Goal: Information Seeking & Learning: Learn about a topic

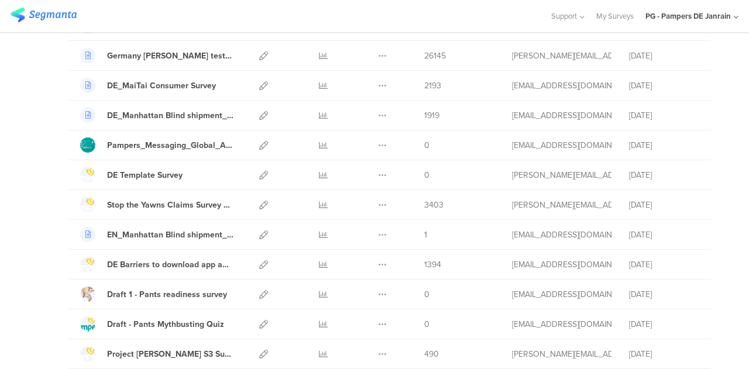
scroll to position [1392, 0]
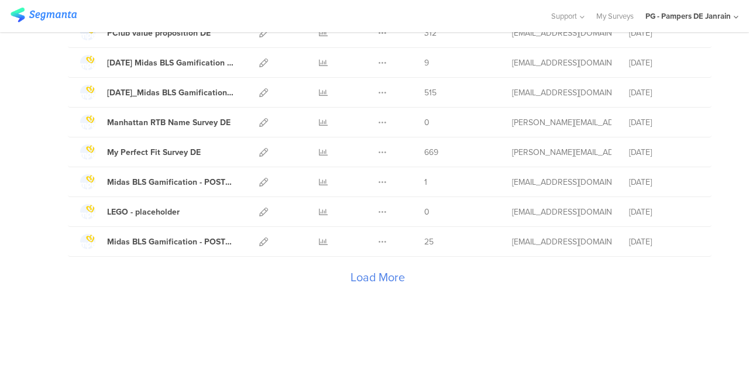
click at [373, 268] on div "Load More" at bounding box center [377, 280] width 619 height 47
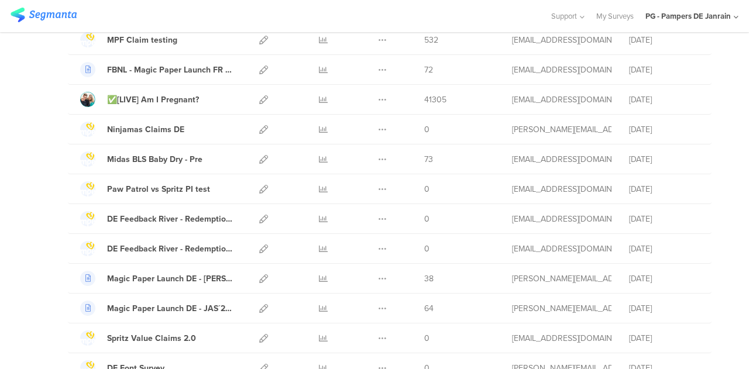
scroll to position [1949, 0]
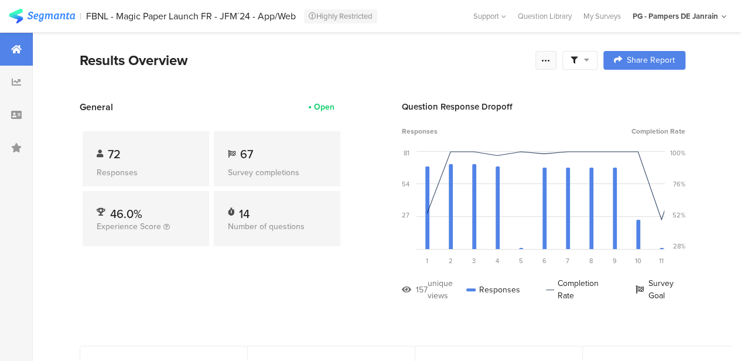
click at [550, 59] on icon at bounding box center [545, 60] width 9 height 9
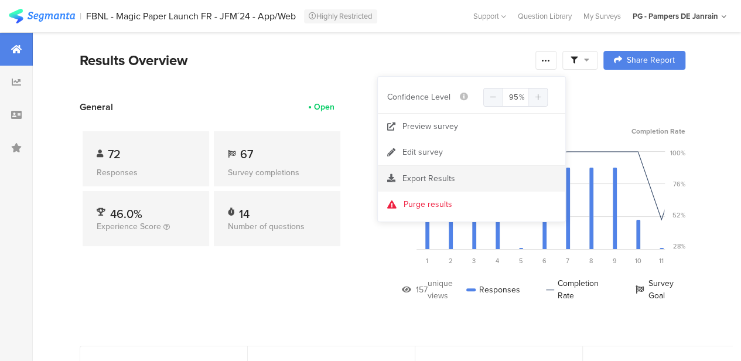
click at [427, 177] on span "Export Results" at bounding box center [428, 178] width 53 height 12
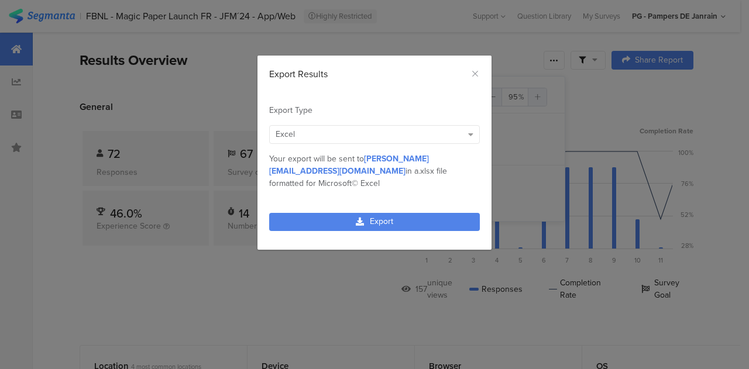
click at [437, 140] on div "Excel" at bounding box center [374, 134] width 211 height 19
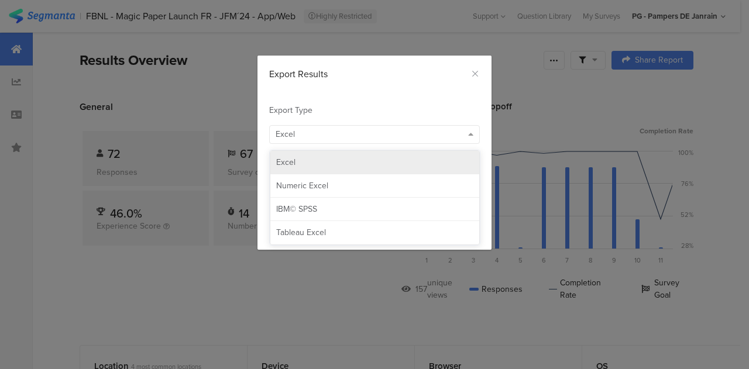
click at [430, 166] on div "Excel" at bounding box center [374, 163] width 197 height 12
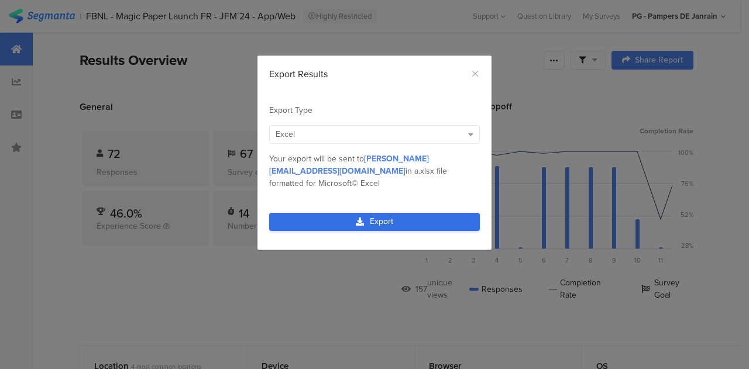
click at [415, 213] on link "Export" at bounding box center [374, 222] width 211 height 18
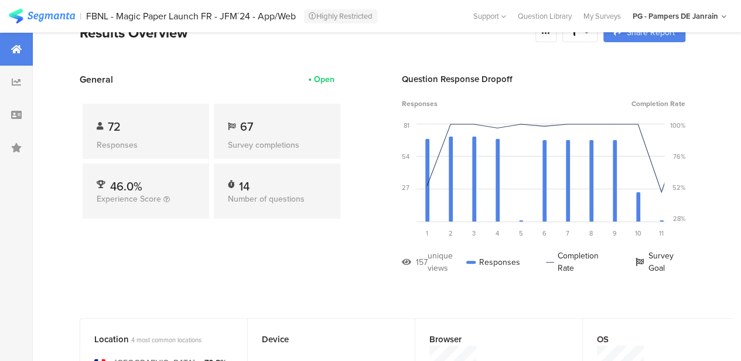
scroll to position [25, 0]
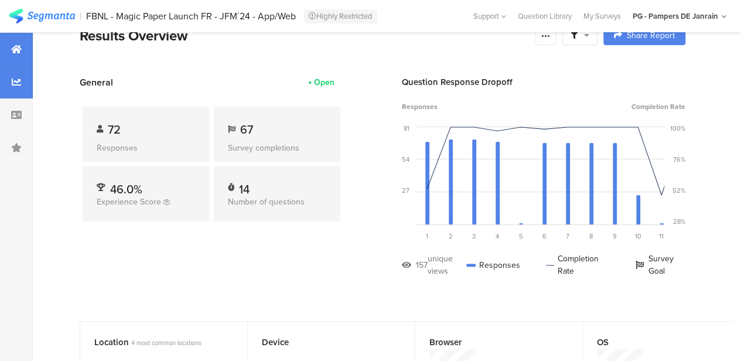
click at [14, 78] on icon at bounding box center [16, 81] width 9 height 9
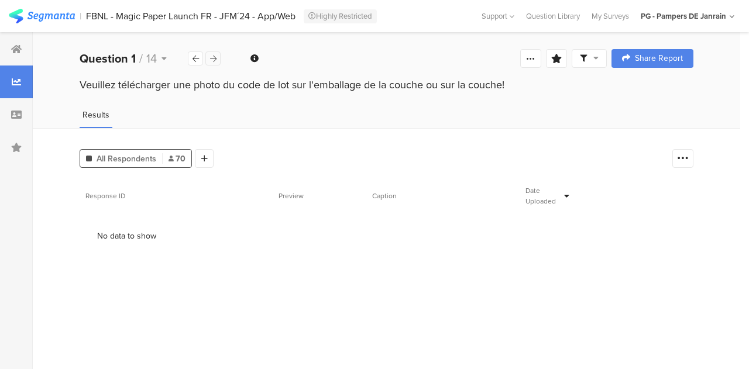
click at [214, 65] on div at bounding box center [212, 59] width 15 height 14
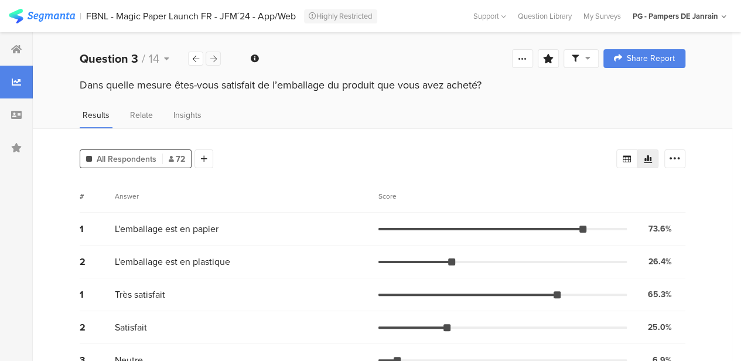
click at [214, 65] on div at bounding box center [212, 59] width 15 height 14
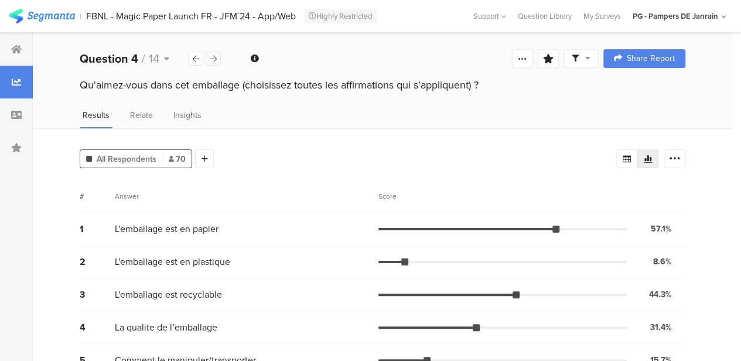
click at [214, 65] on div at bounding box center [212, 59] width 15 height 14
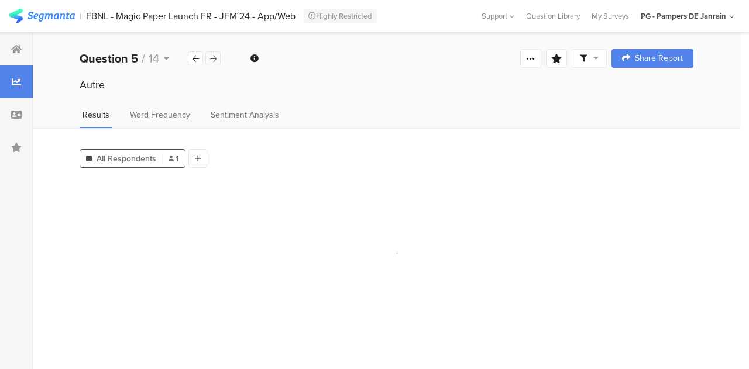
click at [214, 65] on div at bounding box center [212, 59] width 15 height 14
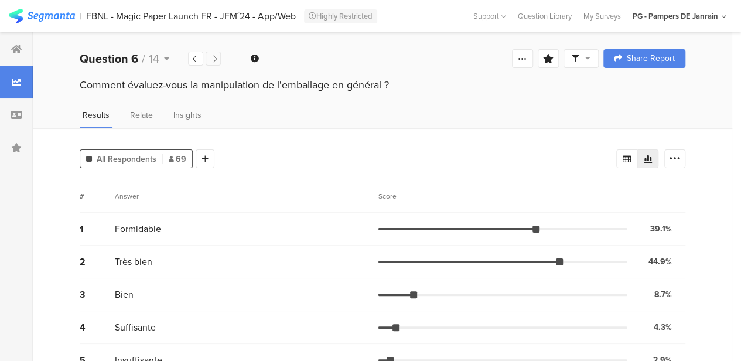
click at [214, 65] on div at bounding box center [212, 59] width 15 height 14
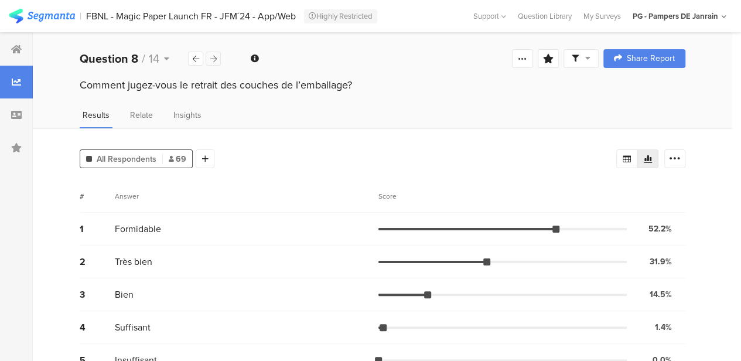
click at [214, 65] on div at bounding box center [212, 59] width 15 height 14
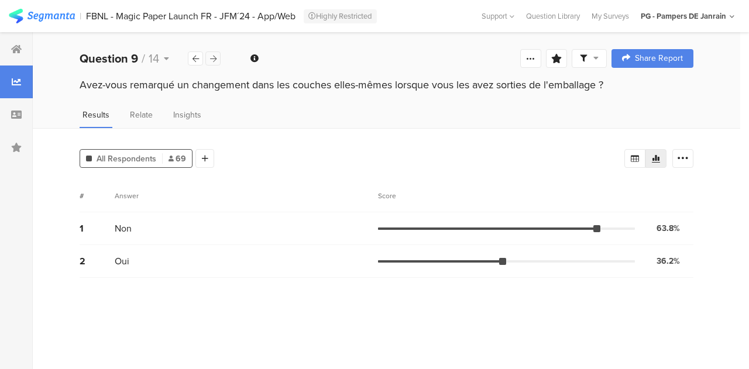
click at [214, 65] on div at bounding box center [212, 59] width 15 height 14
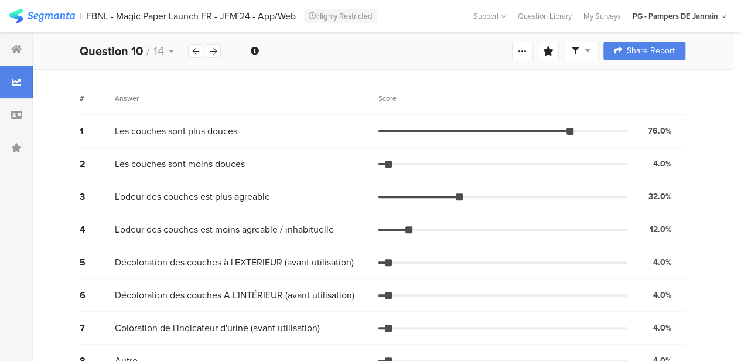
scroll to position [122, 0]
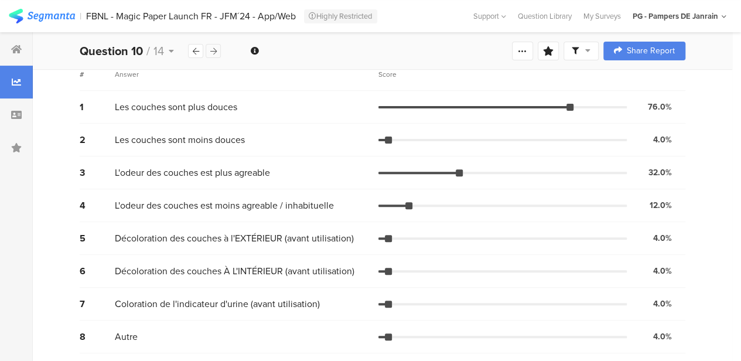
click at [213, 50] on icon at bounding box center [213, 51] width 6 height 8
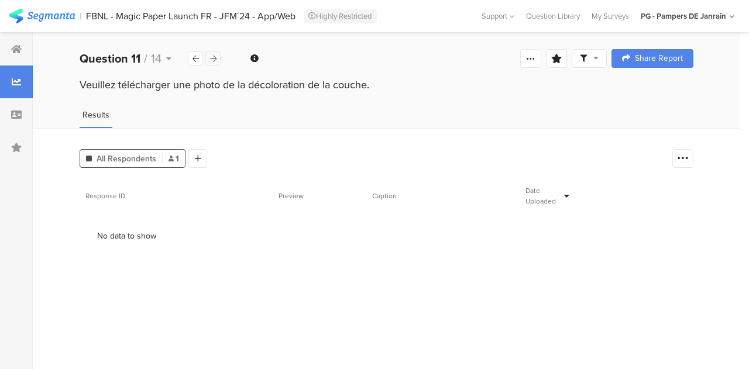
click at [213, 50] on div "Welcome page 1 Veuillez télécharger une photo du code de lot sur l'emballage de…" at bounding box center [387, 58] width 708 height 37
click at [214, 57] on icon at bounding box center [213, 59] width 6 height 8
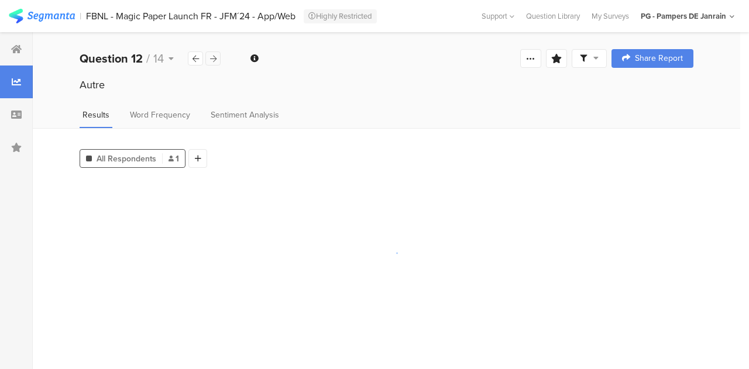
click at [214, 57] on icon at bounding box center [213, 59] width 6 height 8
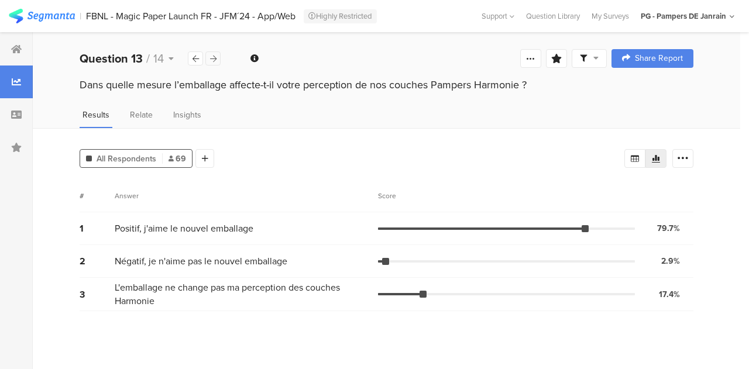
click at [214, 57] on icon at bounding box center [213, 59] width 6 height 8
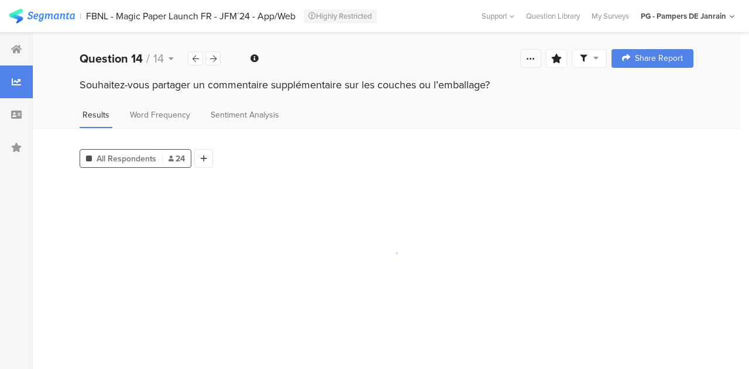
click at [533, 56] on icon at bounding box center [530, 58] width 9 height 9
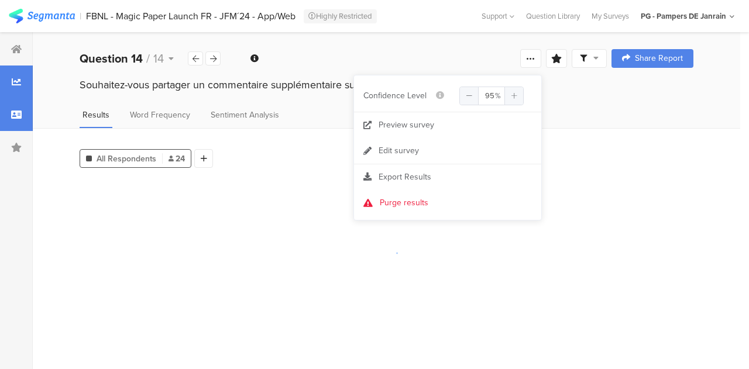
click at [21, 117] on icon at bounding box center [16, 114] width 11 height 9
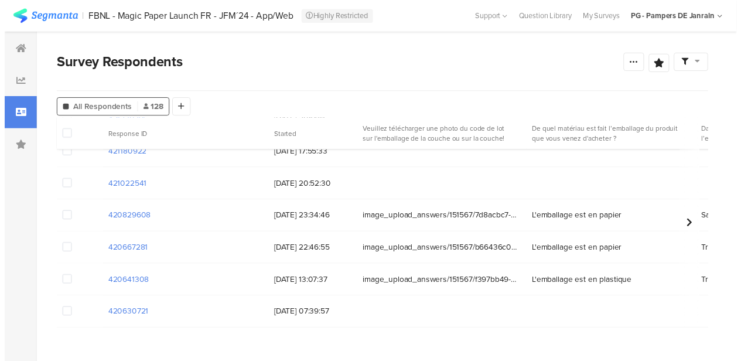
scroll to position [112, 0]
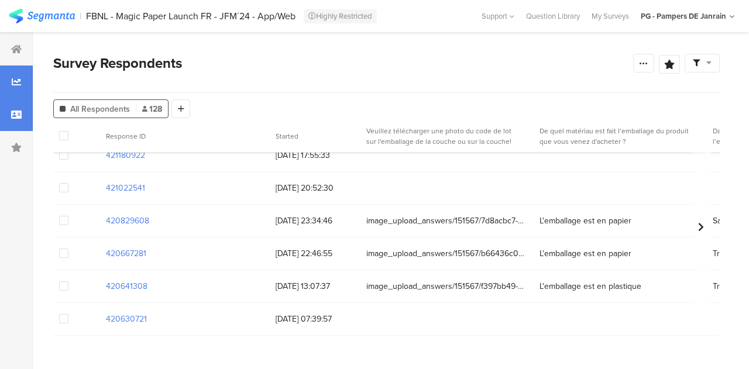
click at [18, 81] on icon at bounding box center [16, 81] width 9 height 9
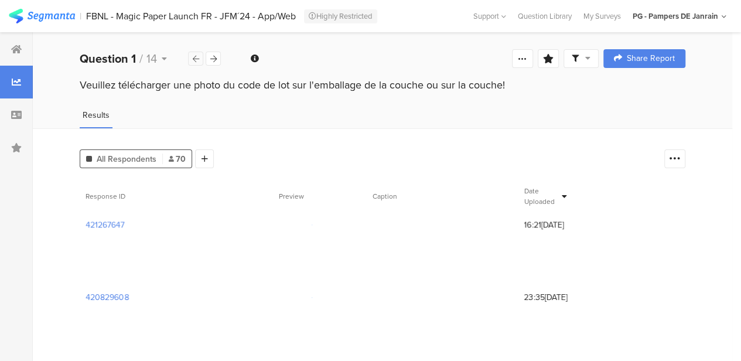
click at [194, 58] on icon at bounding box center [196, 59] width 6 height 8
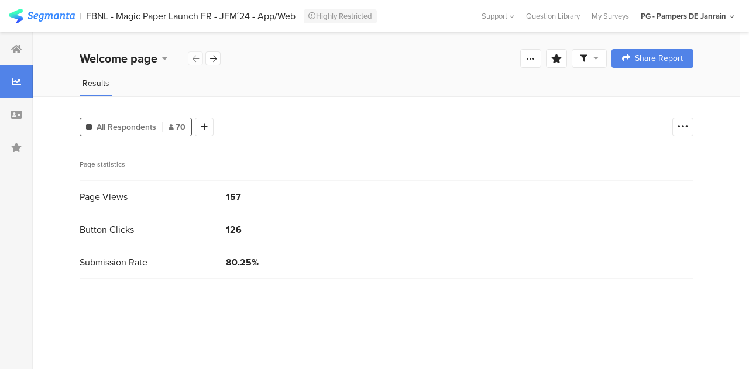
click at [193, 56] on div "Welcome page" at bounding box center [151, 59] width 142 height 18
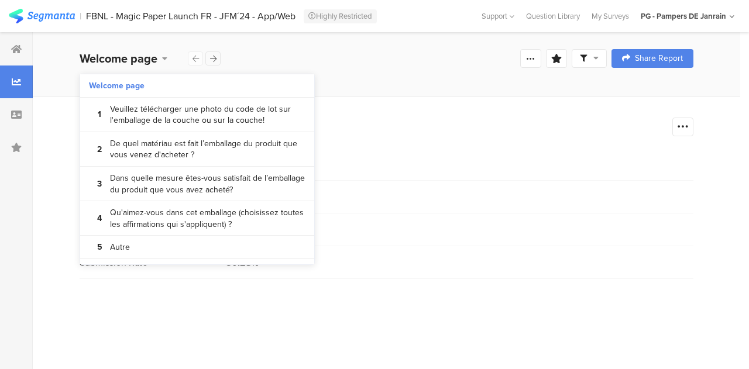
drag, startPoint x: 271, startPoint y: 60, endPoint x: 213, endPoint y: 58, distance: 58.0
click at [213, 58] on div "Welcome page Confidence Level 95 % Preview survey Edit survey Export Results Pu…" at bounding box center [387, 58] width 708 height 37
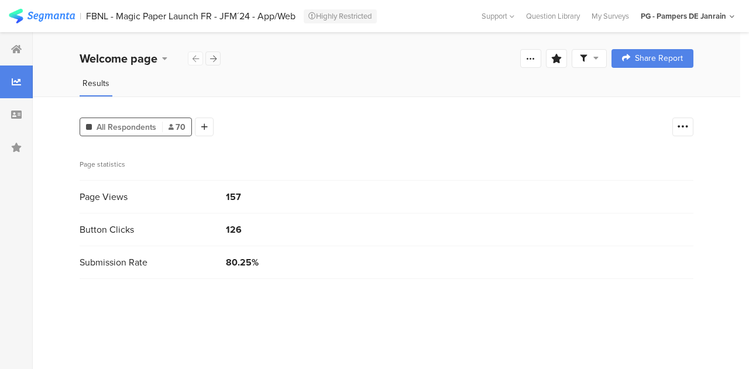
click at [213, 58] on icon at bounding box center [213, 59] width 6 height 8
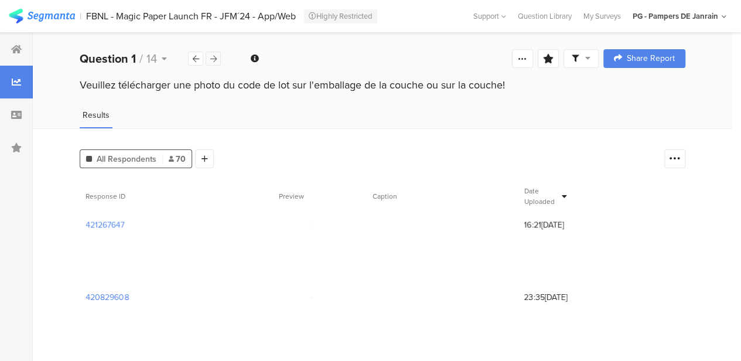
click at [213, 58] on icon at bounding box center [213, 59] width 6 height 8
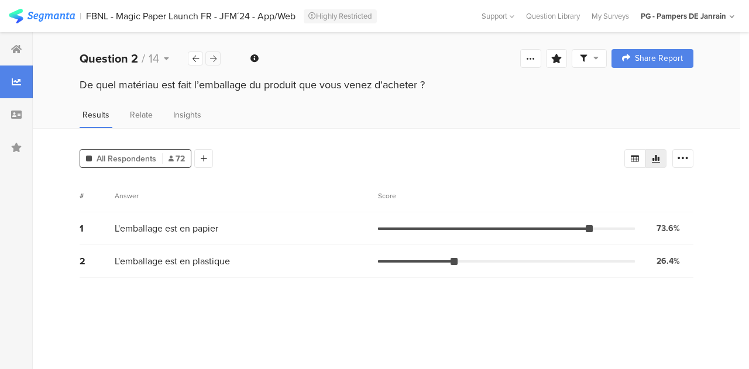
click at [213, 58] on icon at bounding box center [213, 59] width 6 height 8
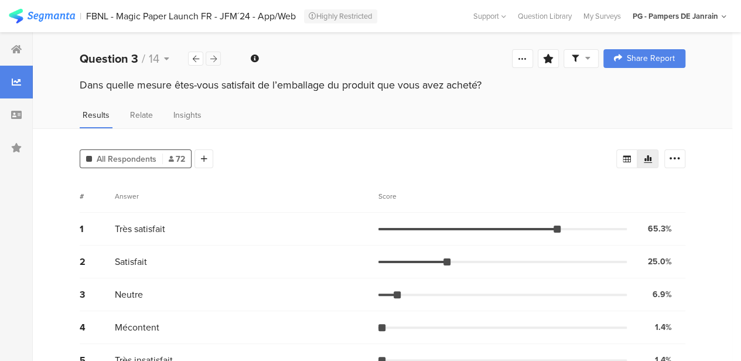
click at [213, 58] on icon at bounding box center [213, 59] width 6 height 8
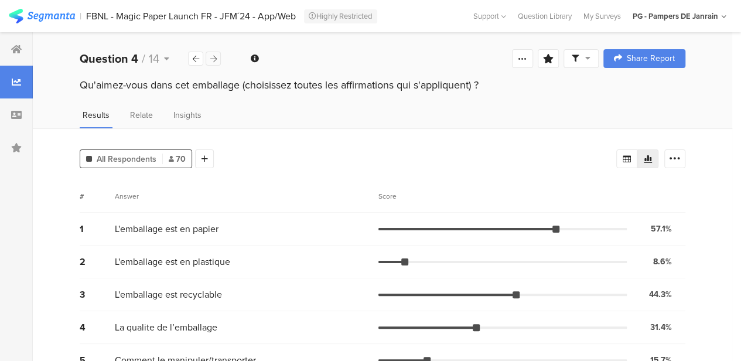
click at [213, 58] on icon at bounding box center [213, 59] width 6 height 8
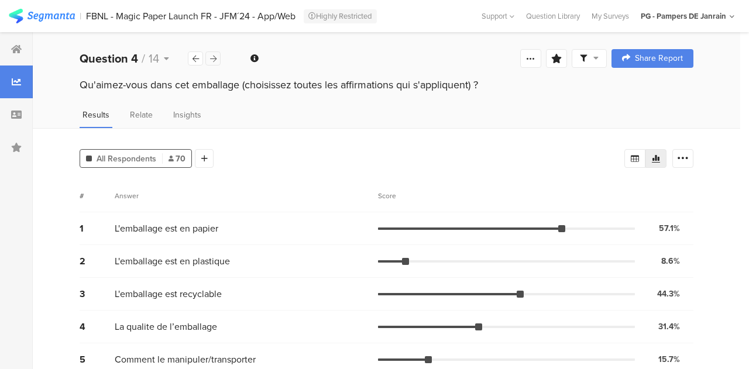
click at [213, 58] on icon at bounding box center [213, 59] width 6 height 8
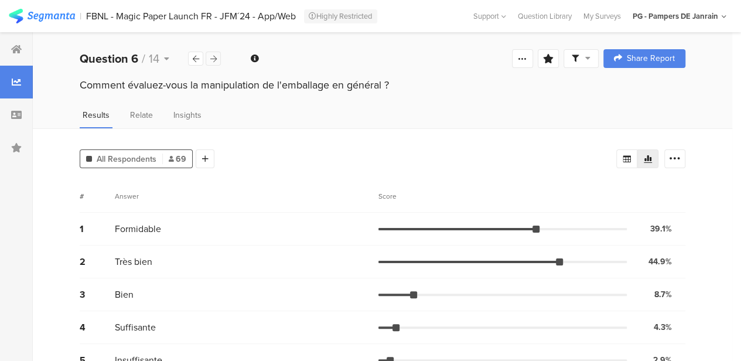
click at [213, 58] on icon at bounding box center [213, 59] width 6 height 8
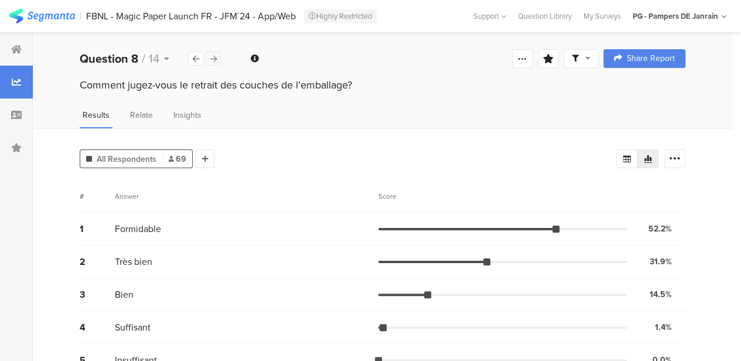
click at [213, 58] on icon at bounding box center [213, 59] width 6 height 8
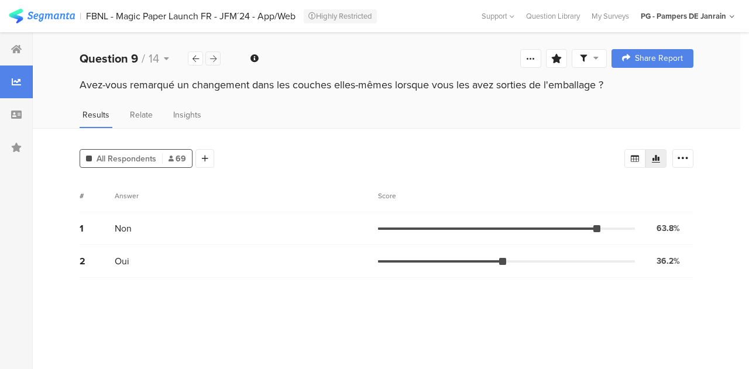
click at [213, 58] on icon at bounding box center [213, 59] width 6 height 8
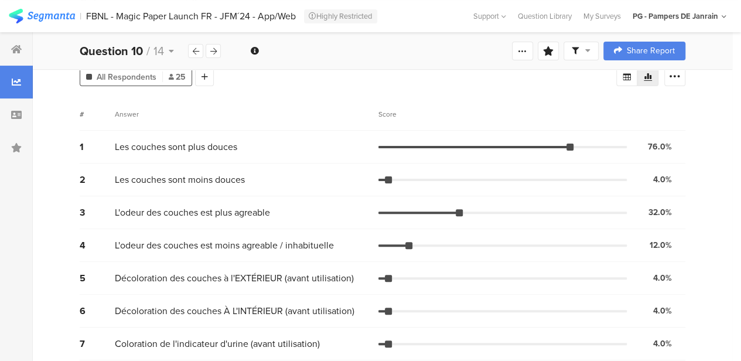
scroll to position [122, 0]
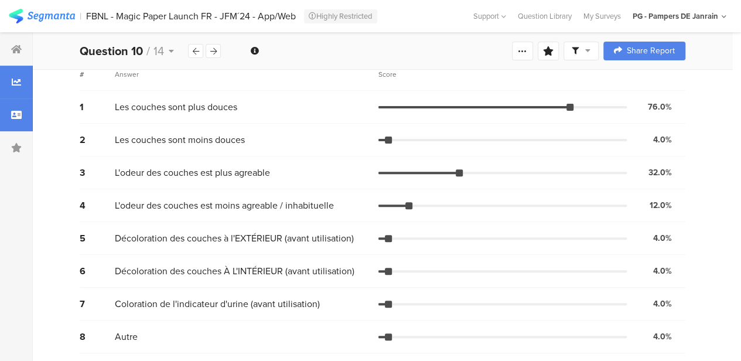
click at [25, 113] on div at bounding box center [16, 114] width 33 height 33
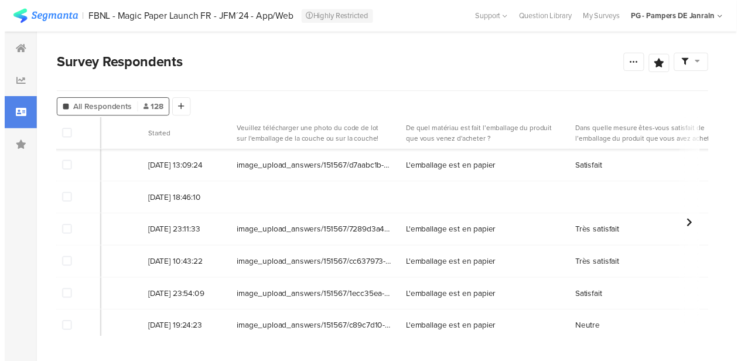
scroll to position [295, 6]
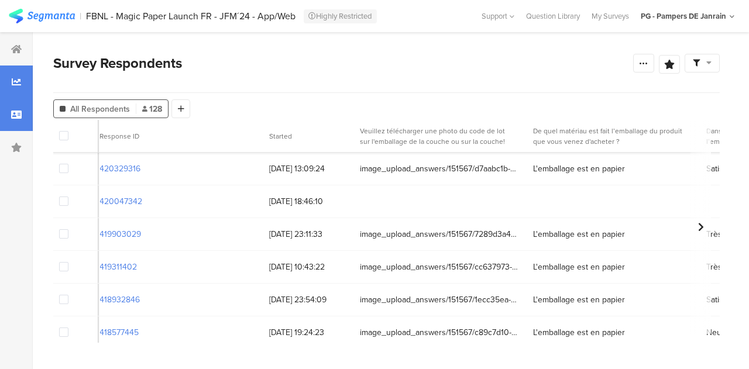
click at [13, 90] on div at bounding box center [16, 82] width 33 height 33
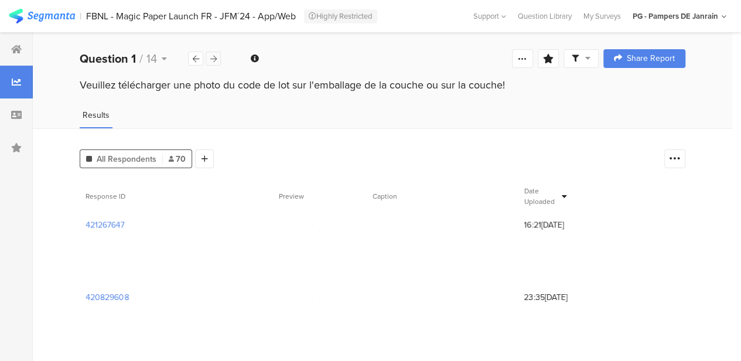
click at [213, 59] on icon at bounding box center [213, 59] width 6 height 8
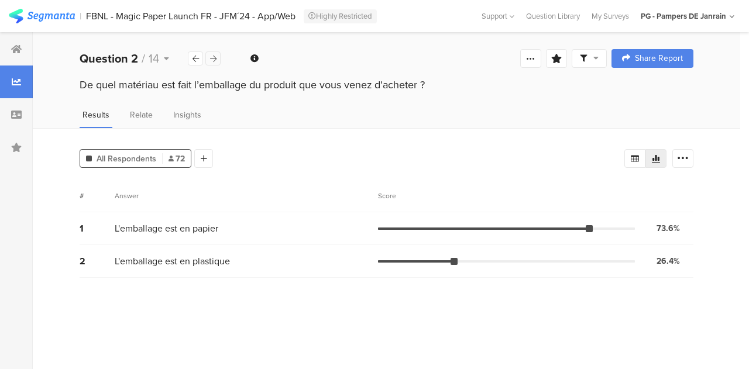
click at [213, 59] on icon at bounding box center [213, 59] width 6 height 8
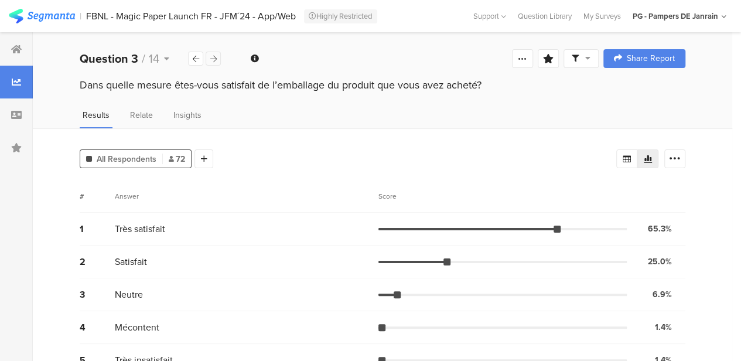
click at [213, 59] on icon at bounding box center [213, 59] width 6 height 8
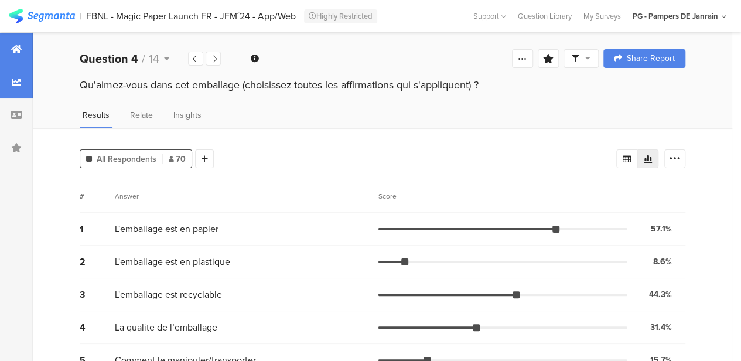
click at [12, 47] on icon at bounding box center [16, 48] width 11 height 9
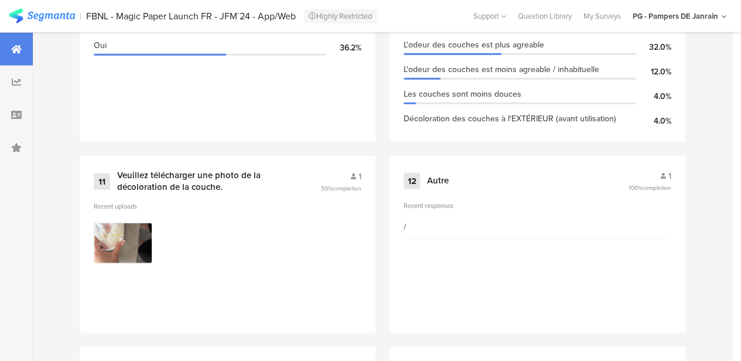
scroll to position [1375, 0]
click at [122, 262] on img at bounding box center [123, 243] width 59 height 41
click at [121, 255] on img at bounding box center [123, 243] width 59 height 41
click at [128, 232] on img at bounding box center [123, 243] width 59 height 41
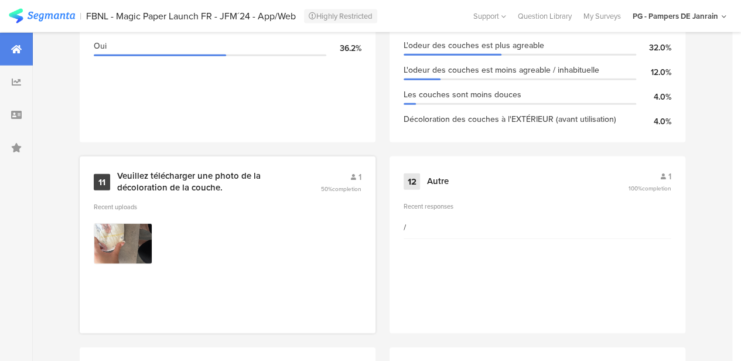
click at [128, 232] on img at bounding box center [123, 243] width 59 height 41
click at [115, 210] on div "Recent uploads" at bounding box center [228, 206] width 268 height 9
click at [145, 183] on div "Veuillez télécharger une photo de la décoloration de la couche." at bounding box center [204, 181] width 175 height 23
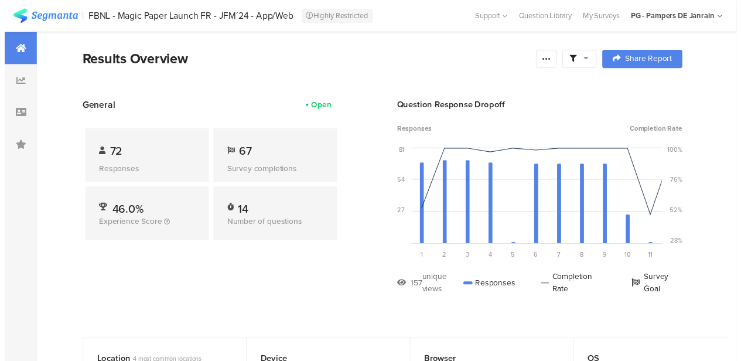
scroll to position [1375, 0]
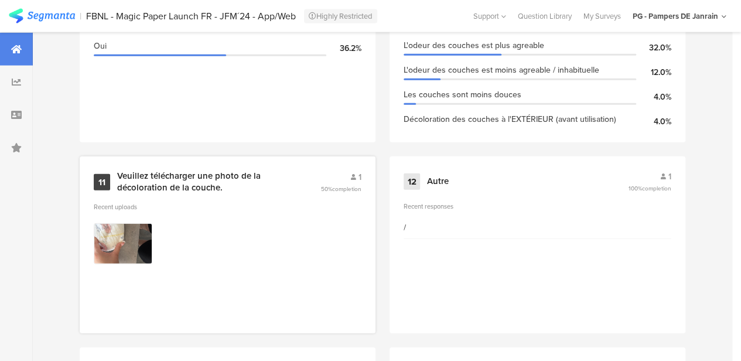
click at [119, 257] on img at bounding box center [123, 243] width 59 height 41
click at [138, 237] on img at bounding box center [123, 243] width 59 height 41
click at [128, 234] on img at bounding box center [123, 243] width 59 height 41
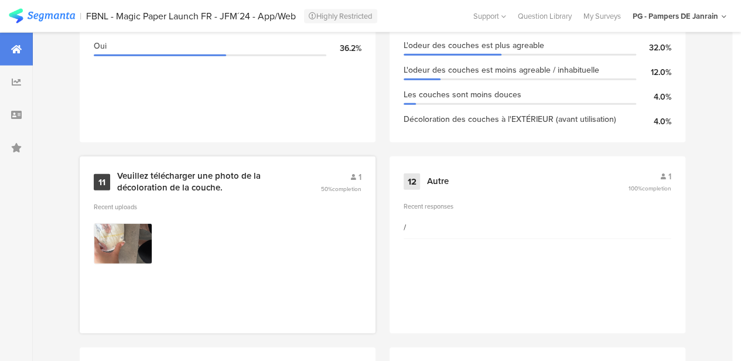
click at [101, 256] on img at bounding box center [123, 243] width 59 height 41
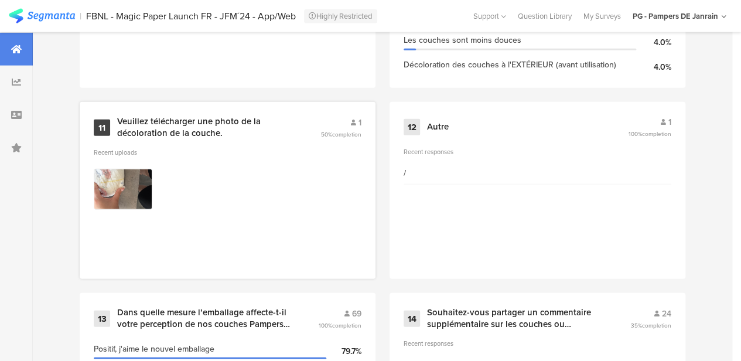
scroll to position [1570, 0]
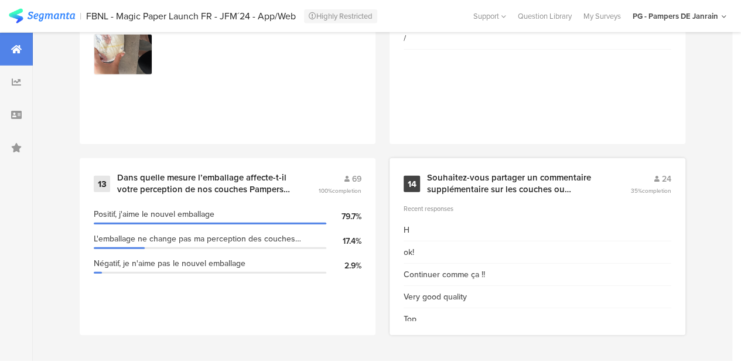
click at [469, 190] on div "Souhaitez-vous partager un commentaire supplémentaire sur les couches ou l’emba…" at bounding box center [514, 183] width 175 height 23
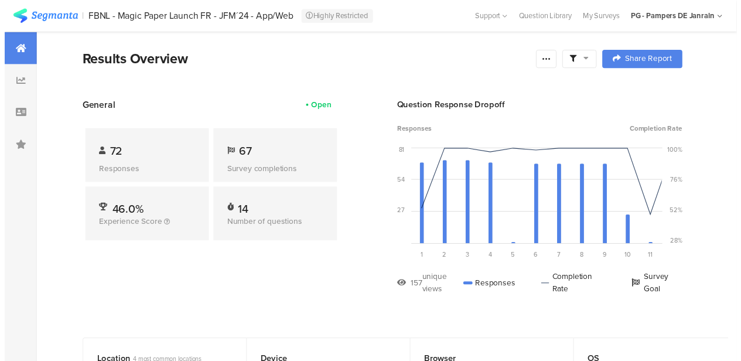
scroll to position [1570, 0]
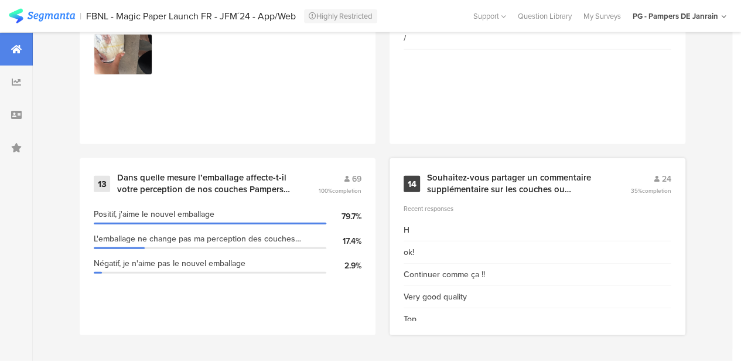
click at [450, 189] on div "Souhaitez-vous partager un commentaire supplémentaire sur les couches ou l’emba…" at bounding box center [514, 183] width 175 height 23
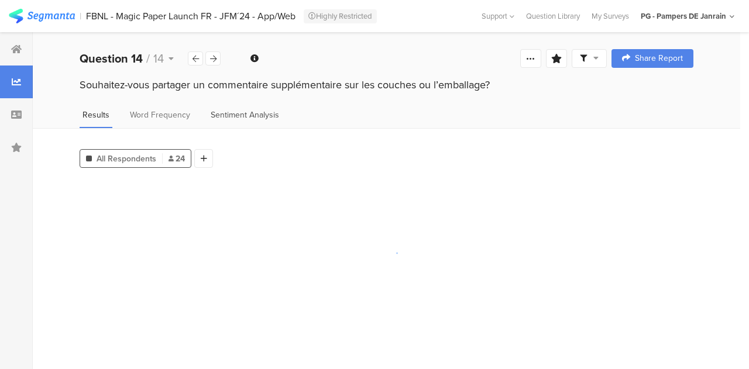
click at [229, 114] on span "Sentiment Analysis" at bounding box center [245, 115] width 68 height 12
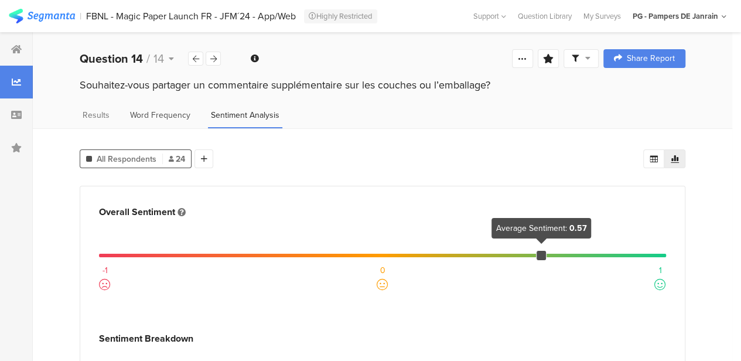
click at [168, 112] on span "Word Frequency" at bounding box center [160, 115] width 60 height 12
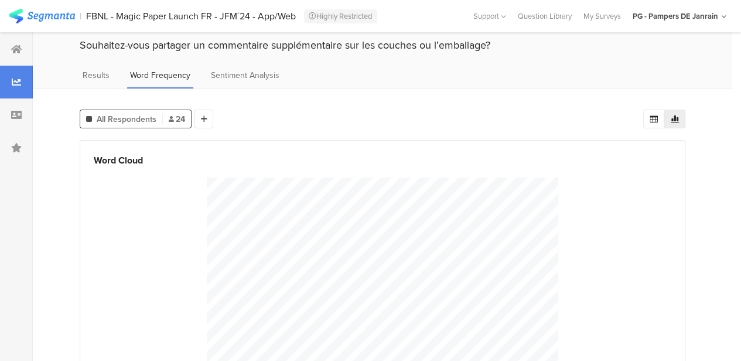
scroll to position [38, 0]
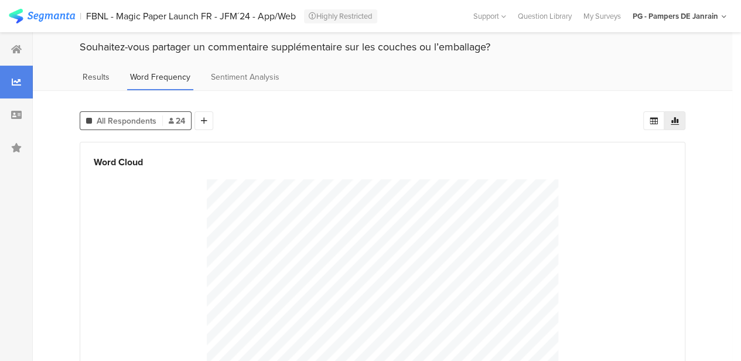
click at [94, 77] on span "Results" at bounding box center [96, 77] width 27 height 12
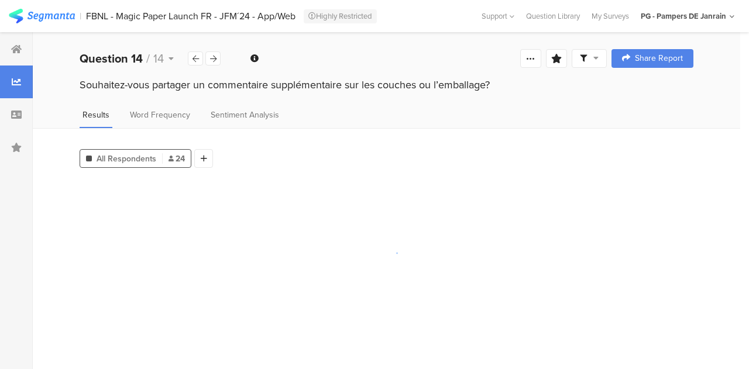
click at [167, 150] on div "All Respondents 24" at bounding box center [136, 158] width 112 height 19
click at [203, 157] on icon at bounding box center [204, 159] width 6 height 8
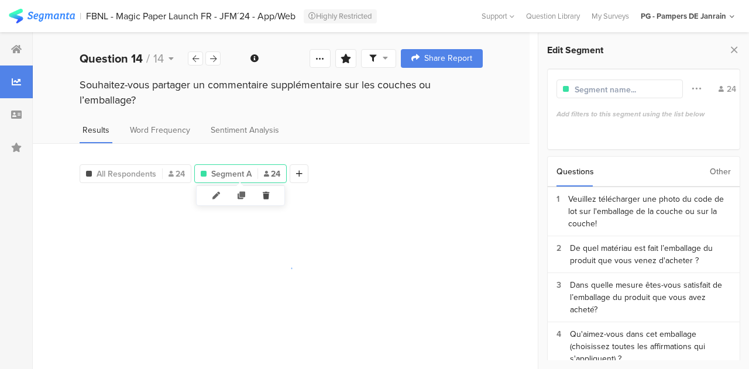
click at [268, 194] on icon at bounding box center [266, 195] width 24 height 19
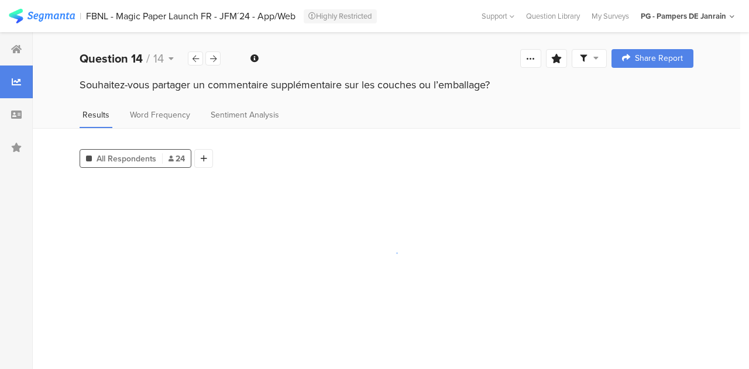
click at [124, 157] on span "All Respondents" at bounding box center [127, 159] width 60 height 12
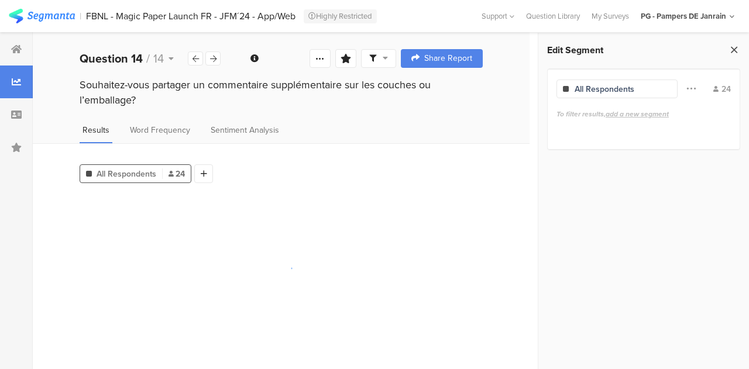
click at [732, 53] on icon at bounding box center [734, 50] width 12 height 16
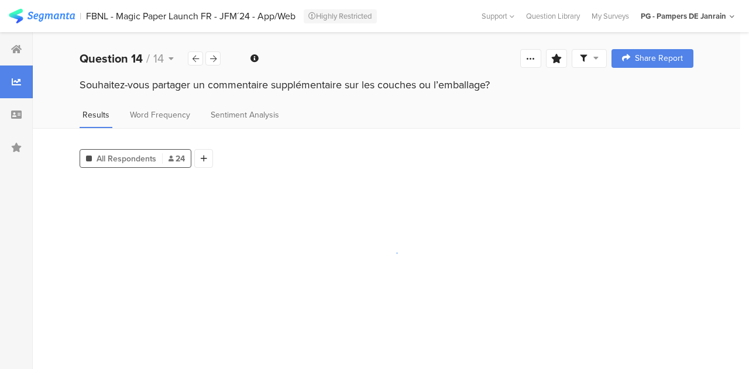
drag, startPoint x: 145, startPoint y: 165, endPoint x: 115, endPoint y: 191, distance: 40.3
click at [115, 191] on div at bounding box center [387, 253] width 614 height 146
click at [14, 51] on icon at bounding box center [16, 48] width 11 height 9
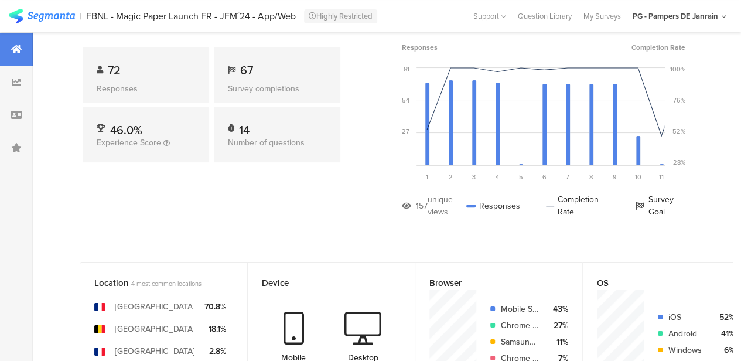
scroll to position [27, 0]
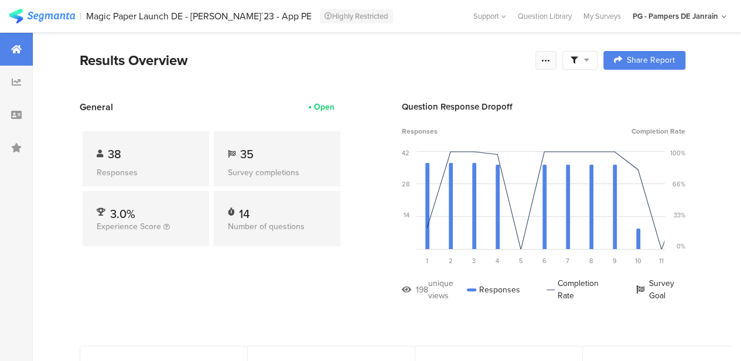
click at [550, 56] on icon at bounding box center [545, 60] width 9 height 9
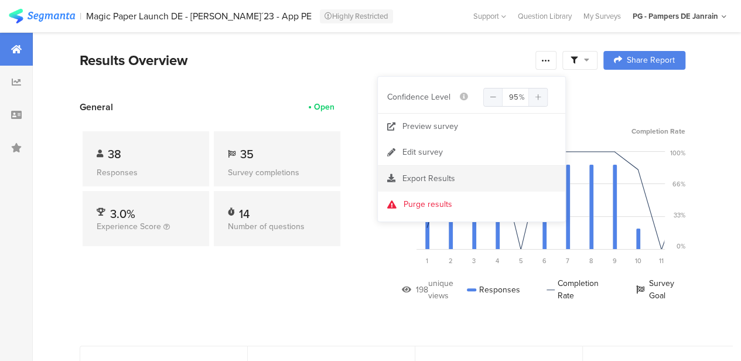
click at [425, 179] on span "Export Results" at bounding box center [428, 178] width 53 height 12
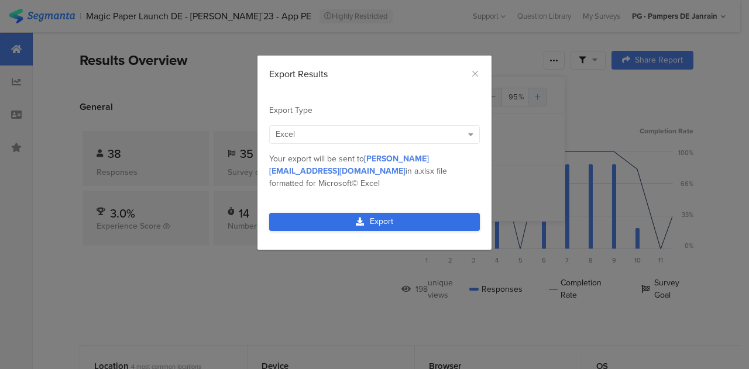
click at [402, 213] on link "Export" at bounding box center [374, 222] width 211 height 18
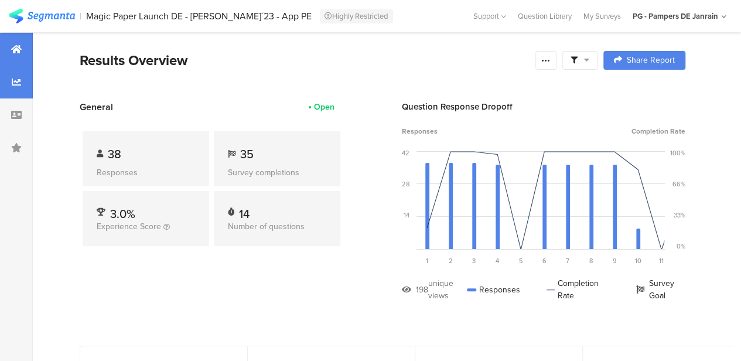
click at [16, 87] on div at bounding box center [16, 82] width 33 height 33
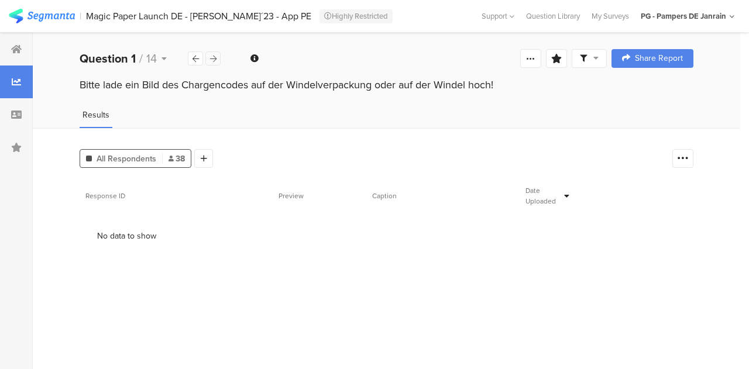
click at [215, 57] on icon at bounding box center [213, 59] width 6 height 8
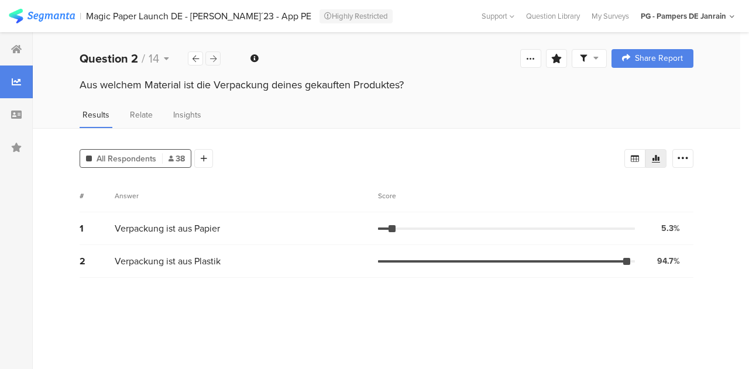
click at [215, 57] on icon at bounding box center [213, 59] width 6 height 8
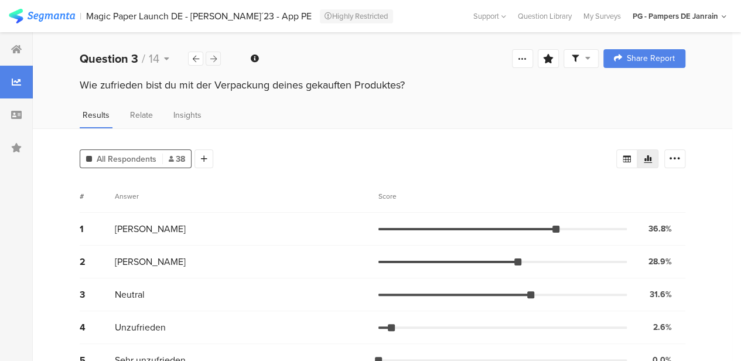
click at [215, 57] on icon at bounding box center [213, 59] width 6 height 8
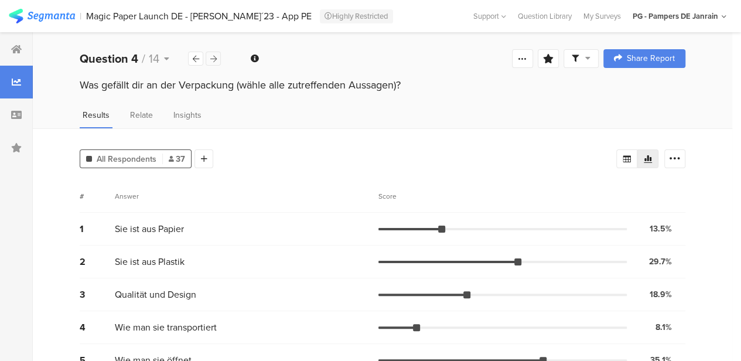
click at [215, 57] on icon at bounding box center [213, 59] width 6 height 8
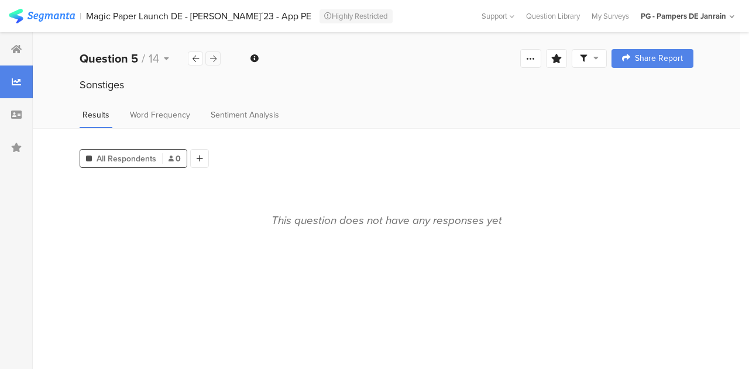
click at [215, 57] on icon at bounding box center [213, 59] width 6 height 8
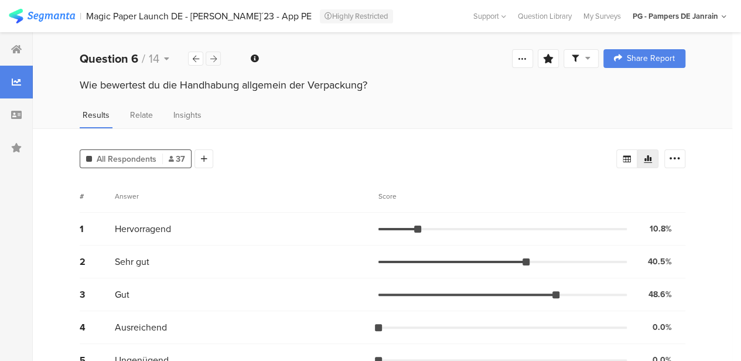
click at [215, 57] on icon at bounding box center [213, 59] width 6 height 8
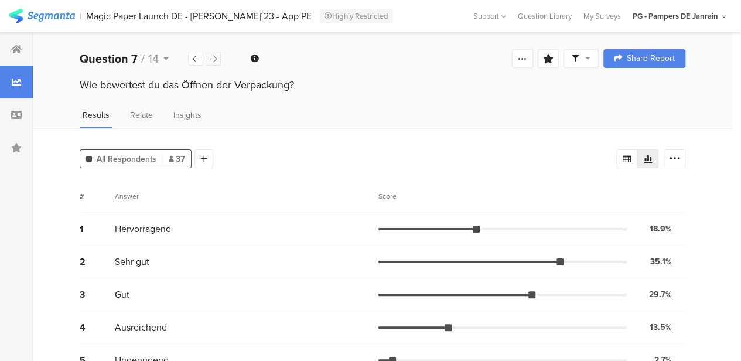
click at [215, 57] on icon at bounding box center [213, 59] width 6 height 8
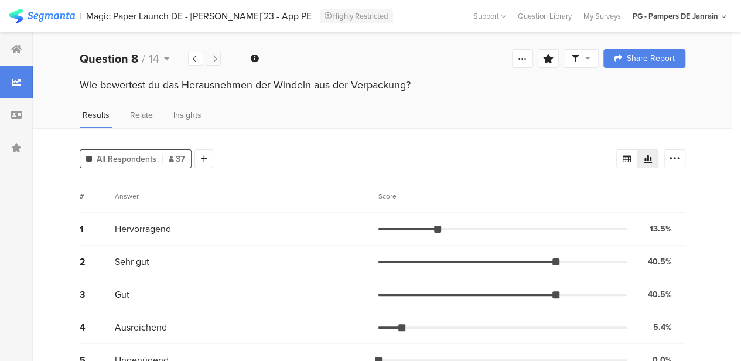
click at [215, 57] on icon at bounding box center [213, 59] width 6 height 8
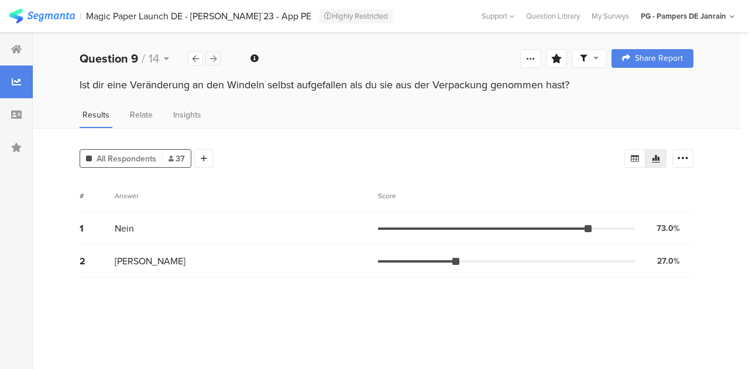
click at [215, 57] on icon at bounding box center [213, 59] width 6 height 8
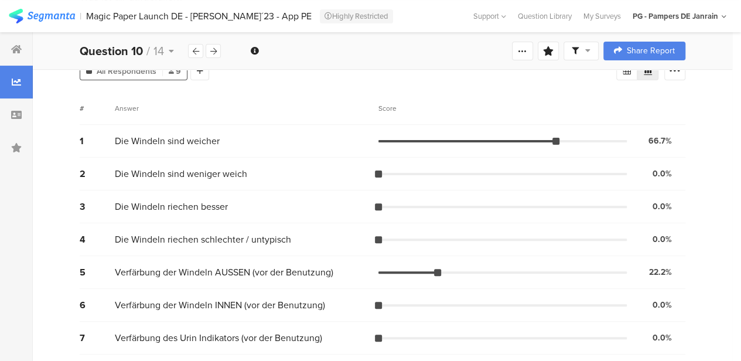
scroll to position [122, 0]
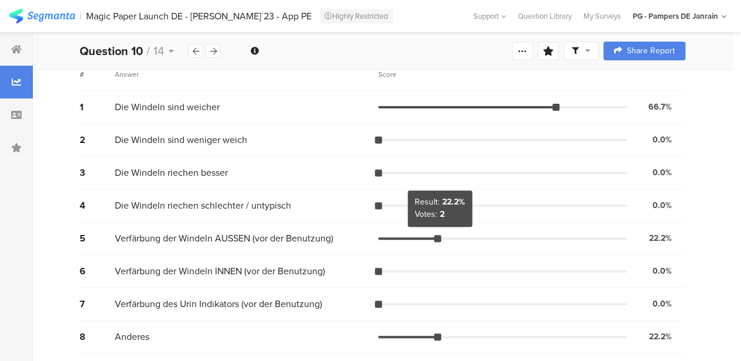
click at [439, 237] on div at bounding box center [437, 238] width 7 height 7
click at [443, 210] on span "2" at bounding box center [442, 215] width 5 height 10
drag, startPoint x: 441, startPoint y: 238, endPoint x: 252, endPoint y: 244, distance: 189.8
click at [252, 244] on div "5 Verfärbung der Windeln AUSSEN (vor der Benutzung) 22.2% 2 votes" at bounding box center [382, 238] width 605 height 33
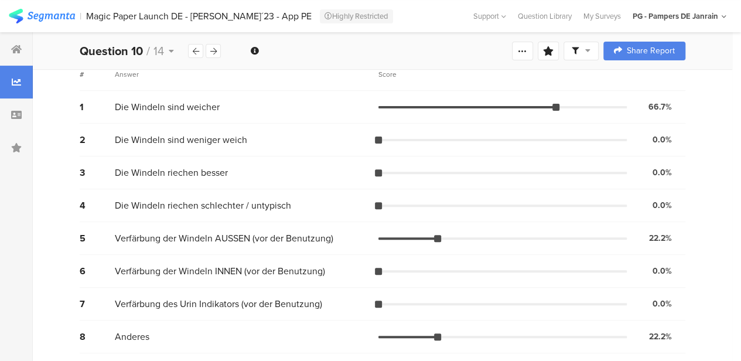
click at [665, 239] on div "22.2%" at bounding box center [660, 238] width 23 height 12
click at [208, 44] on div at bounding box center [212, 51] width 15 height 14
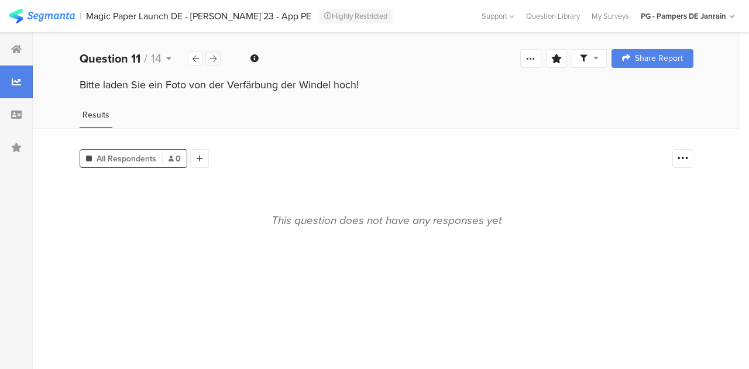
click at [211, 59] on icon at bounding box center [213, 59] width 6 height 8
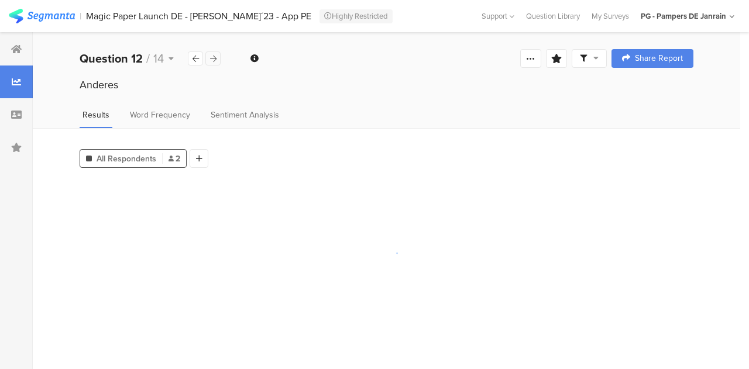
click at [214, 55] on icon at bounding box center [213, 59] width 6 height 8
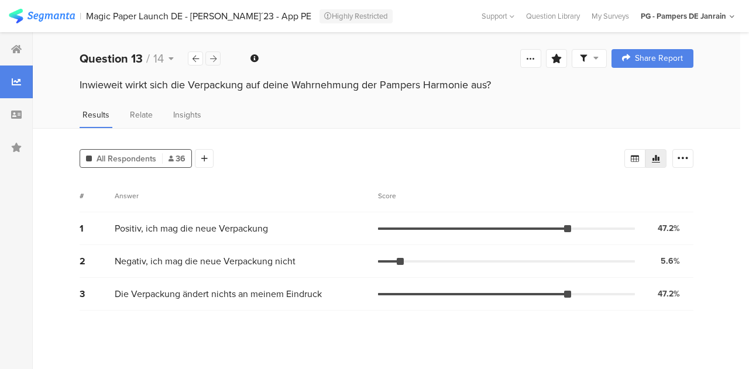
click at [214, 55] on icon at bounding box center [213, 59] width 6 height 8
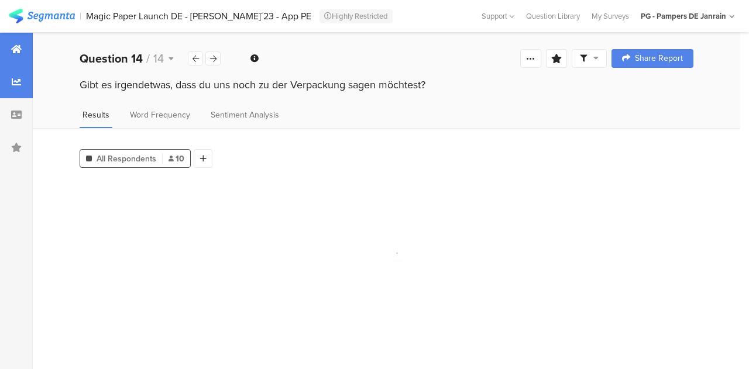
click at [1, 39] on div at bounding box center [16, 49] width 33 height 33
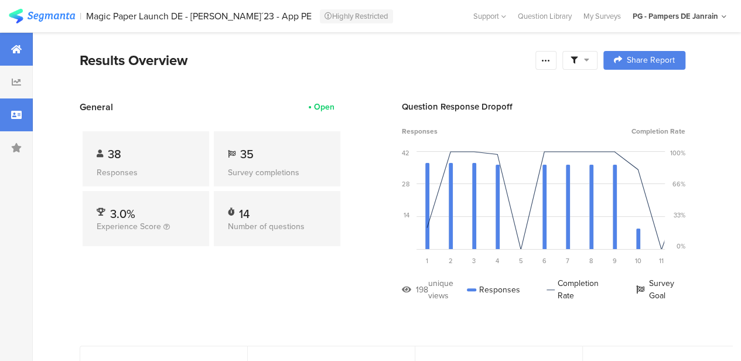
click at [8, 126] on div at bounding box center [16, 114] width 33 height 33
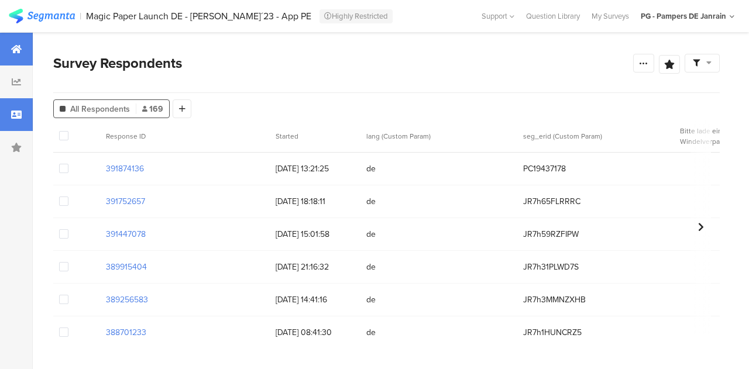
click at [7, 57] on div at bounding box center [16, 49] width 33 height 33
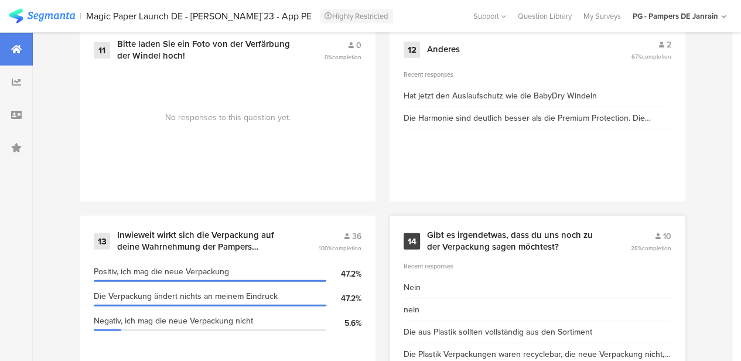
scroll to position [1570, 0]
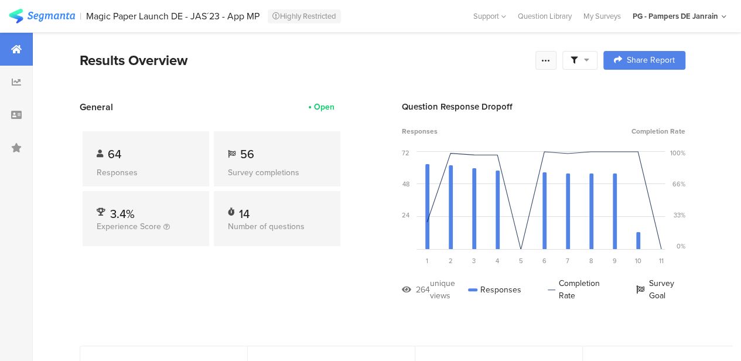
click at [556, 54] on div at bounding box center [545, 60] width 21 height 19
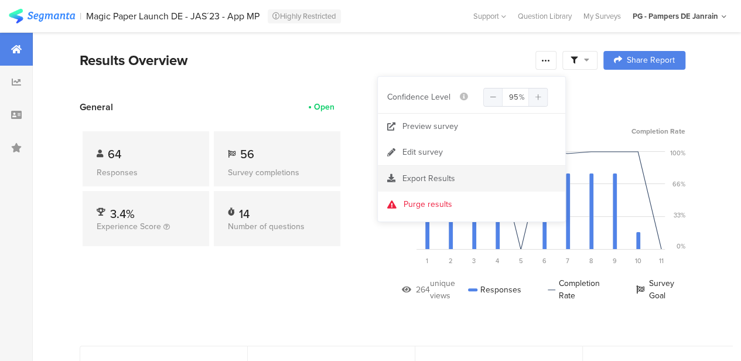
click at [434, 175] on span "Export Results" at bounding box center [428, 178] width 53 height 12
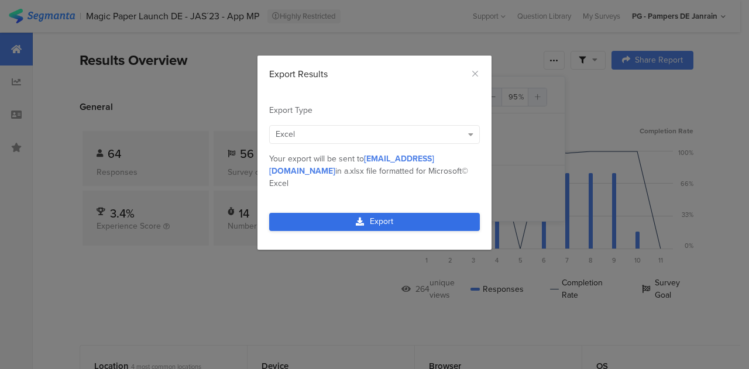
click at [389, 214] on link "Export" at bounding box center [374, 222] width 211 height 18
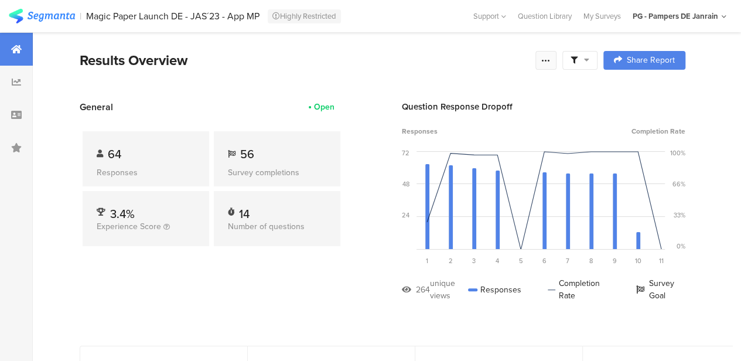
click at [550, 60] on icon at bounding box center [545, 60] width 9 height 9
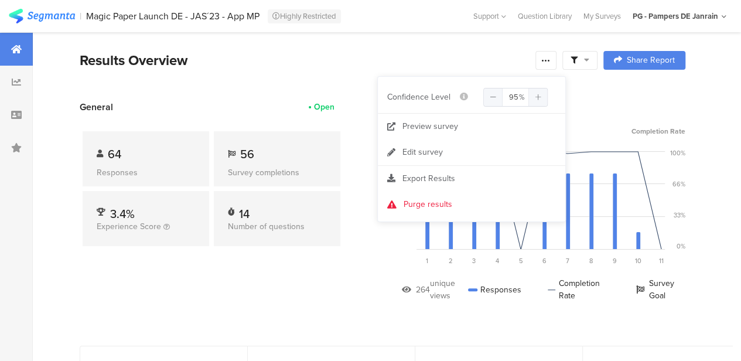
click at [313, 291] on div "General Open 64 Responses 56 Survey completions 3.4% Experience Score 14 Number…" at bounding box center [211, 209] width 263 height 219
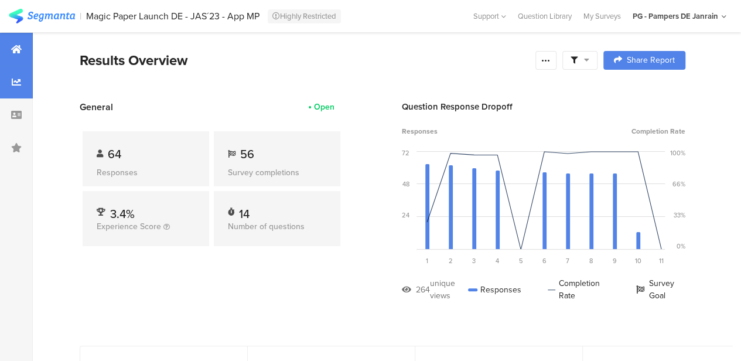
click at [9, 85] on div at bounding box center [16, 82] width 33 height 33
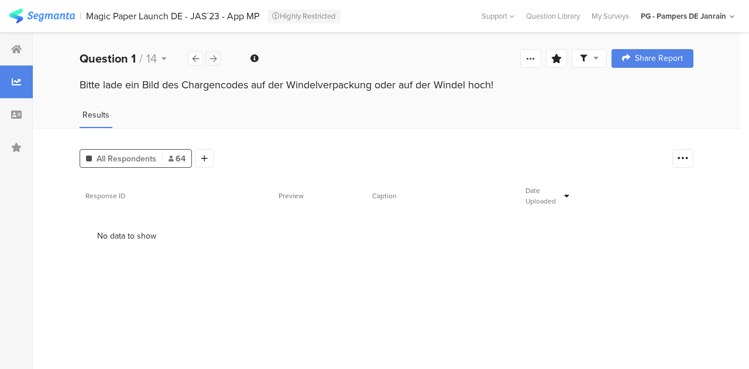
click at [218, 57] on div at bounding box center [212, 59] width 15 height 14
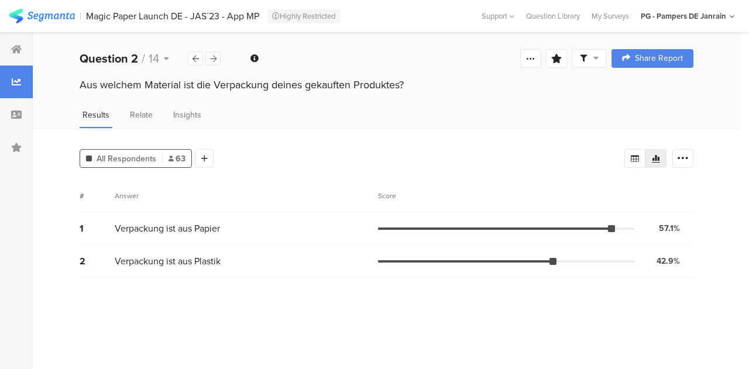
click at [218, 57] on div at bounding box center [212, 59] width 15 height 14
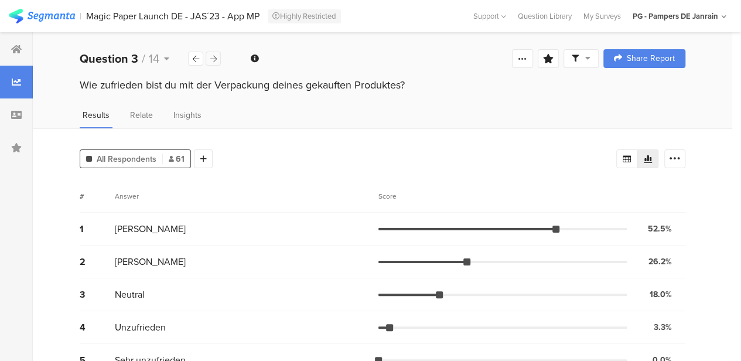
click at [218, 57] on div at bounding box center [212, 59] width 15 height 14
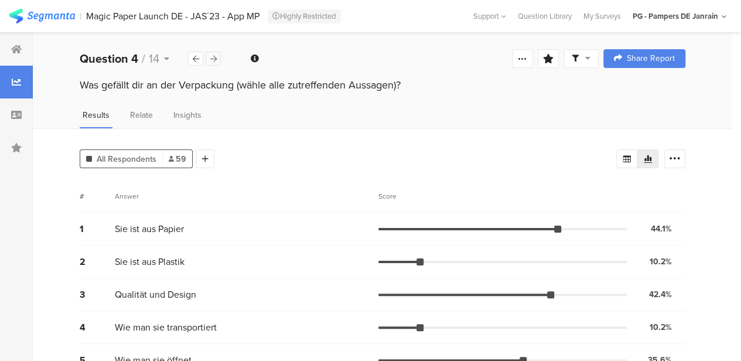
click at [218, 57] on div at bounding box center [212, 59] width 15 height 14
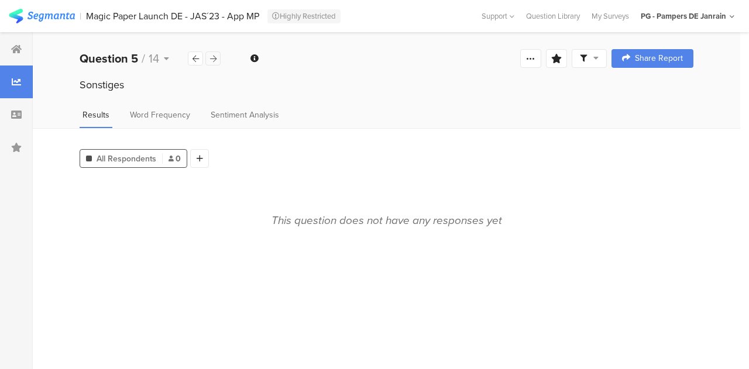
click at [218, 57] on div at bounding box center [212, 59] width 15 height 14
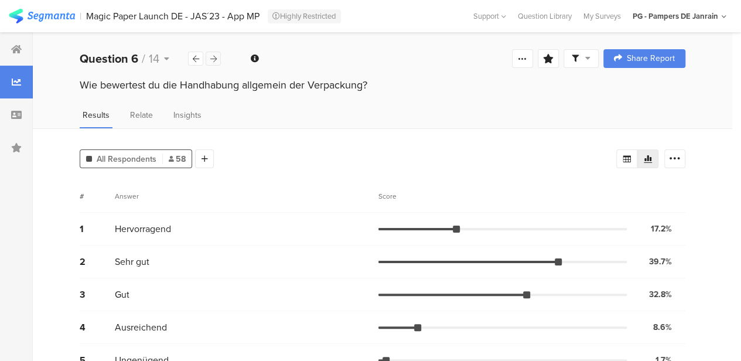
click at [218, 57] on div at bounding box center [212, 59] width 15 height 14
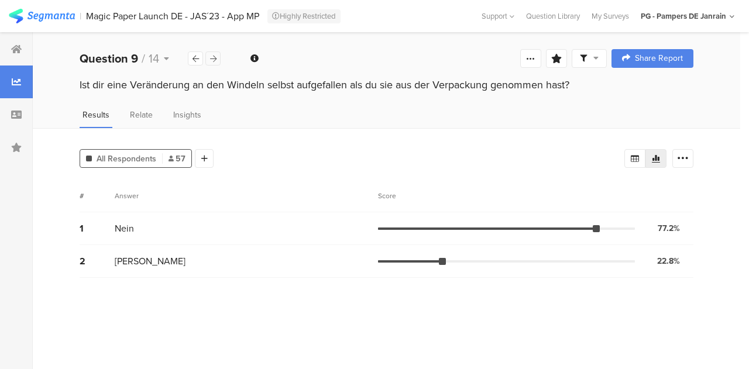
click at [218, 57] on div at bounding box center [212, 59] width 15 height 14
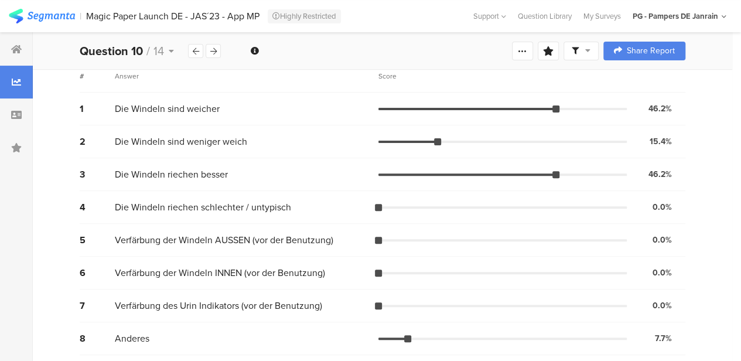
scroll to position [121, 0]
click at [217, 48] on div at bounding box center [212, 51] width 15 height 14
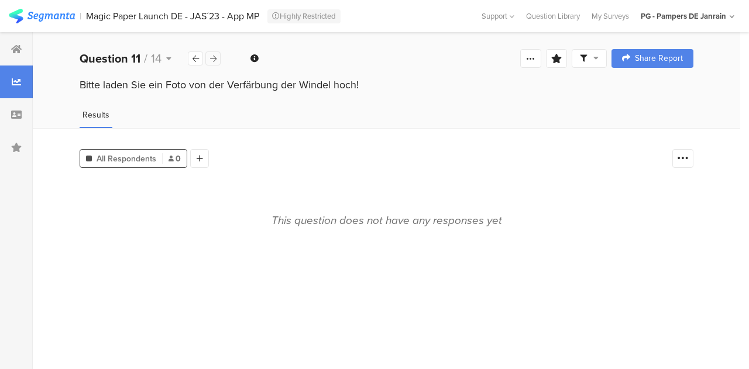
click at [217, 48] on div "Welcome page 1 Bitte lade ein Bild des Chargencodes auf der Windelverpackung od…" at bounding box center [387, 58] width 708 height 37
click at [213, 59] on icon at bounding box center [213, 59] width 6 height 8
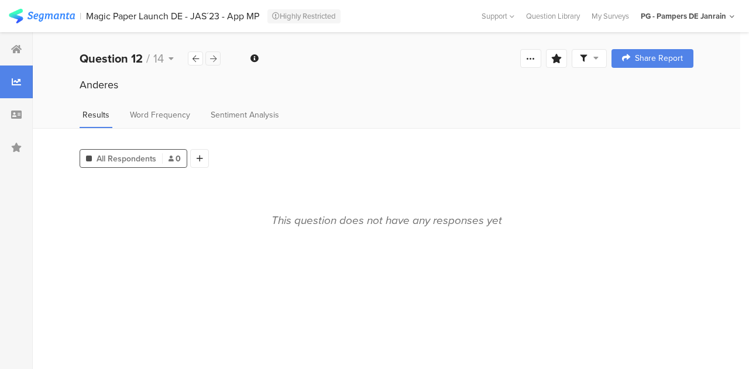
click at [213, 59] on icon at bounding box center [213, 59] width 6 height 8
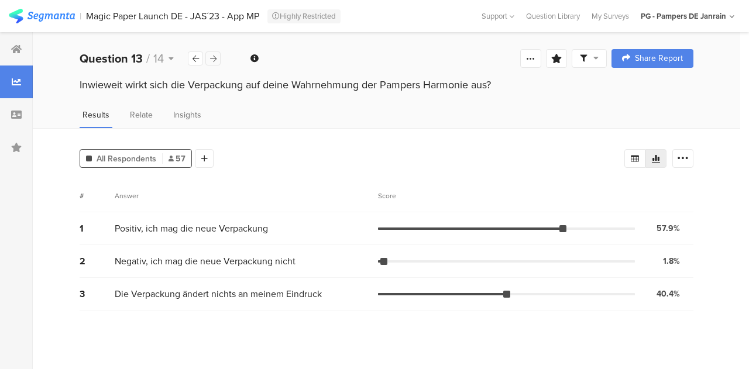
click at [213, 59] on icon at bounding box center [213, 59] width 6 height 8
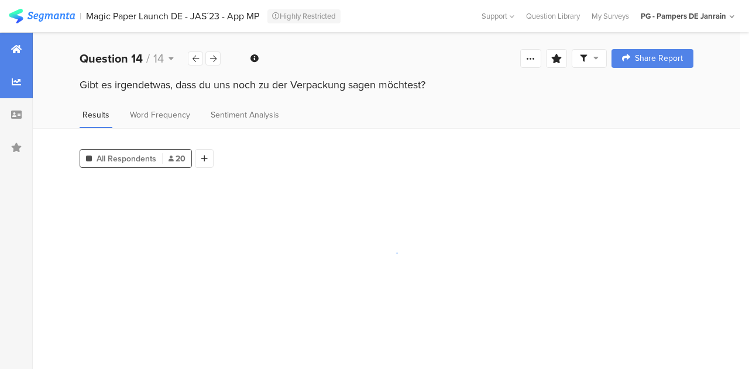
click at [20, 49] on icon at bounding box center [16, 48] width 11 height 9
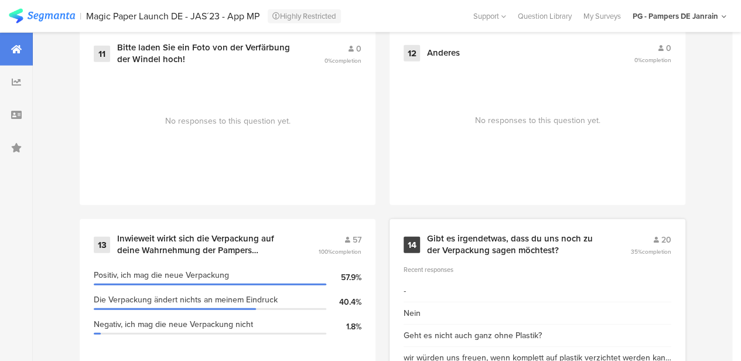
scroll to position [1570, 0]
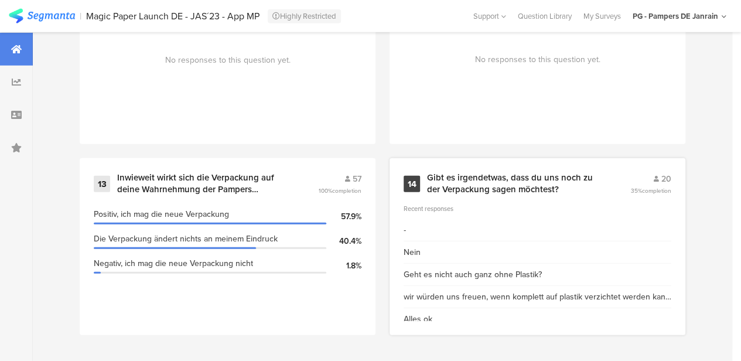
click at [578, 207] on div "Recent responses" at bounding box center [537, 208] width 268 height 9
click at [473, 197] on div "14 Gibt es irgendetwas, dass du uns noch zu der Verpackung sagen möchtest? 20 3…" at bounding box center [537, 246] width 296 height 177
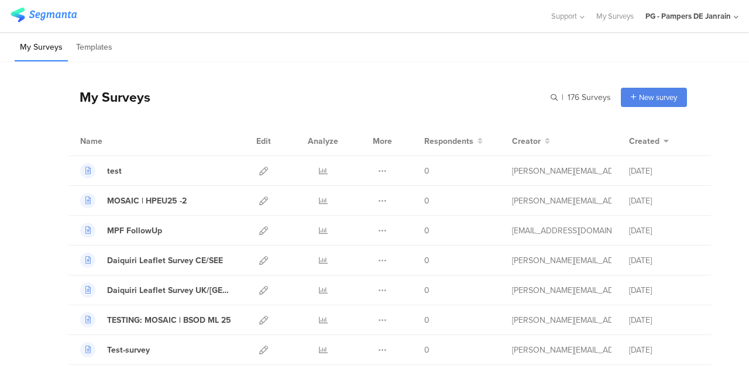
scroll to position [1949, 0]
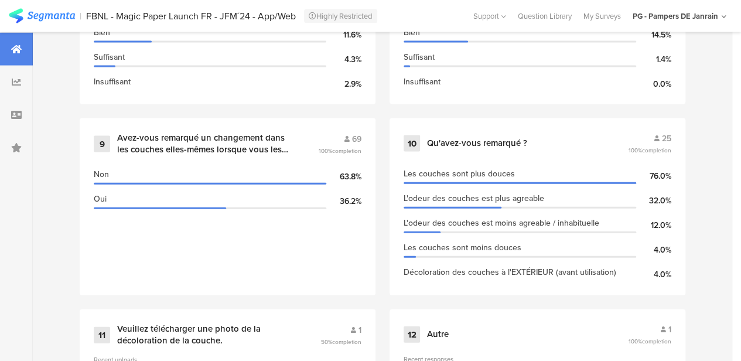
scroll to position [1235, 0]
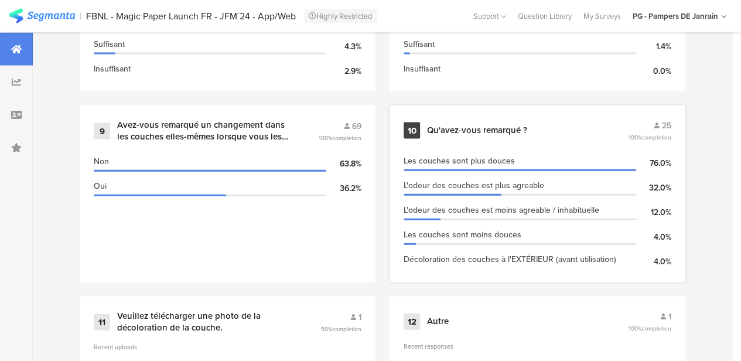
click at [497, 265] on span "Décoloration des couches à l'EXTÉRIEUR (avant utilisation)" at bounding box center [509, 259] width 213 height 12
click at [478, 163] on span "Les couches sont plus douces" at bounding box center [458, 161] width 111 height 12
click at [492, 132] on div "Qu'avez-vous remarqué ?" at bounding box center [477, 131] width 100 height 12
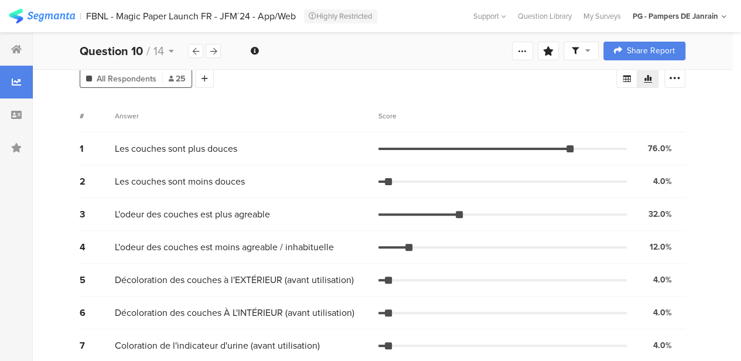
scroll to position [122, 0]
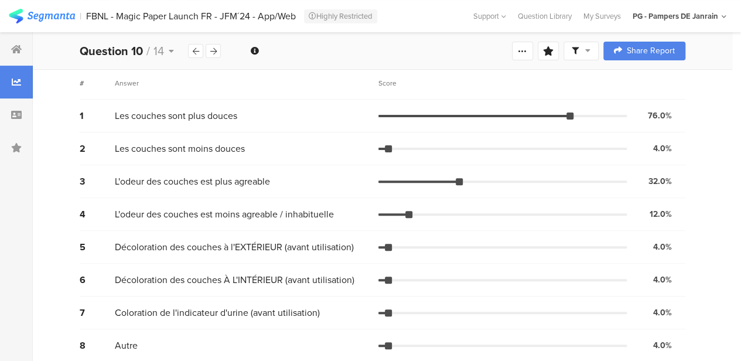
scroll to position [115, 0]
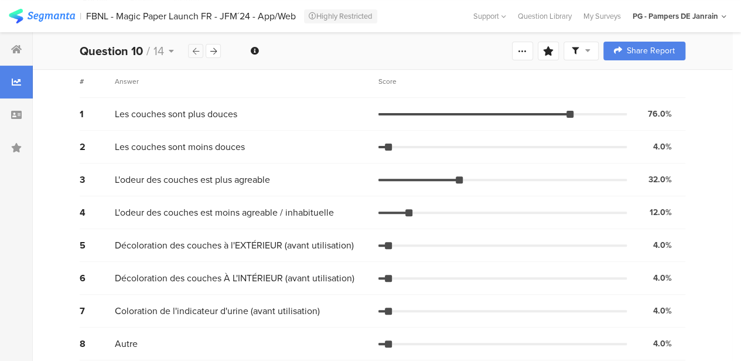
click at [193, 49] on icon at bounding box center [196, 51] width 6 height 8
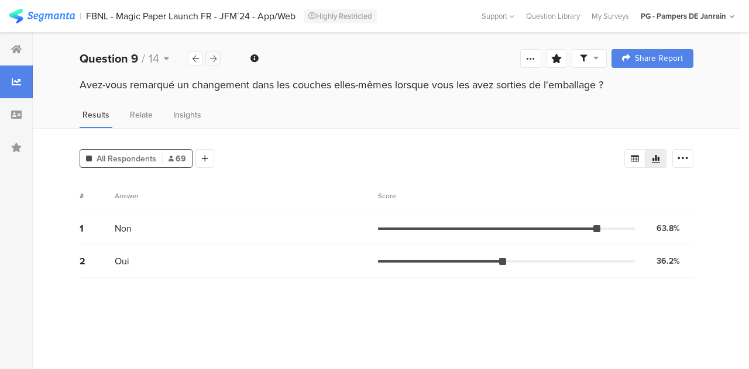
click at [210, 57] on icon at bounding box center [213, 59] width 6 height 8
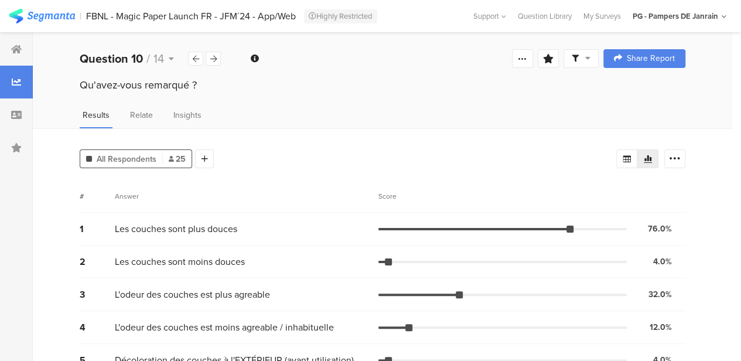
scroll to position [122, 0]
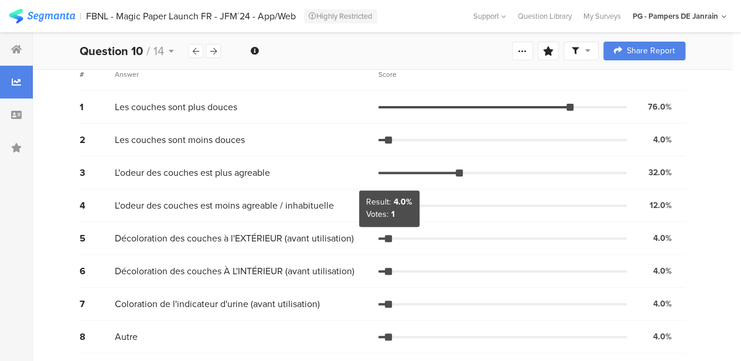
click at [389, 236] on div at bounding box center [388, 238] width 7 height 7
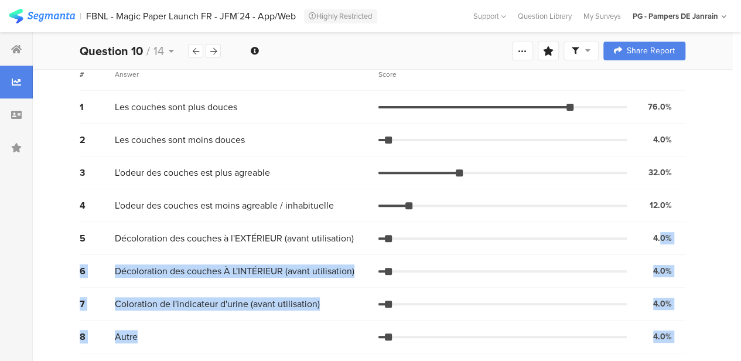
drag, startPoint x: 388, startPoint y: 207, endPoint x: 669, endPoint y: 237, distance: 282.1
click at [669, 237] on body "You are using an unsupported version of Internet Explorer. Unsupported browsers…" at bounding box center [370, 58] width 741 height 361
click at [669, 237] on div "4.0%" at bounding box center [662, 238] width 19 height 12
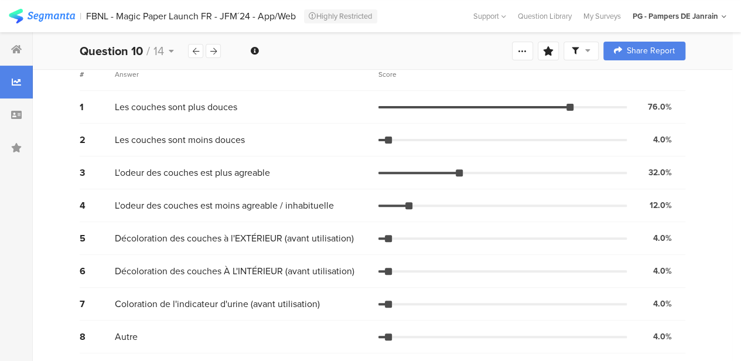
click at [260, 235] on span "Décoloration des couches à l'EXTÉRIEUR (avant utilisation)" at bounding box center [234, 237] width 239 height 13
click at [406, 202] on div at bounding box center [408, 205] width 7 height 7
click at [390, 204] on div at bounding box center [393, 205] width 30 height 2
click at [388, 235] on div at bounding box center [388, 238] width 7 height 7
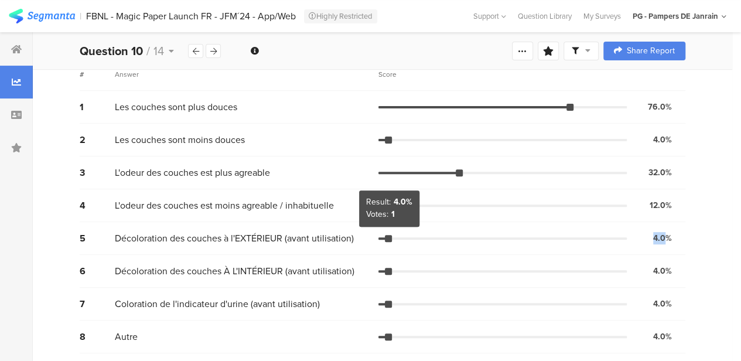
click at [388, 235] on div at bounding box center [388, 238] width 7 height 7
click at [455, 232] on div "5 Décoloration des couches à l'EXTÉRIEUR (avant utilisation) 4.0% 1 vote" at bounding box center [382, 238] width 605 height 33
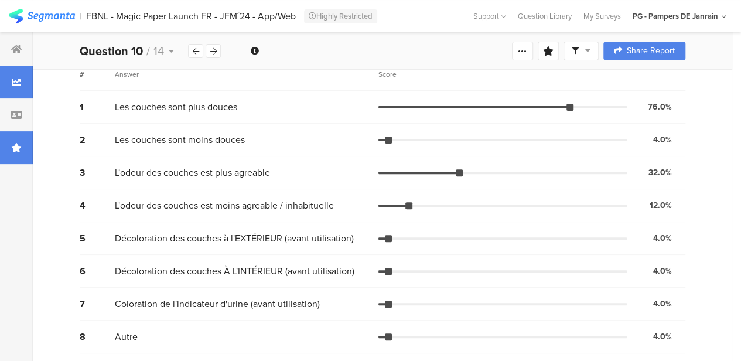
click at [23, 157] on div at bounding box center [16, 147] width 33 height 33
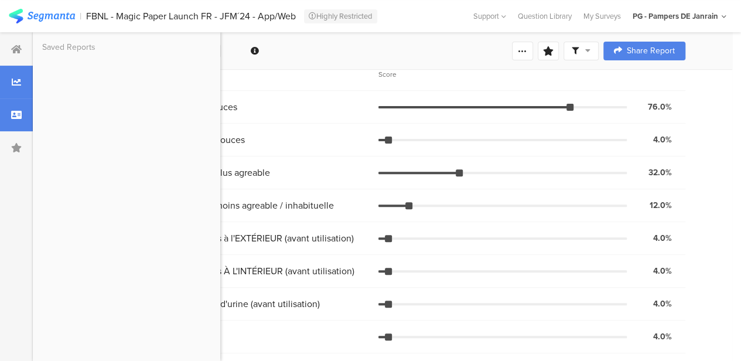
click at [21, 116] on icon at bounding box center [16, 114] width 11 height 9
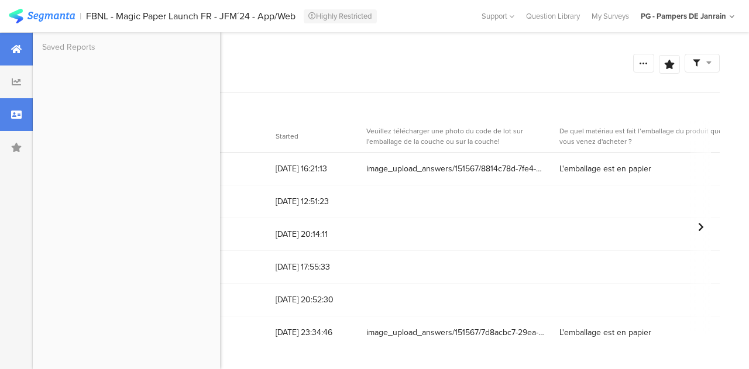
click at [19, 57] on div at bounding box center [16, 49] width 33 height 33
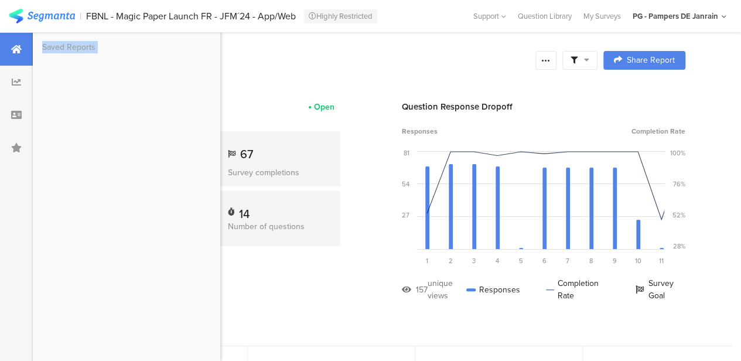
drag, startPoint x: 12, startPoint y: 74, endPoint x: 273, endPoint y: 54, distance: 261.2
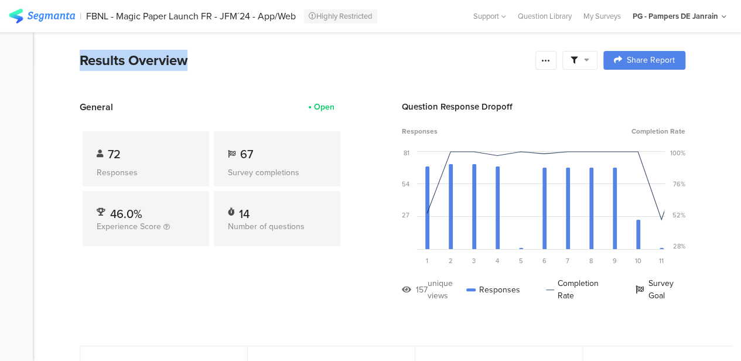
click at [273, 54] on div "Results Overview" at bounding box center [305, 60] width 450 height 21
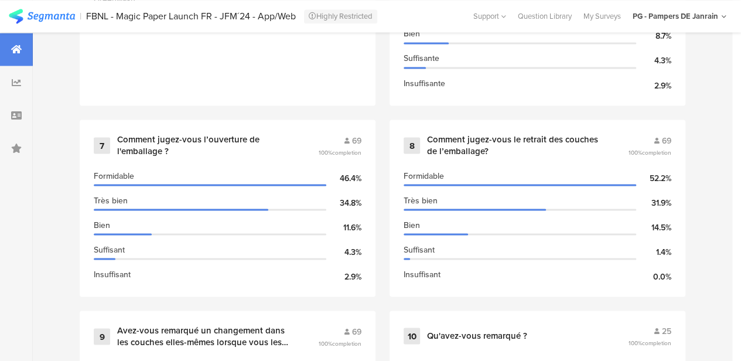
scroll to position [1031, 0]
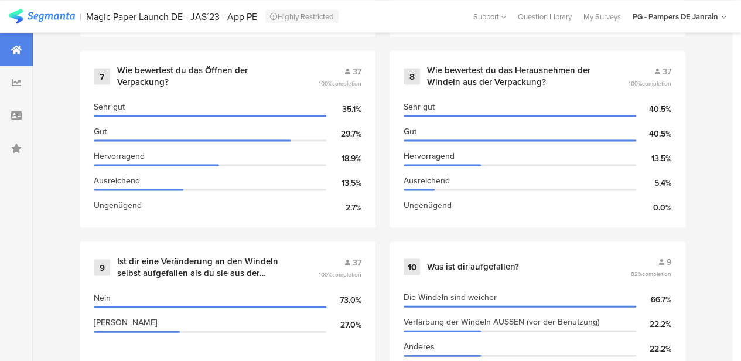
scroll to position [1265, 0]
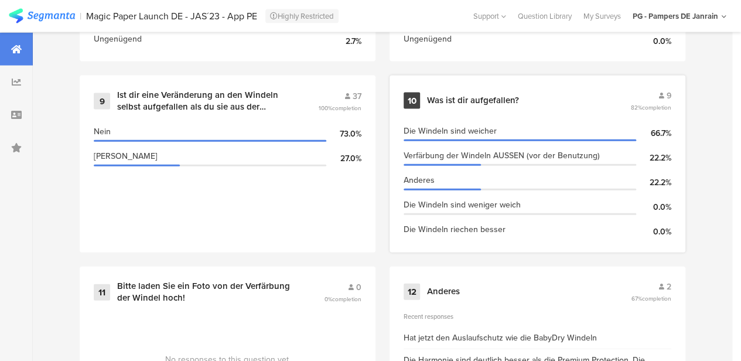
click at [488, 112] on div "10 Was ist dir aufgefallen? 9 82% completion" at bounding box center [537, 101] width 268 height 22
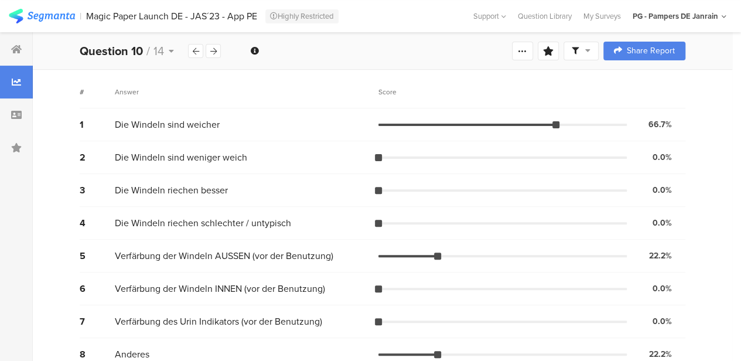
scroll to position [122, 0]
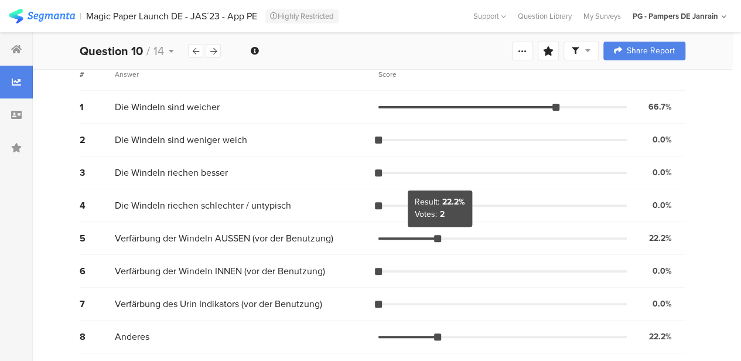
click at [436, 239] on div at bounding box center [437, 238] width 7 height 7
click at [235, 241] on span "Verfärbung der Windeln AUSSEN (vor der Benutzung)" at bounding box center [224, 237] width 218 height 13
click at [77, 235] on div "All Respondents 9 Add Segment Segment markers Vote count # Answer Score 1 Die W…" at bounding box center [382, 183] width 699 height 355
click at [436, 235] on div at bounding box center [437, 238] width 7 height 7
click at [447, 203] on span "22.2%" at bounding box center [453, 202] width 23 height 10
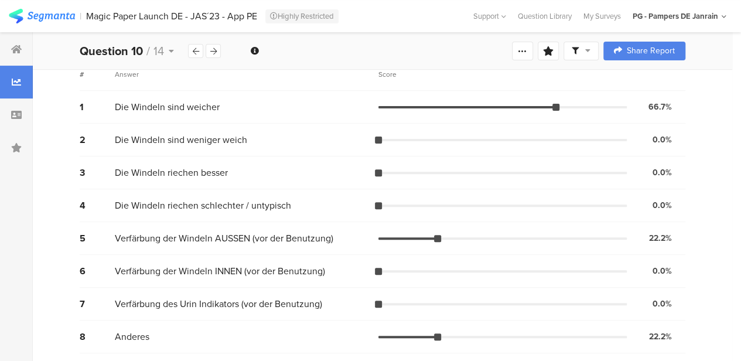
click at [664, 238] on div "22.2%" at bounding box center [660, 238] width 23 height 12
click at [430, 234] on div "5 Verfärbung der Windeln AUSSEN (vor der Benutzung) 22.2% 2 votes" at bounding box center [382, 238] width 605 height 33
click at [436, 237] on div at bounding box center [437, 238] width 7 height 7
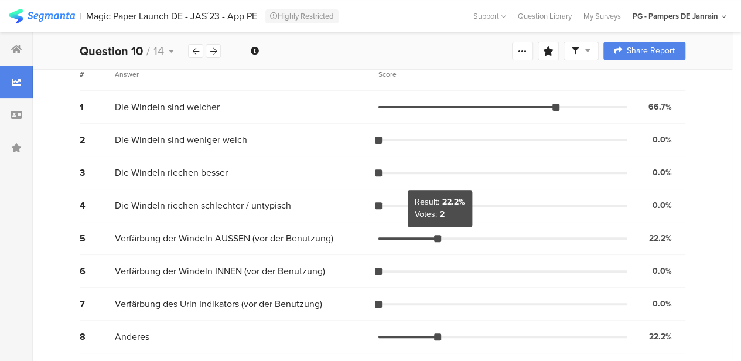
click at [436, 237] on div at bounding box center [437, 238] width 7 height 7
drag, startPoint x: 441, startPoint y: 234, endPoint x: 409, endPoint y: 232, distance: 32.2
click at [409, 232] on div "5 Verfärbung der Windeln AUSSEN (vor der Benutzung) 22.2% 2 votes" at bounding box center [382, 238] width 605 height 33
click at [425, 234] on div "5 Verfärbung der Windeln AUSSEN (vor der Benutzung) 22.2% 2 votes" at bounding box center [382, 238] width 605 height 33
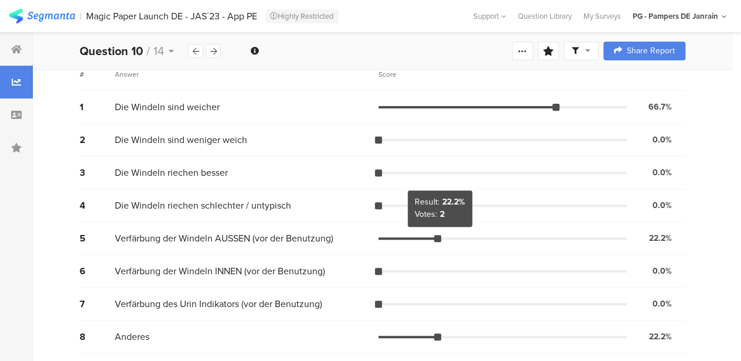
click at [438, 237] on div at bounding box center [437, 238] width 7 height 7
click at [496, 234] on div "5 Verfärbung der Windeln AUSSEN (vor der Benutzung) 22.2% 2 votes" at bounding box center [382, 238] width 605 height 33
click at [437, 235] on div at bounding box center [437, 238] width 7 height 7
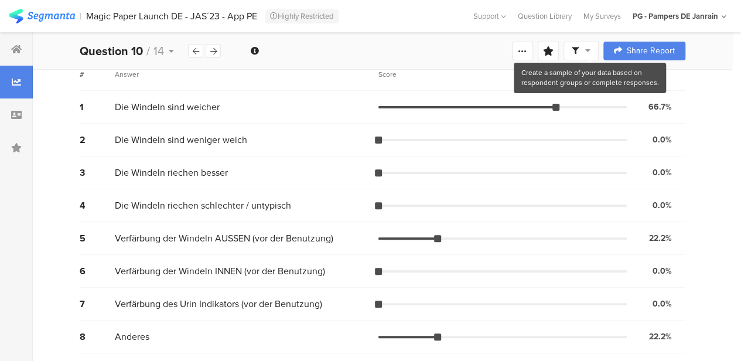
click at [590, 50] on span at bounding box center [580, 51] width 19 height 11
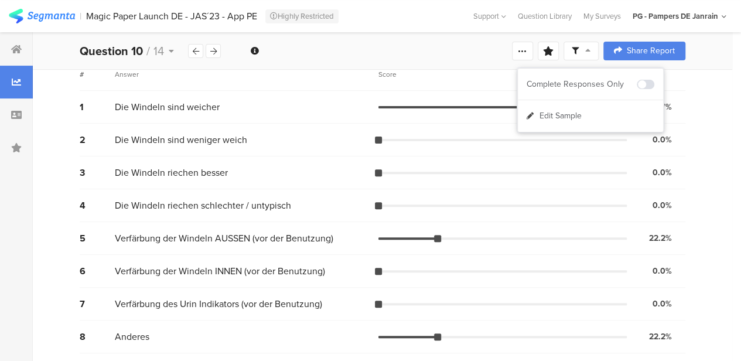
click at [590, 50] on span at bounding box center [580, 51] width 19 height 11
click at [590, 50] on icon at bounding box center [587, 50] width 5 height 8
click at [525, 50] on div at bounding box center [522, 51] width 21 height 19
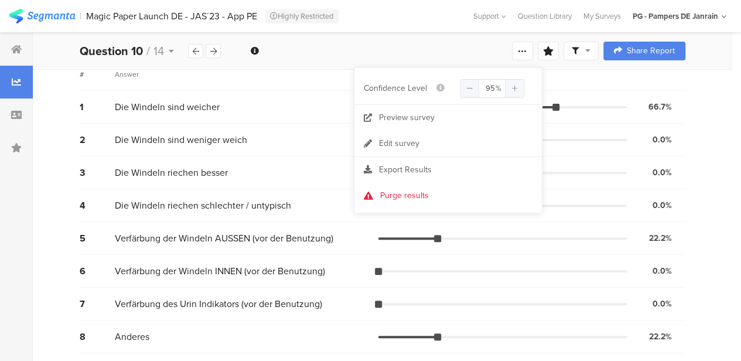
click at [718, 148] on div "All Respondents 9 Add Segment Segment markers Vote count # Answer Score 1 Die W…" at bounding box center [382, 183] width 699 height 355
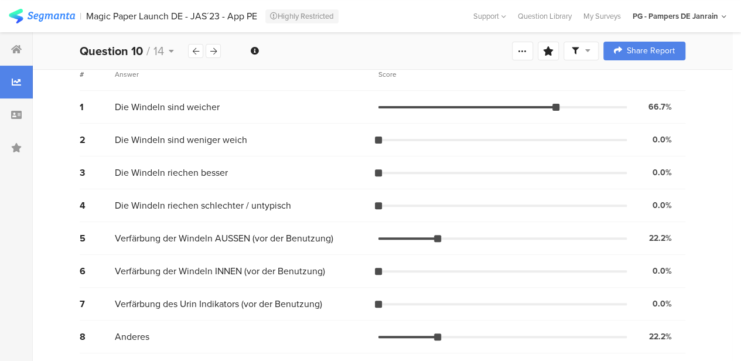
click at [292, 232] on span "Verfärbung der Windeln AUSSEN (vor der Benutzung)" at bounding box center [224, 237] width 218 height 13
click at [419, 237] on div at bounding box center [407, 238] width 59 height 2
click at [433, 237] on div at bounding box center [407, 238] width 59 height 2
click at [437, 237] on div at bounding box center [437, 238] width 7 height 7
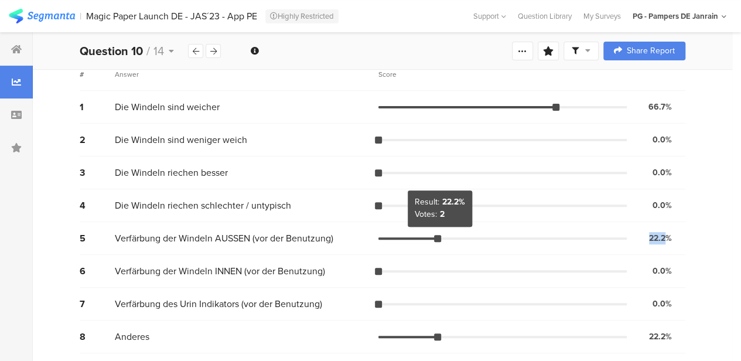
click at [437, 237] on div at bounding box center [437, 238] width 7 height 7
click at [509, 248] on div "5 Verfärbung der Windeln AUSSEN (vor der Benutzung) 22.2% 2 votes" at bounding box center [382, 238] width 605 height 33
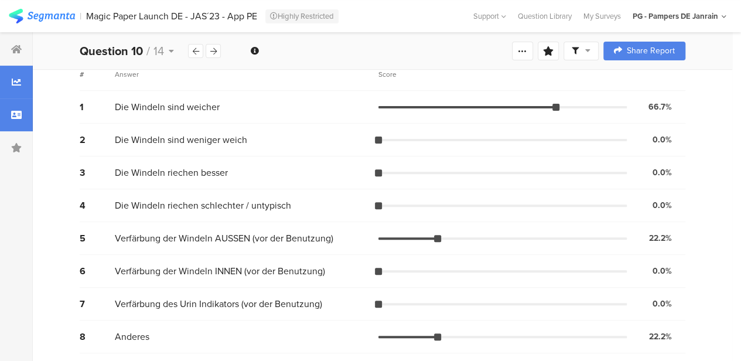
click at [22, 114] on div at bounding box center [16, 114] width 33 height 33
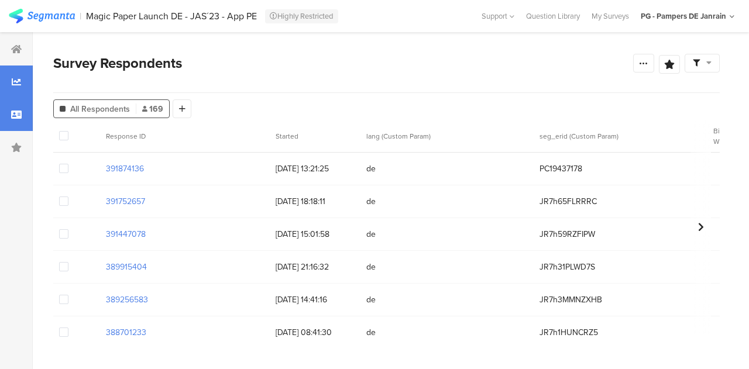
click at [19, 84] on icon at bounding box center [16, 81] width 9 height 9
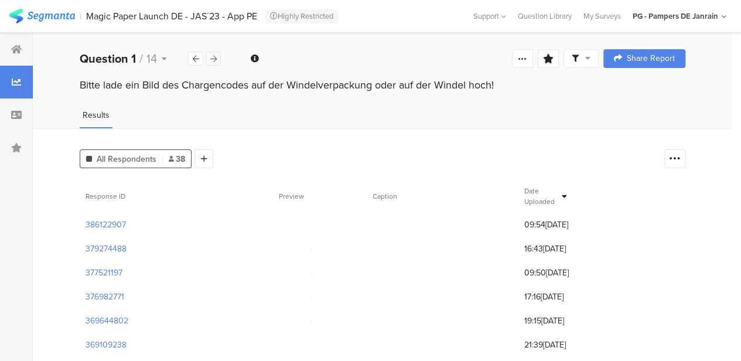
click at [212, 60] on icon at bounding box center [213, 59] width 6 height 8
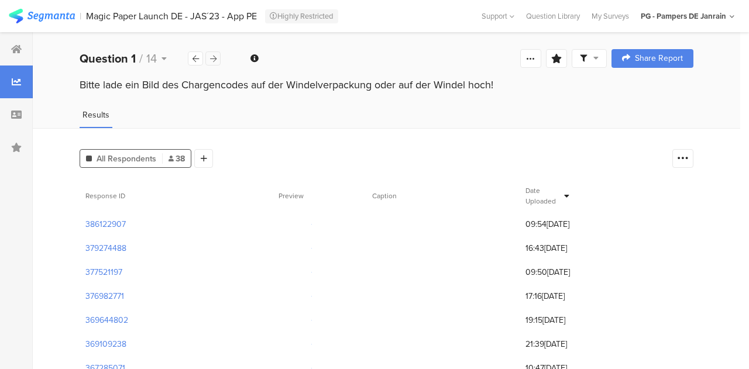
click at [212, 60] on icon at bounding box center [213, 59] width 6 height 8
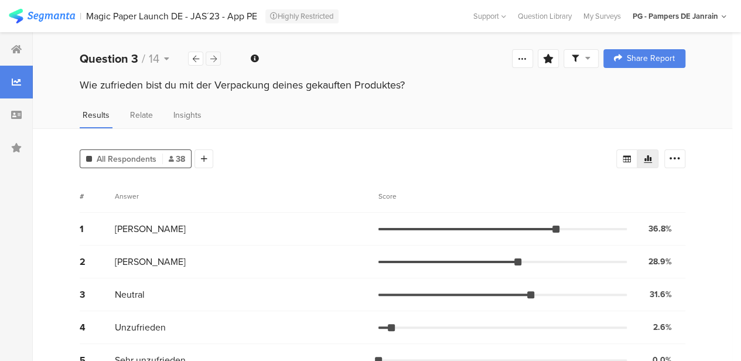
click at [212, 60] on icon at bounding box center [213, 59] width 6 height 8
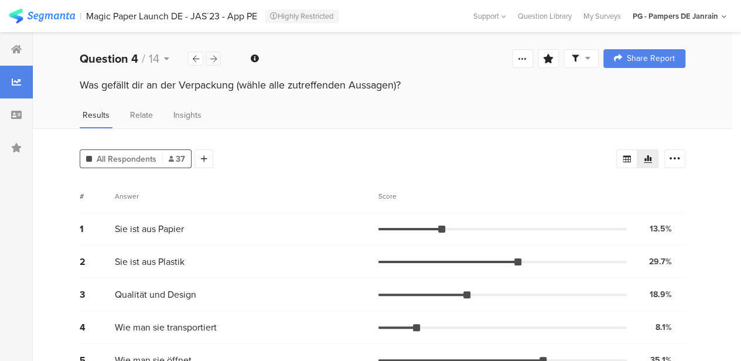
click at [212, 60] on icon at bounding box center [213, 59] width 6 height 8
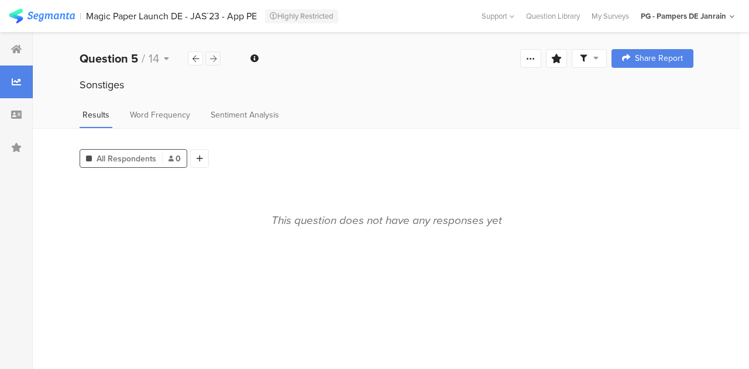
click at [212, 60] on icon at bounding box center [213, 59] width 6 height 8
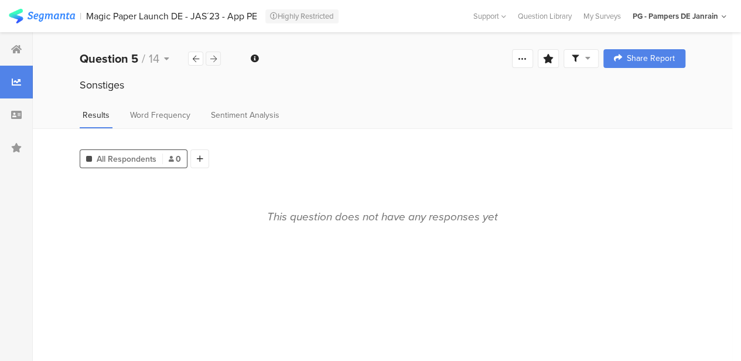
click at [212, 60] on icon at bounding box center [213, 59] width 6 height 8
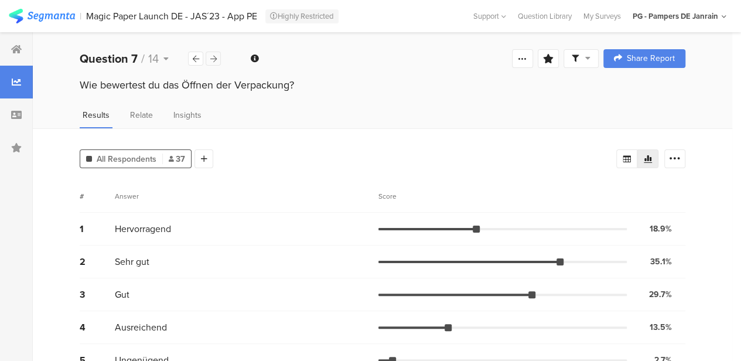
click at [212, 60] on icon at bounding box center [213, 59] width 6 height 8
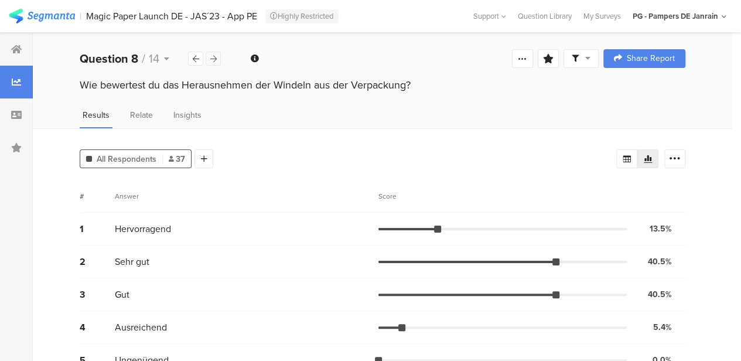
click at [212, 60] on icon at bounding box center [213, 59] width 6 height 8
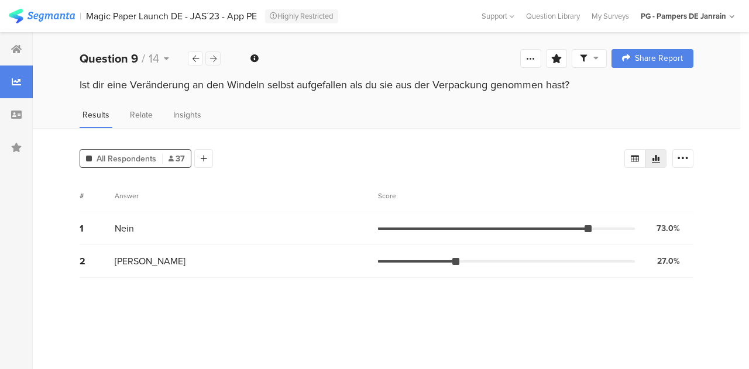
click at [212, 60] on icon at bounding box center [213, 59] width 6 height 8
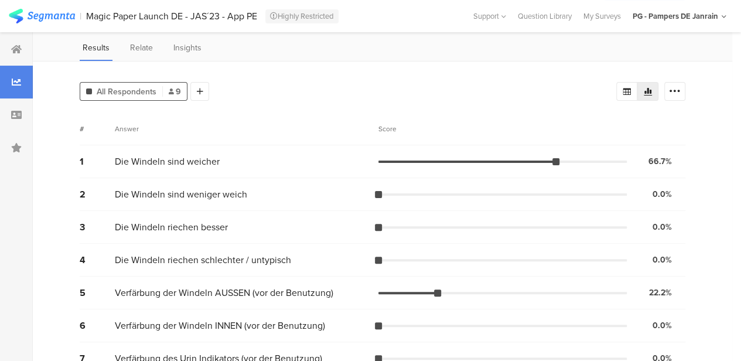
scroll to position [68, 0]
click at [165, 90] on div "All Respondents 9" at bounding box center [133, 91] width 107 height 12
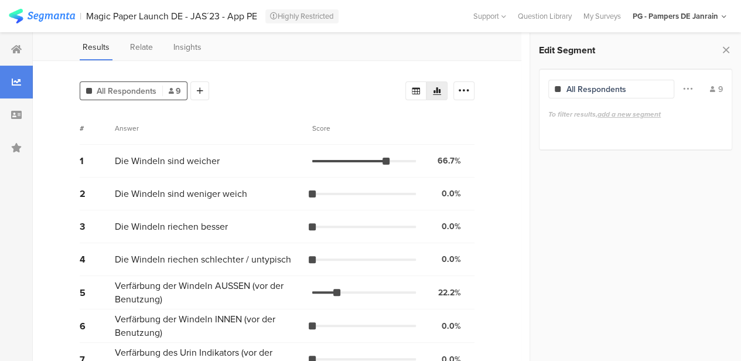
click at [337, 292] on div at bounding box center [324, 292] width 25 height 2
click at [684, 93] on span at bounding box center [687, 89] width 9 height 22
click at [684, 89] on span at bounding box center [687, 89] width 9 height 22
click at [625, 112] on span "add a new segment" at bounding box center [628, 114] width 63 height 11
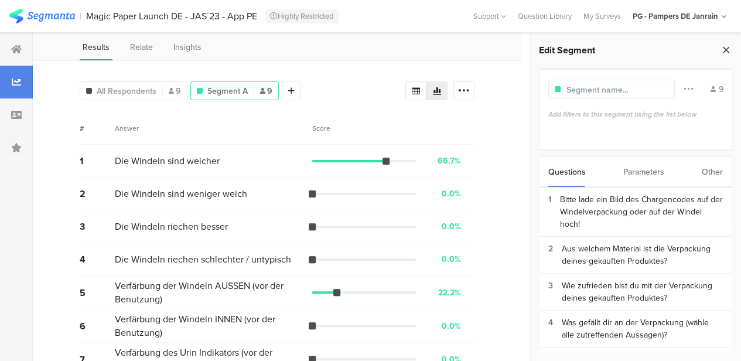
click at [724, 50] on icon at bounding box center [725, 50] width 12 height 16
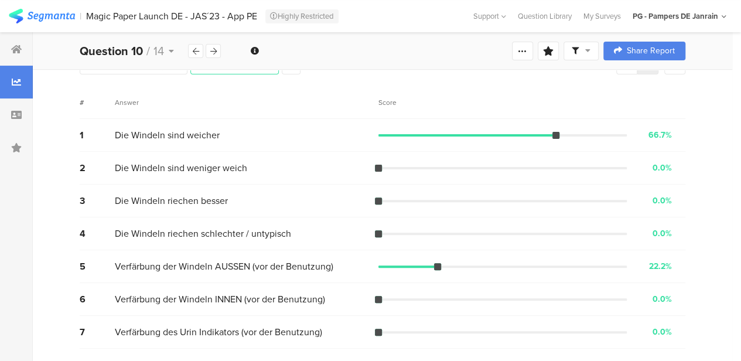
scroll to position [94, 0]
click at [373, 293] on div "Verfärbung der Windeln INNEN (vor der Benutzung)" at bounding box center [246, 298] width 263 height 13
click at [375, 296] on div at bounding box center [378, 298] width 7 height 7
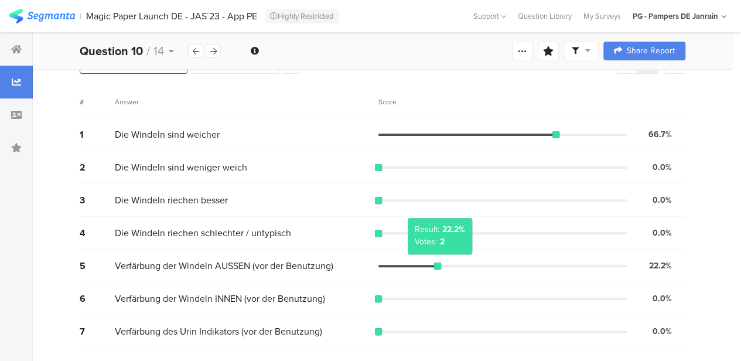
click at [438, 263] on div at bounding box center [437, 265] width 7 height 7
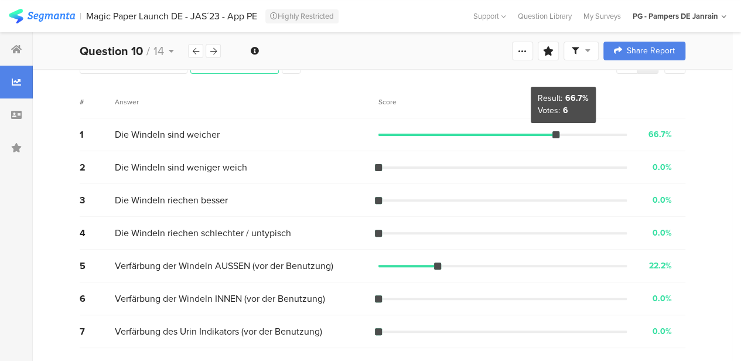
click at [559, 132] on div at bounding box center [555, 134] width 7 height 7
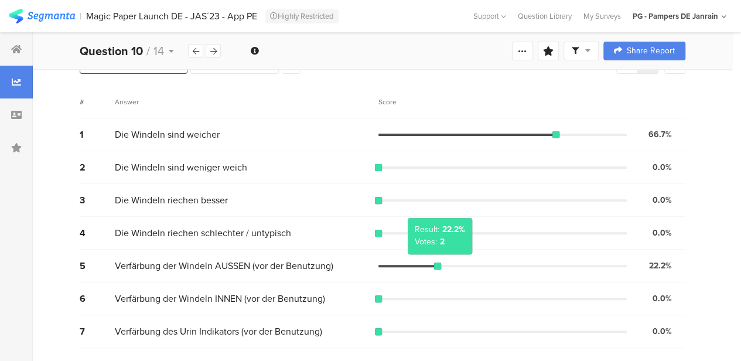
click at [437, 266] on div at bounding box center [437, 265] width 7 height 7
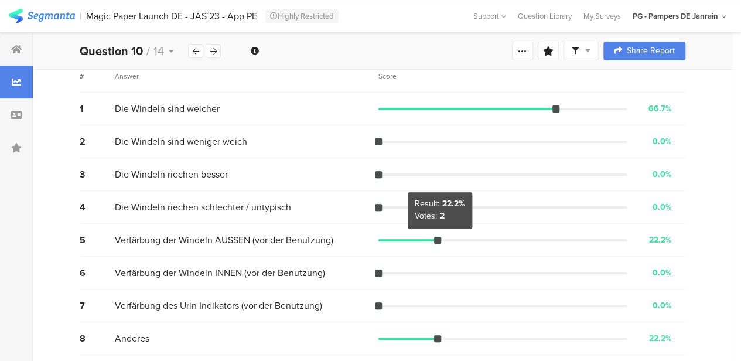
scroll to position [122, 0]
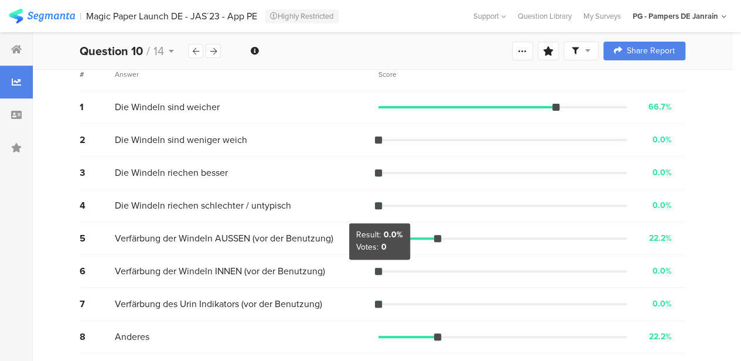
click at [376, 273] on div at bounding box center [378, 271] width 7 height 7
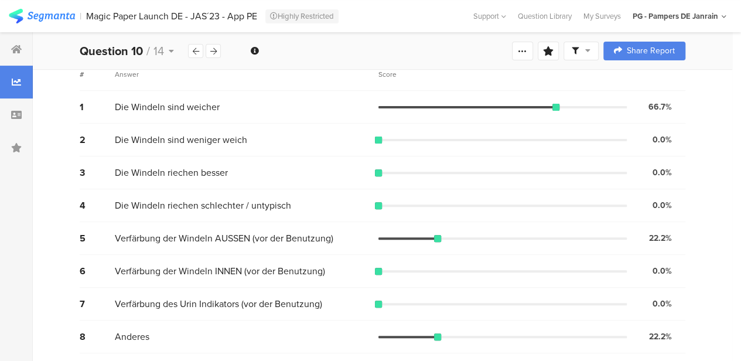
scroll to position [0, 0]
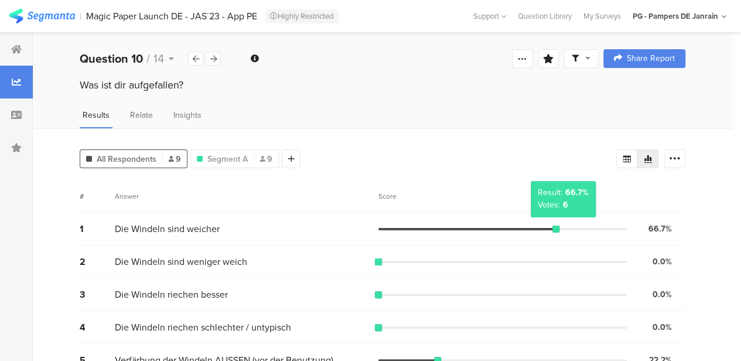
click at [559, 226] on div at bounding box center [555, 228] width 7 height 7
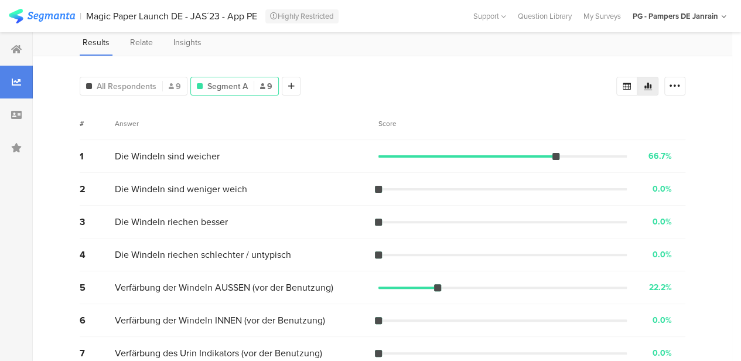
scroll to position [122, 0]
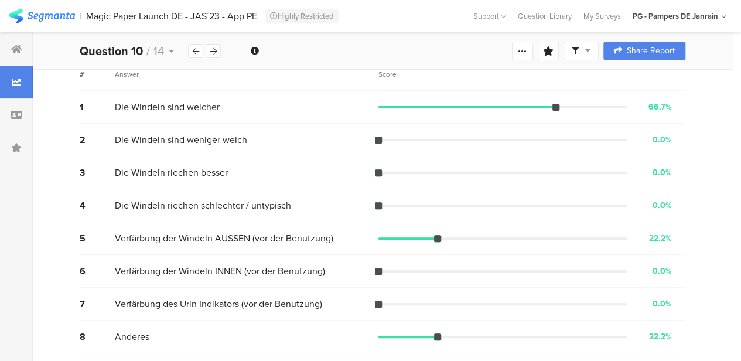
click at [476, 213] on div "4 Die Windeln riechen schlechter / untypisch 0.0% 0 votes" at bounding box center [382, 205] width 605 height 33
click at [437, 235] on div at bounding box center [437, 238] width 7 height 7
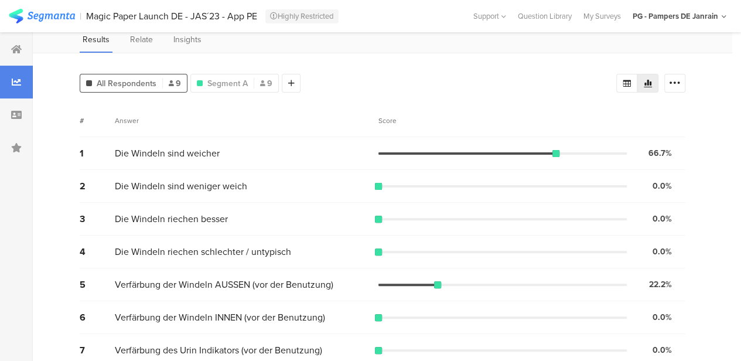
scroll to position [76, 0]
click at [437, 282] on div at bounding box center [437, 283] width 7 height 7
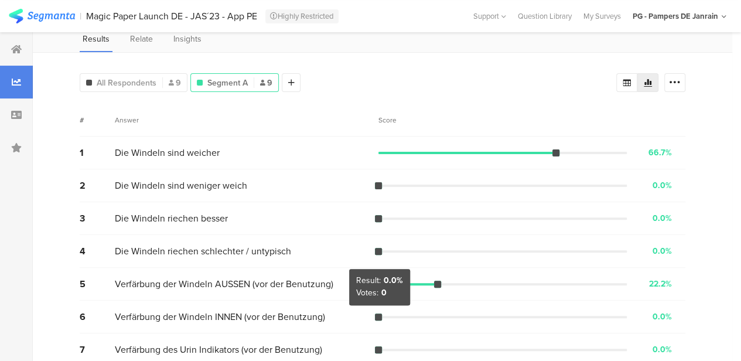
click at [374, 319] on div "Verfärbung der Windeln INNEN (vor der Benutzung)" at bounding box center [246, 316] width 263 height 13
click at [376, 317] on div at bounding box center [378, 316] width 7 height 7
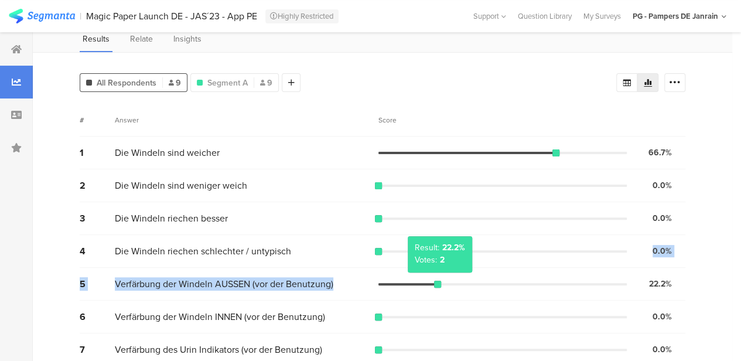
drag, startPoint x: 476, startPoint y: 261, endPoint x: 436, endPoint y: 280, distance: 44.5
click at [436, 280] on div "1 Die Windeln sind weicher 66.7% 6 votes 2 Die Windeln sind weniger weich 0.0% …" at bounding box center [382, 267] width 605 height 262
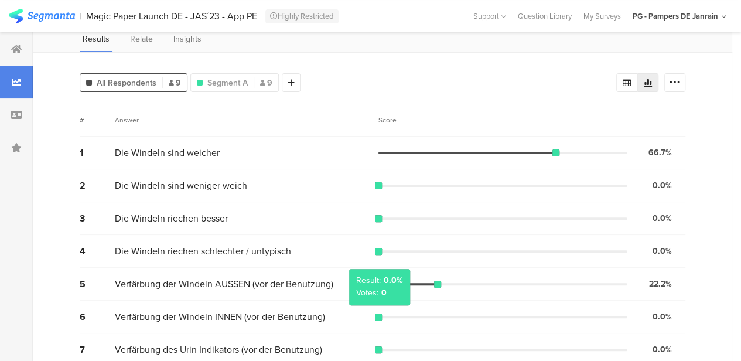
click at [372, 313] on div "Verfärbung der Windeln INNEN (vor der Benutzung)" at bounding box center [246, 316] width 263 height 13
click at [375, 313] on div at bounding box center [378, 316] width 7 height 7
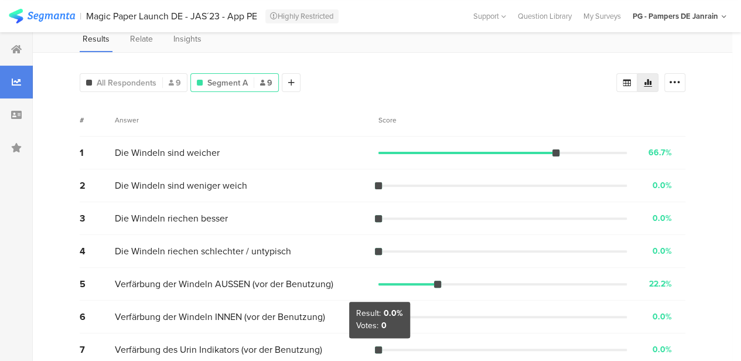
click at [377, 347] on div at bounding box center [378, 349] width 7 height 7
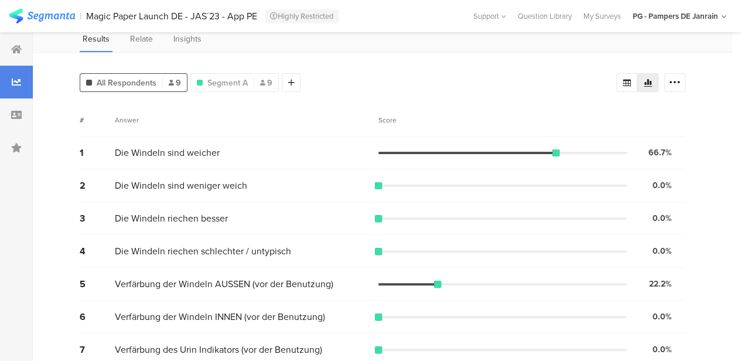
click at [492, 298] on div "5 Verfärbung der Windeln AUSSEN (vor der Benutzung) 22.2% 2 votes" at bounding box center [382, 284] width 605 height 33
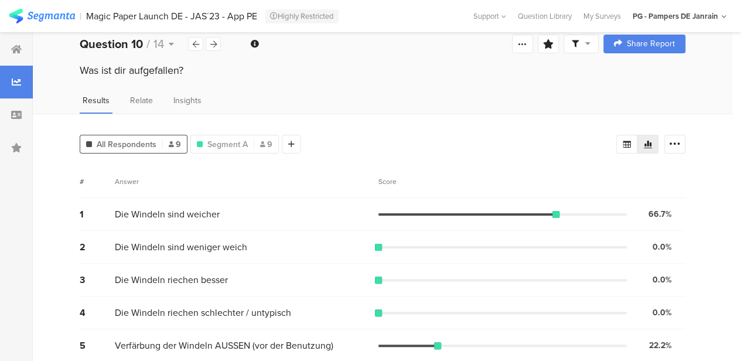
scroll to position [0, 0]
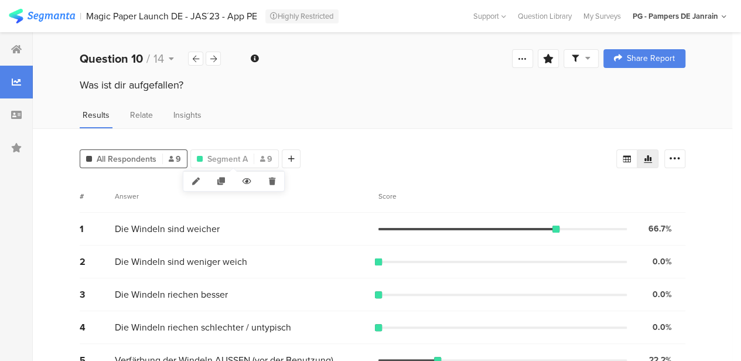
click at [248, 180] on icon at bounding box center [247, 181] width 26 height 19
click at [244, 180] on icon at bounding box center [247, 181] width 27 height 19
click at [231, 160] on span "Segment A" at bounding box center [227, 159] width 40 height 12
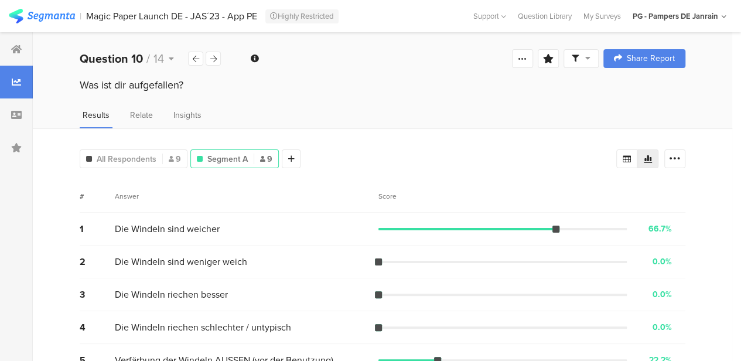
drag, startPoint x: 251, startPoint y: 159, endPoint x: 224, endPoint y: 155, distance: 27.2
click at [224, 155] on span "Segment A" at bounding box center [227, 159] width 40 height 12
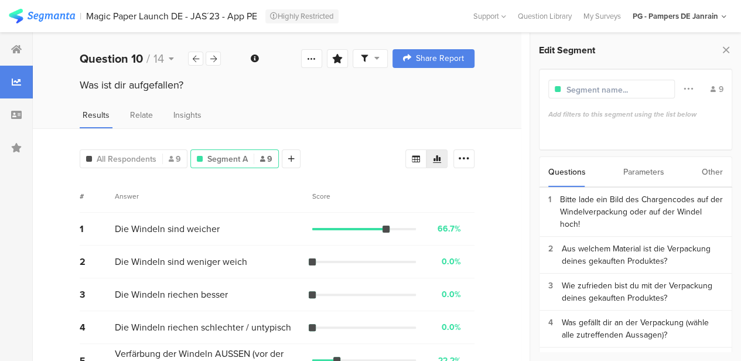
click at [217, 157] on span "Segment A" at bounding box center [227, 159] width 40 height 12
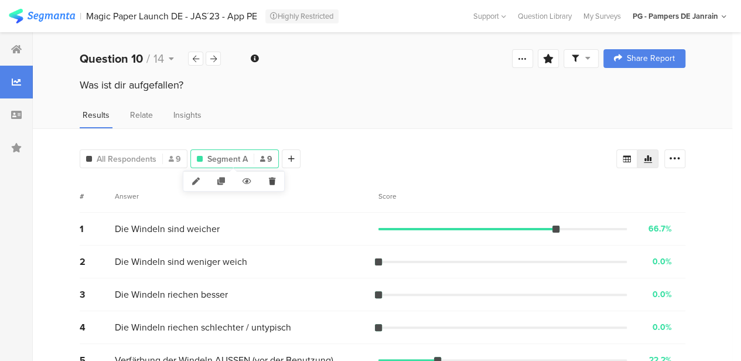
click at [274, 180] on icon at bounding box center [272, 181] width 24 height 19
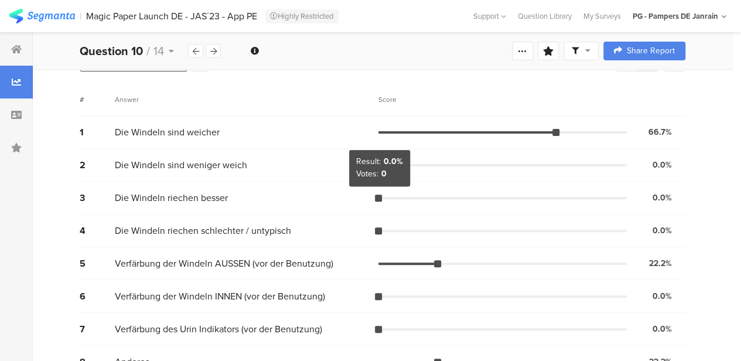
scroll to position [100, 0]
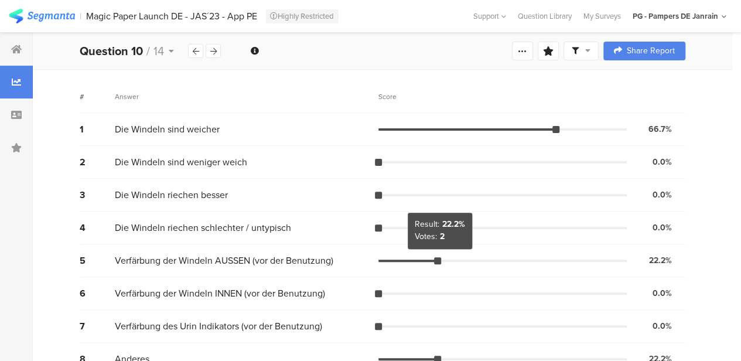
click at [446, 257] on div "5 Verfärbung der Windeln AUSSEN (vor der Benutzung) 22.2% 2 votes" at bounding box center [382, 260] width 605 height 33
click at [436, 258] on div at bounding box center [437, 260] width 7 height 7
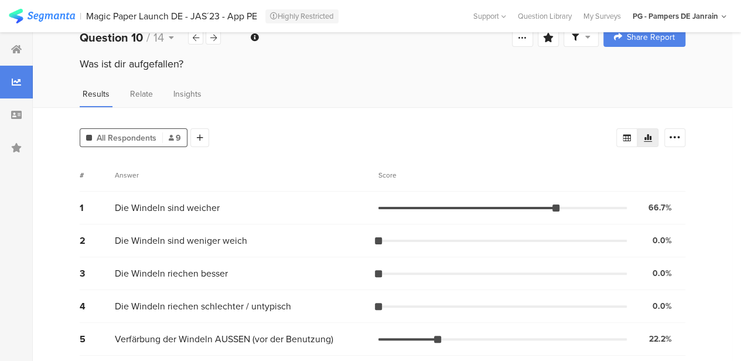
scroll to position [20, 0]
click at [169, 139] on icon at bounding box center [171, 138] width 5 height 6
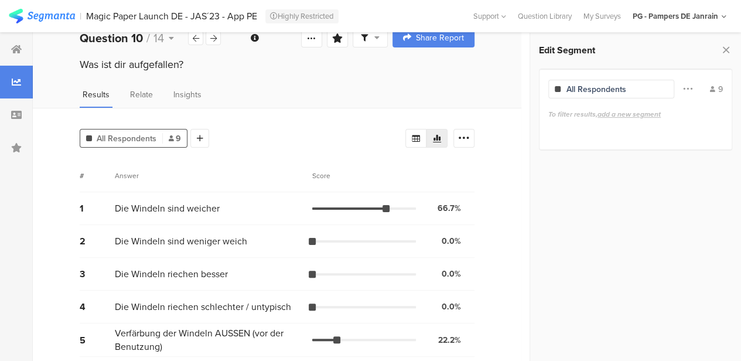
click at [568, 114] on div "To filter results, add a new segment" at bounding box center [635, 114] width 174 height 11
click at [684, 85] on span at bounding box center [687, 89] width 9 height 22
click at [687, 87] on span at bounding box center [687, 89] width 9 height 22
click at [710, 87] on icon at bounding box center [712, 89] width 5 height 6
click at [717, 85] on div "9" at bounding box center [716, 89] width 13 height 12
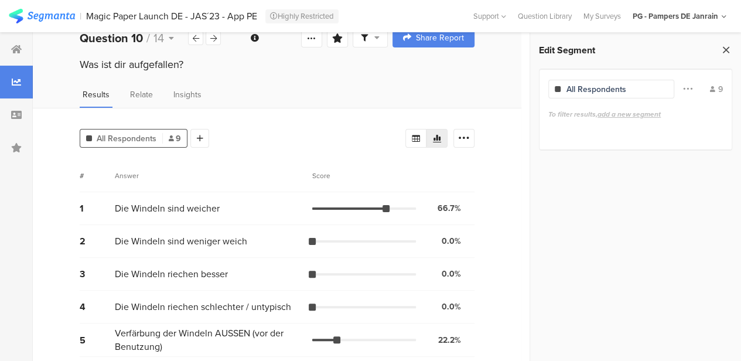
click at [721, 46] on icon at bounding box center [725, 50] width 12 height 16
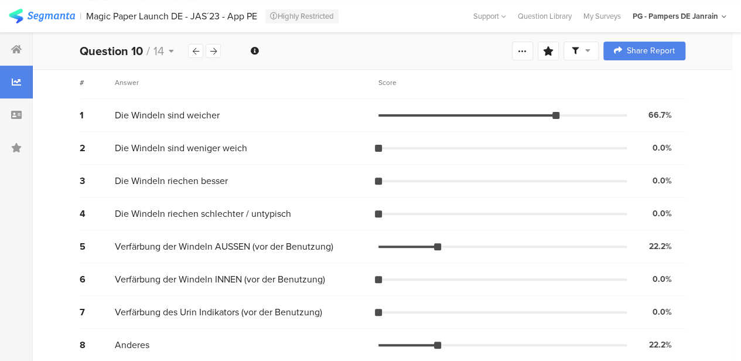
scroll to position [114, 0]
click at [436, 243] on div at bounding box center [437, 245] width 7 height 7
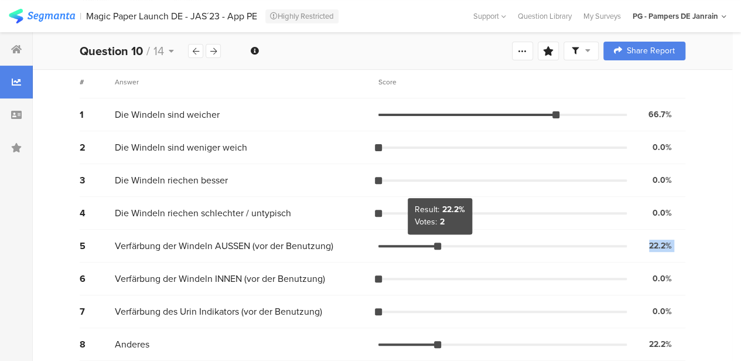
click at [436, 243] on div at bounding box center [437, 245] width 7 height 7
drag, startPoint x: 436, startPoint y: 243, endPoint x: 465, endPoint y: 241, distance: 28.7
click at [465, 241] on div "5 Verfärbung der Windeln AUSSEN (vor der Benutzung) 22.2% 2 votes" at bounding box center [382, 245] width 605 height 33
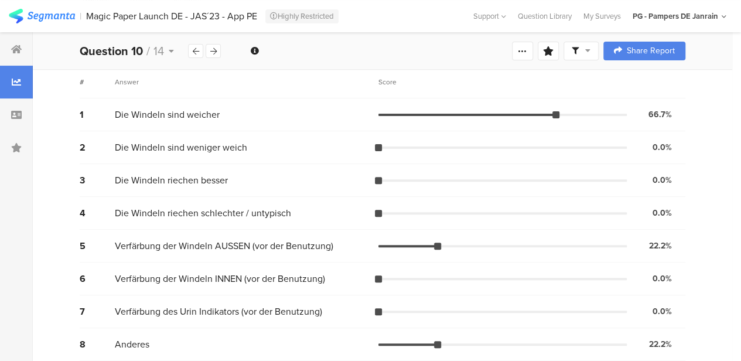
click at [491, 242] on div "5 Verfärbung der Windeln AUSSEN (vor der Benutzung) 22.2% 2 votes" at bounding box center [382, 245] width 605 height 33
click at [183, 247] on span "Verfärbung der Windeln AUSSEN (vor der Benutzung)" at bounding box center [224, 245] width 218 height 13
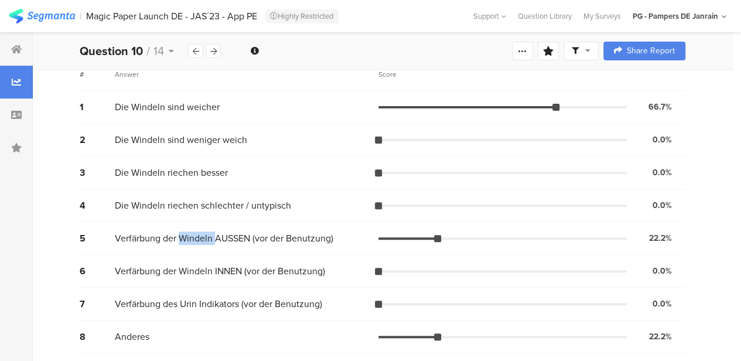
scroll to position [122, 0]
click at [244, 264] on span "Verfärbung der Windeln INNEN (vor der Benutzung)" at bounding box center [220, 270] width 210 height 13
click at [235, 238] on span "Verfärbung der Windeln AUSSEN (vor der Benutzung)" at bounding box center [224, 237] width 218 height 13
click at [235, 264] on span "Verfärbung der Windeln INNEN (vor der Benutzung)" at bounding box center [220, 270] width 210 height 13
click at [422, 237] on div at bounding box center [407, 238] width 59 height 2
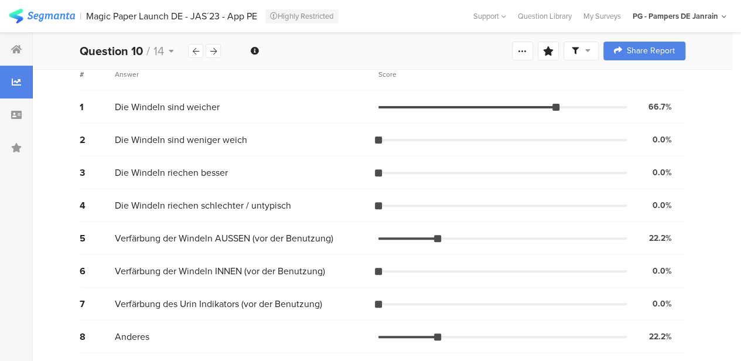
click at [422, 237] on div at bounding box center [407, 238] width 59 height 2
click at [444, 235] on div "5 Verfärbung der Windeln AUSSEN (vor der Benutzung) 22.2% 2 votes" at bounding box center [382, 238] width 605 height 33
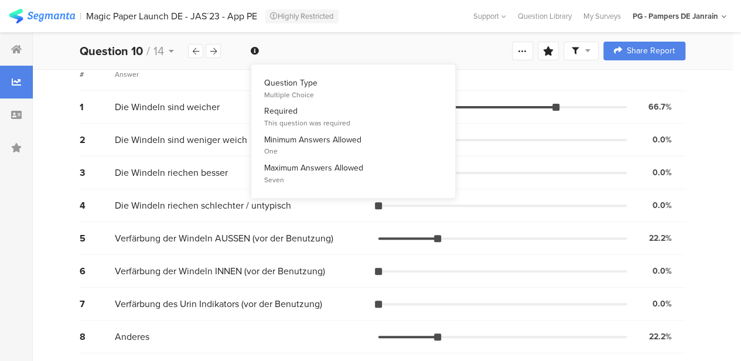
click at [256, 50] on icon at bounding box center [255, 51] width 8 height 8
click at [282, 54] on div "Welcome page 1 Bitte lade ein Bild des Chargencodes auf der Windelverpackung od…" at bounding box center [382, 50] width 699 height 37
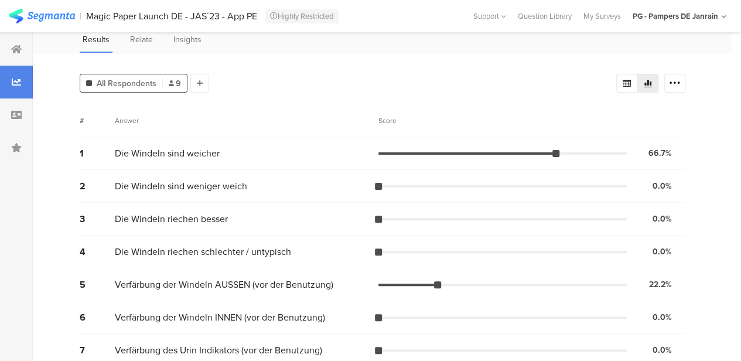
scroll to position [0, 0]
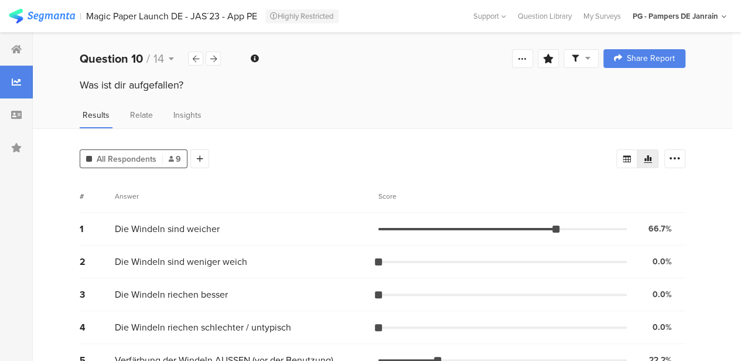
click at [215, 49] on div "Welcome page 1 Bitte lade ein Bild des Chargencodes auf der Windelverpackung od…" at bounding box center [382, 58] width 699 height 37
click at [213, 55] on icon at bounding box center [213, 59] width 6 height 8
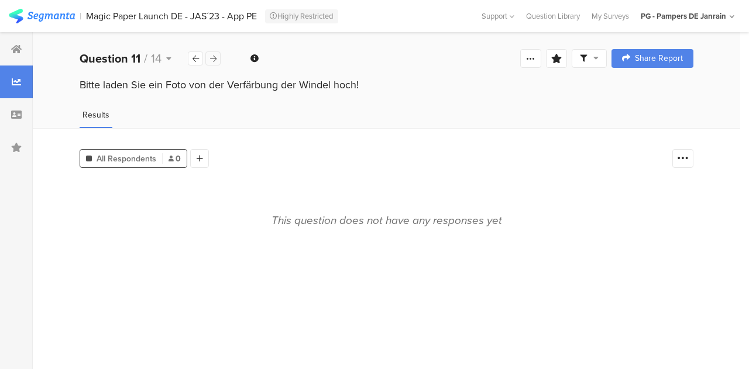
click at [211, 53] on div at bounding box center [212, 59] width 15 height 14
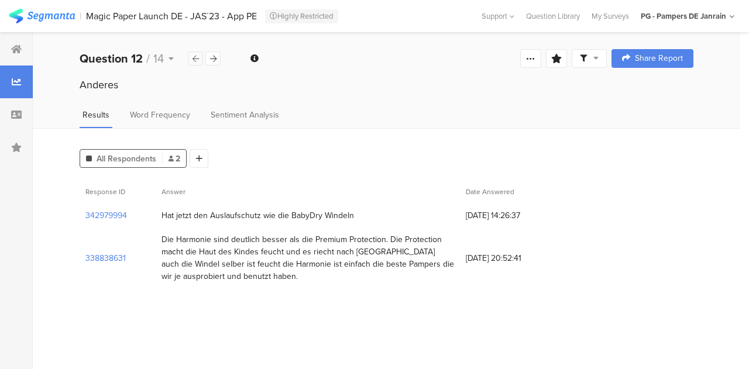
click at [189, 56] on div at bounding box center [195, 59] width 15 height 14
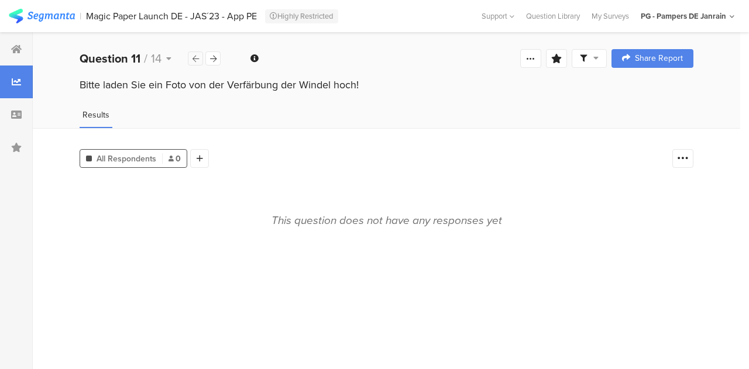
click at [189, 56] on div at bounding box center [195, 59] width 15 height 14
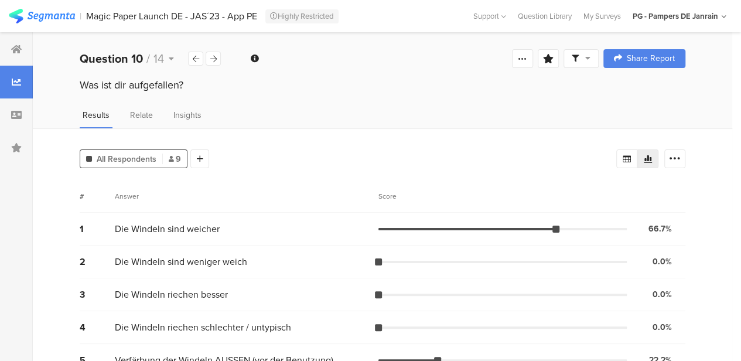
scroll to position [1, 0]
click at [183, 111] on span "Insights" at bounding box center [187, 114] width 28 height 12
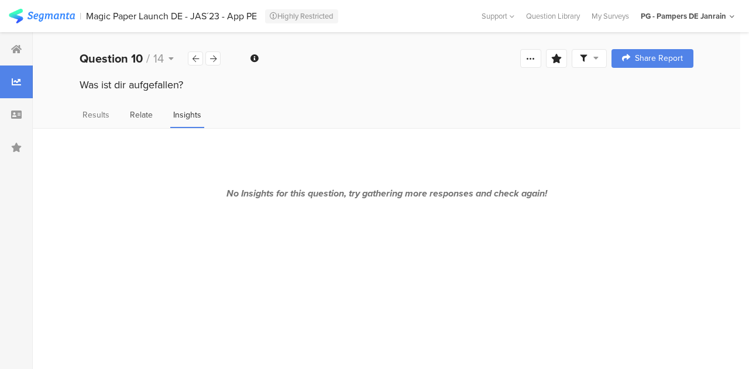
click at [135, 114] on span "Relate" at bounding box center [141, 115] width 23 height 12
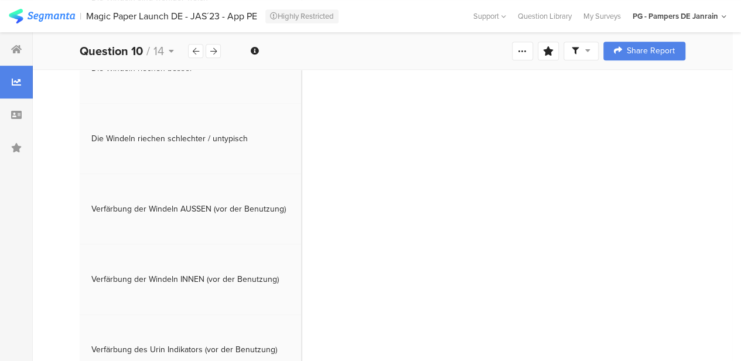
scroll to position [337, 0]
click at [193, 203] on div "Verfärbung der Windeln AUSSEN (vor der Benutzung)" at bounding box center [188, 208] width 194 height 12
click at [241, 211] on div "Verfärbung der Windeln AUSSEN (vor der Benutzung)" at bounding box center [188, 208] width 194 height 12
click at [232, 268] on div "Verfärbung der Windeln INNEN (vor der Benutzung)" at bounding box center [190, 278] width 210 height 24
click at [238, 283] on div "Verfärbung der Windeln INNEN (vor der Benutzung)" at bounding box center [184, 278] width 187 height 12
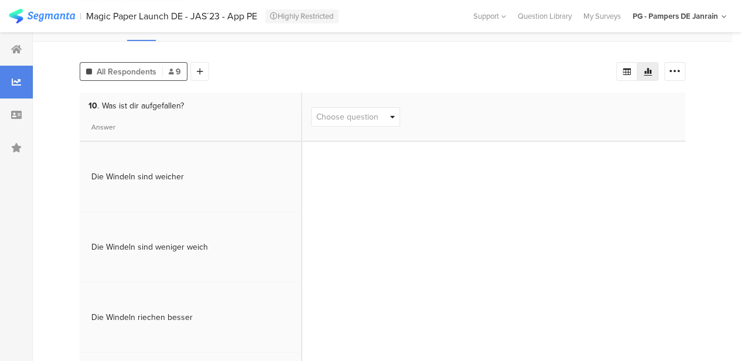
scroll to position [63, 0]
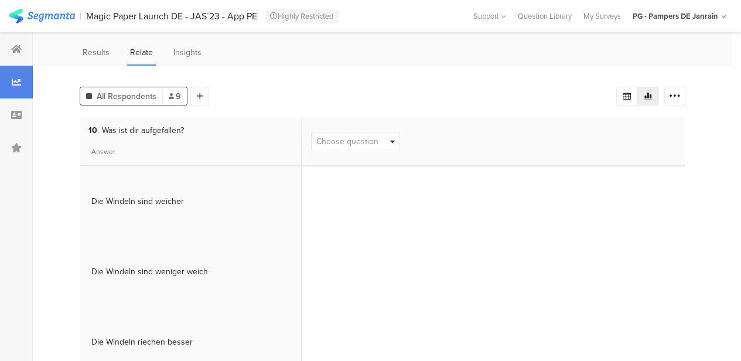
click at [357, 132] on span "Choose question" at bounding box center [355, 141] width 88 height 18
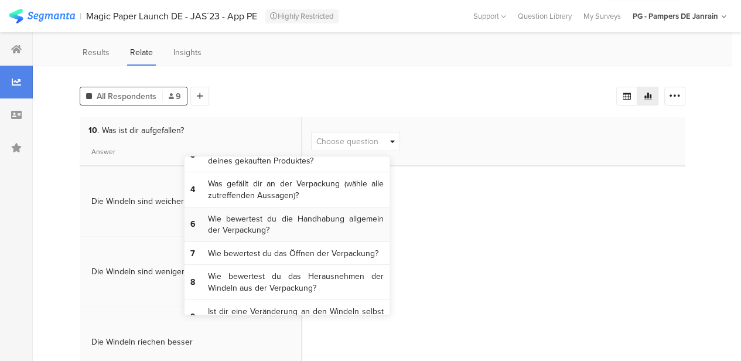
scroll to position [107, 0]
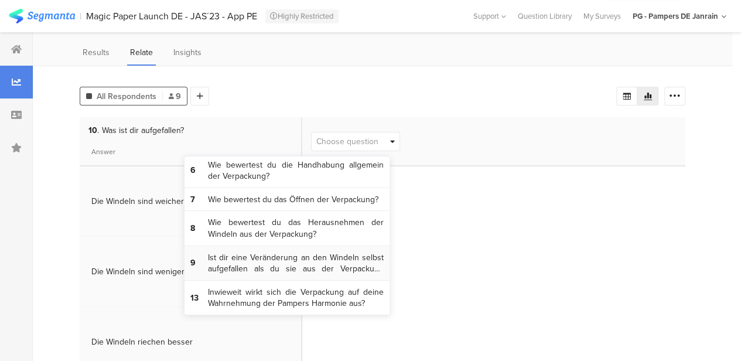
click at [259, 268] on span "Ist dir eine Veränderung an den Windeln selbst aufgefallen als du sie aus der V…" at bounding box center [296, 263] width 176 height 23
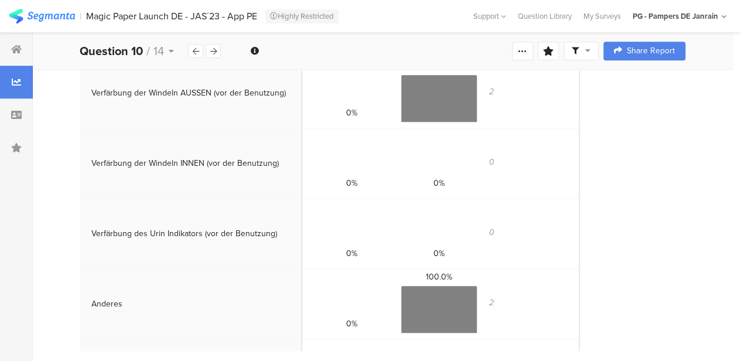
scroll to position [461, 0]
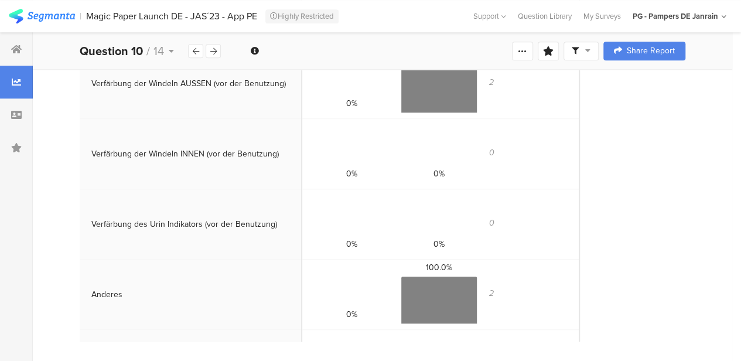
click at [441, 307] on div at bounding box center [439, 299] width 76 height 47
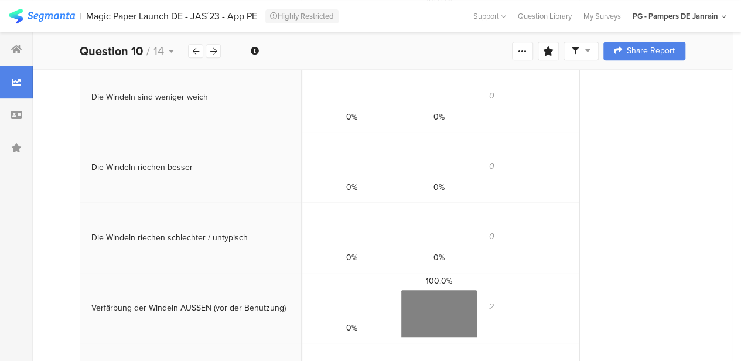
scroll to position [0, 0]
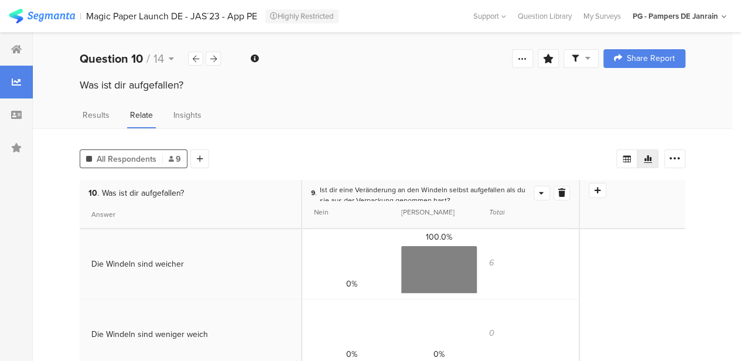
click at [92, 108] on div "Was ist dir aufgefallen?" at bounding box center [382, 95] width 699 height 37
click at [97, 112] on span "Results" at bounding box center [96, 115] width 27 height 12
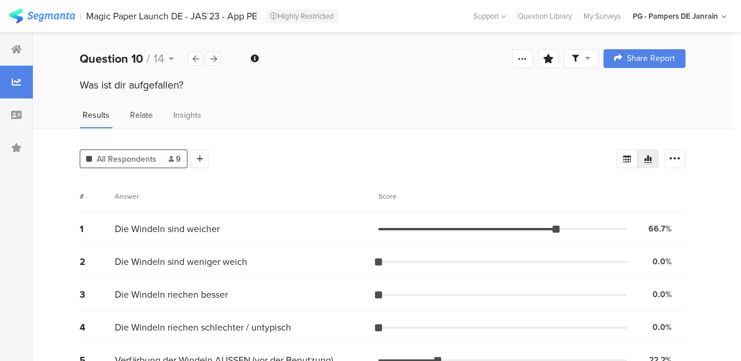
click at [132, 110] on span "Relate" at bounding box center [141, 115] width 23 height 12
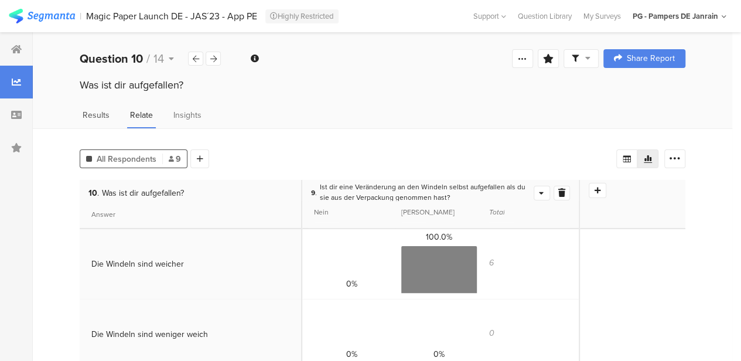
click at [110, 125] on div "Results" at bounding box center [96, 118] width 33 height 19
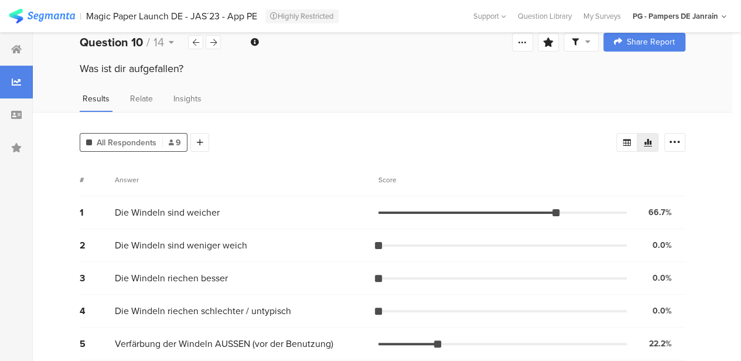
scroll to position [17, 0]
click at [193, 40] on icon at bounding box center [196, 42] width 6 height 8
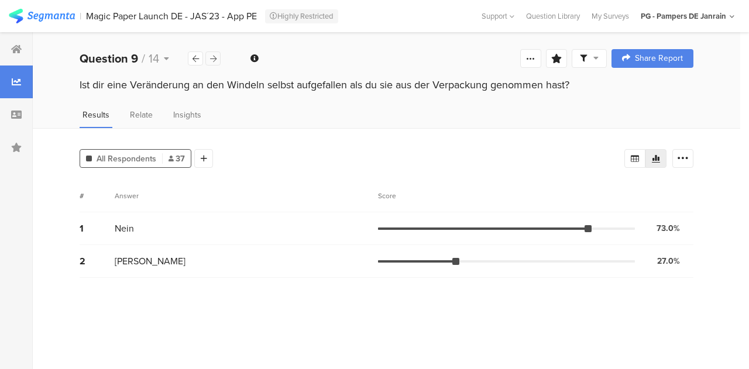
click at [214, 56] on icon at bounding box center [213, 59] width 6 height 8
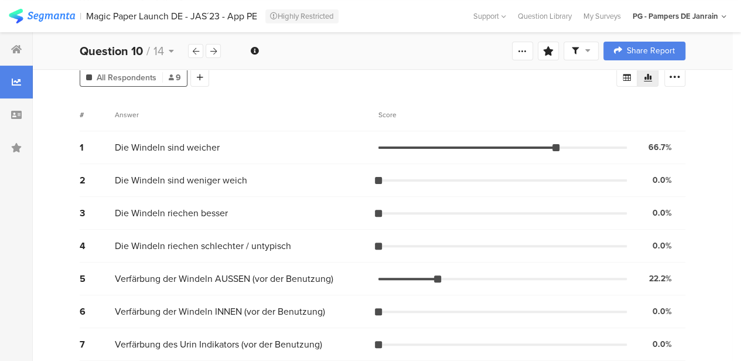
scroll to position [122, 0]
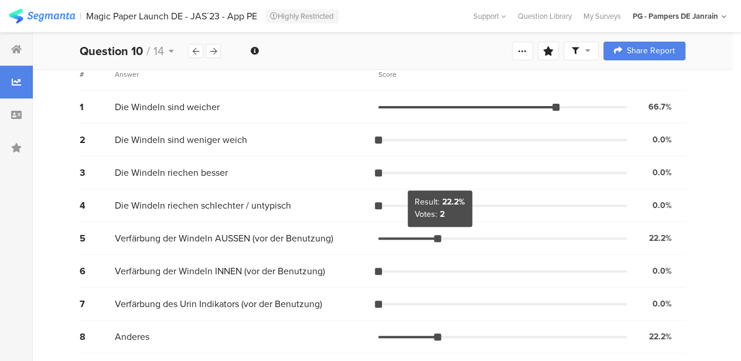
click at [439, 201] on div "Result: 22.2%" at bounding box center [439, 202] width 50 height 10
click at [671, 241] on div "22.2%" at bounding box center [660, 238] width 23 height 12
click at [439, 236] on div at bounding box center [437, 238] width 7 height 7
click at [420, 237] on div at bounding box center [407, 238] width 59 height 2
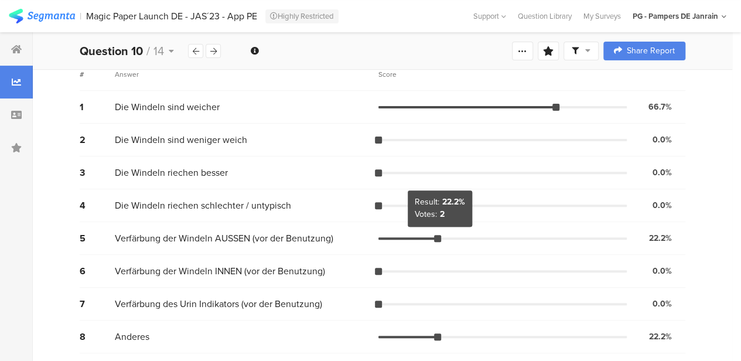
click at [440, 235] on div at bounding box center [437, 238] width 7 height 7
click at [440, 210] on span "2" at bounding box center [442, 215] width 5 height 10
click at [440, 236] on div at bounding box center [437, 238] width 7 height 7
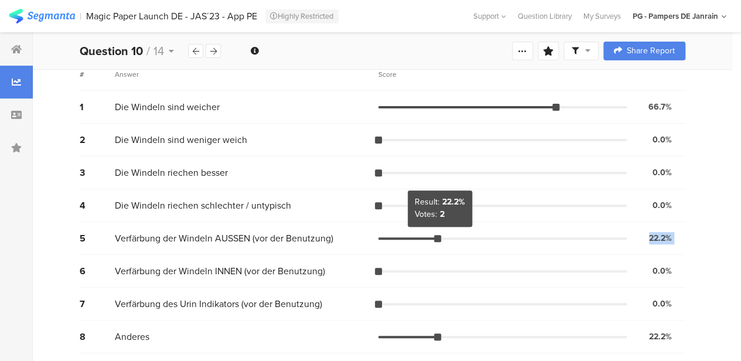
click at [440, 236] on div at bounding box center [437, 238] width 7 height 7
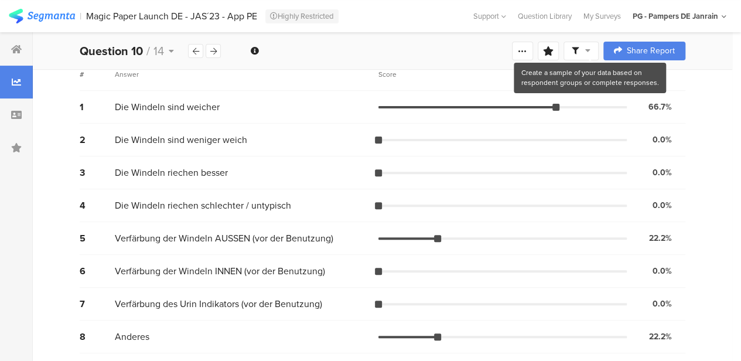
click at [590, 51] on icon at bounding box center [587, 50] width 5 height 8
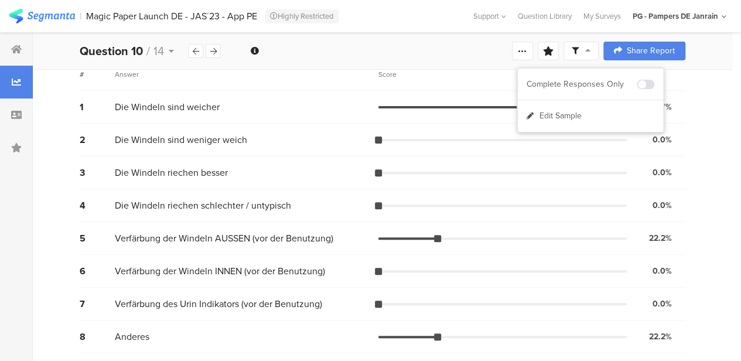
click at [590, 51] on icon at bounding box center [587, 50] width 5 height 8
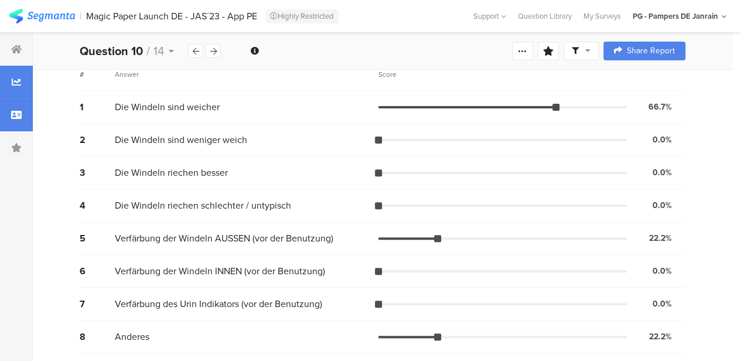
click at [18, 111] on icon at bounding box center [16, 114] width 11 height 9
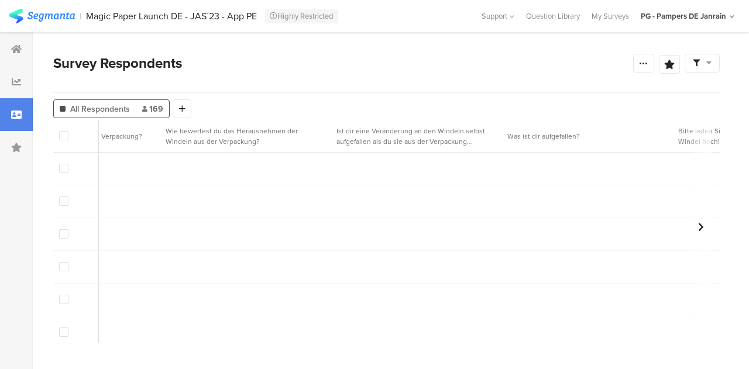
scroll to position [0, 1722]
click at [412, 138] on section "Ist dir eine Veränderung an den Windeln selbst aufgefallen als du sie aus der V…" at bounding box center [428, 136] width 151 height 21
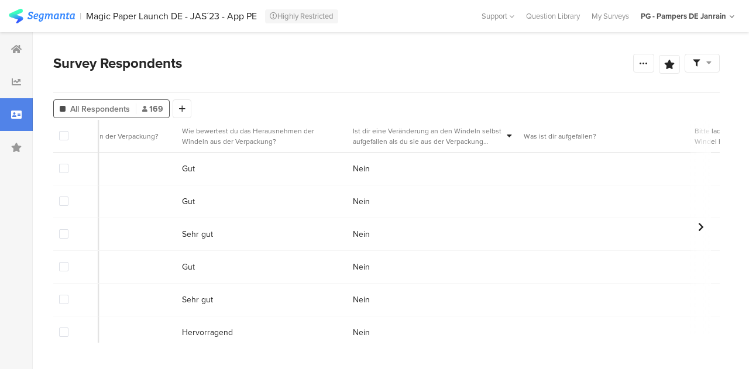
click at [507, 135] on section "Ist dir eine Veränderung an den Windeln selbst aufgefallen als du sie aus der V…" at bounding box center [432, 136] width 171 height 32
click at [507, 136] on icon at bounding box center [509, 136] width 5 height 8
click at [484, 125] on section "Ist dir eine Veränderung an den Windeln selbst aufgefallen als du sie aus der V…" at bounding box center [432, 136] width 171 height 32
click at [538, 126] on section "Was ist dir aufgefallen?" at bounding box center [603, 136] width 171 height 32
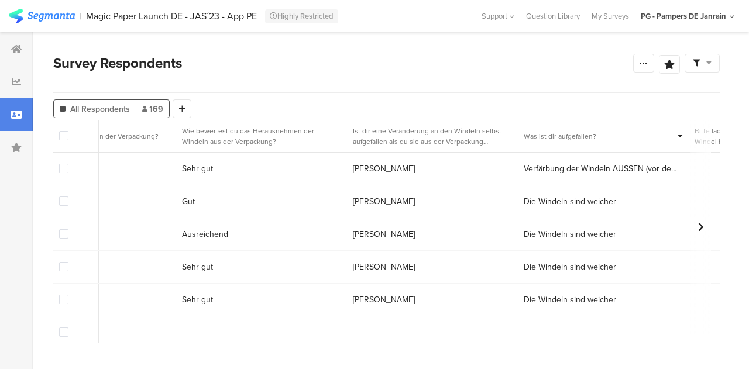
click at [591, 171] on span "Verfärbung der Windeln AUSSEN (vor der Benutzung)" at bounding box center [602, 169] width 156 height 12
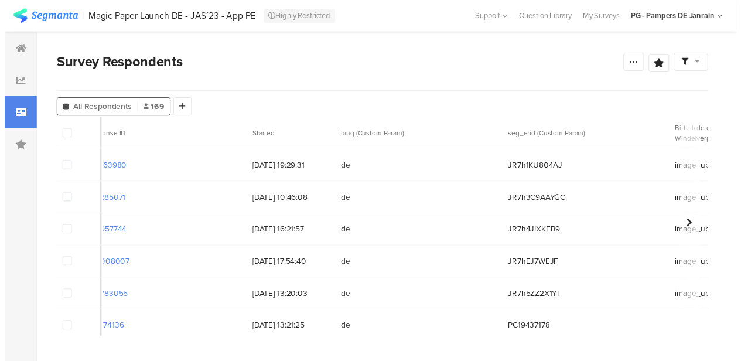
scroll to position [0, 0]
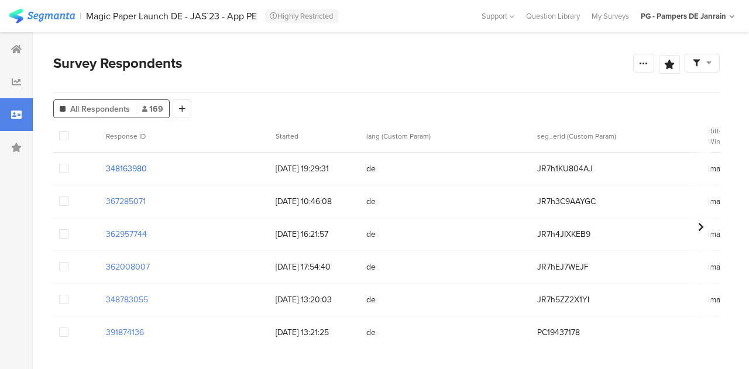
click at [123, 169] on section "348163980" at bounding box center [126, 169] width 41 height 12
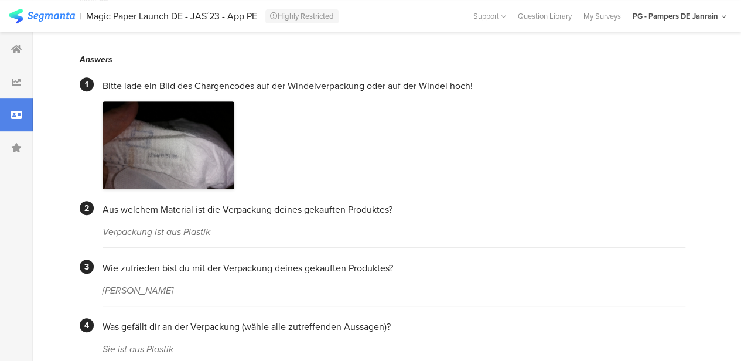
scroll to position [229, 0]
click at [169, 152] on img at bounding box center [168, 146] width 132 height 88
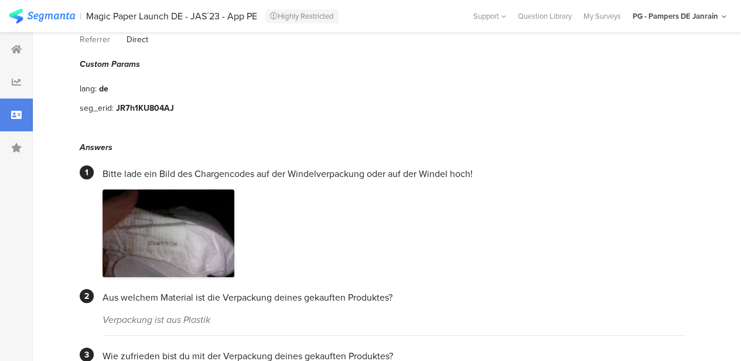
scroll to position [0, 0]
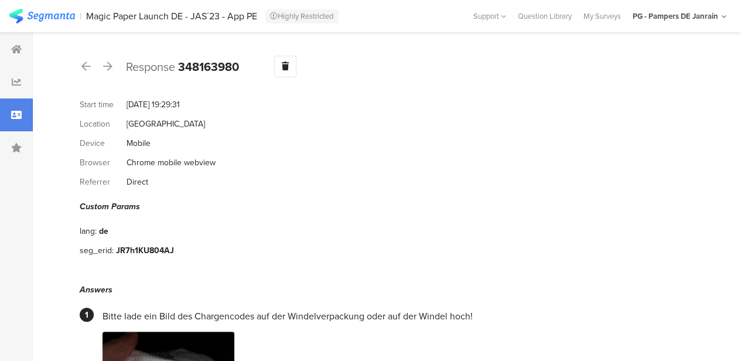
drag, startPoint x: 240, startPoint y: 70, endPoint x: 179, endPoint y: 68, distance: 60.9
click at [179, 68] on b "348163980" at bounding box center [208, 67] width 61 height 18
copy b "348163980"
click at [109, 63] on icon at bounding box center [107, 66] width 9 height 11
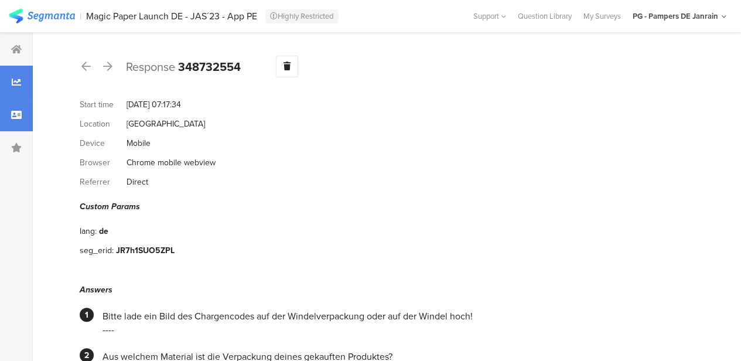
click at [16, 80] on icon at bounding box center [16, 81] width 9 height 9
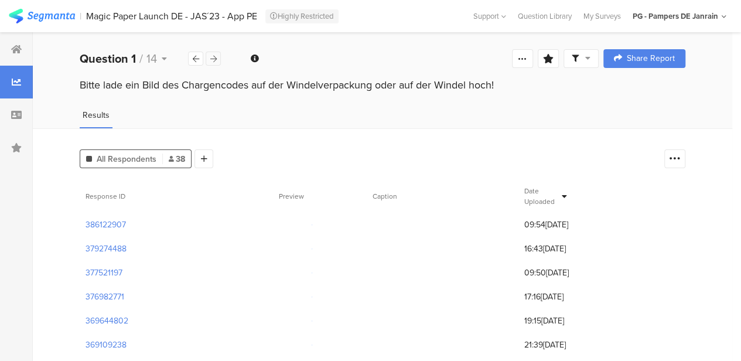
click at [212, 59] on icon at bounding box center [213, 59] width 6 height 8
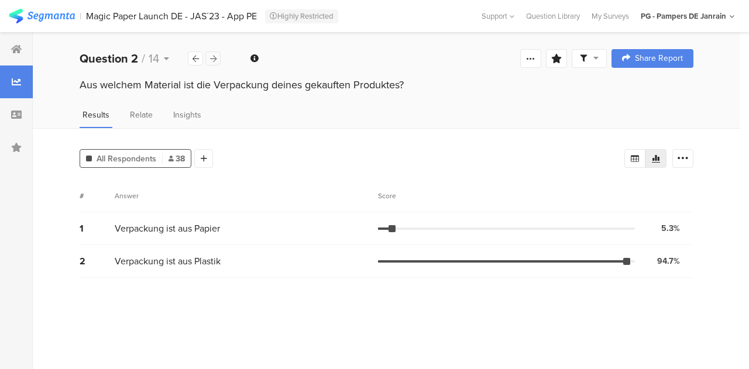
click at [212, 59] on icon at bounding box center [213, 59] width 6 height 8
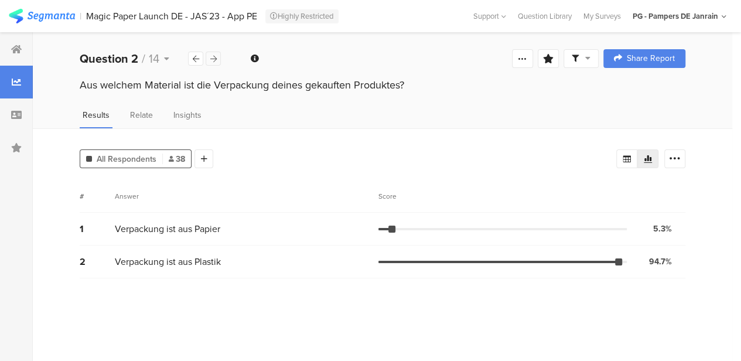
click at [212, 59] on icon at bounding box center [213, 59] width 6 height 8
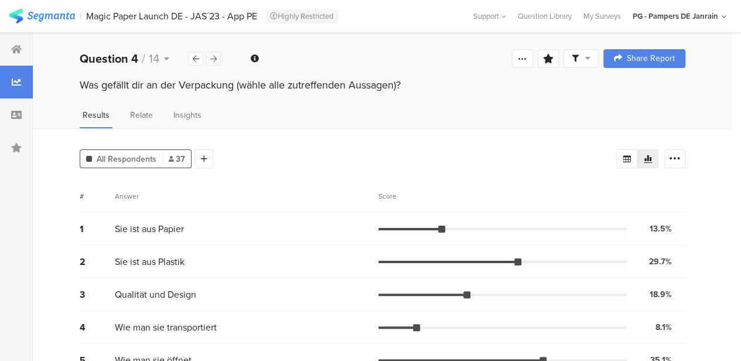
click at [212, 59] on icon at bounding box center [213, 59] width 6 height 8
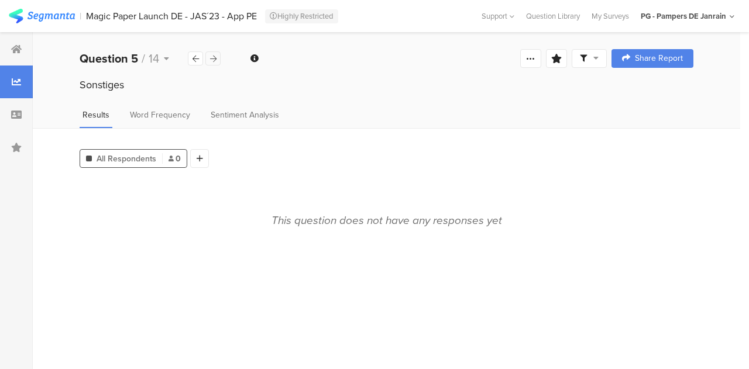
click at [212, 59] on icon at bounding box center [213, 59] width 6 height 8
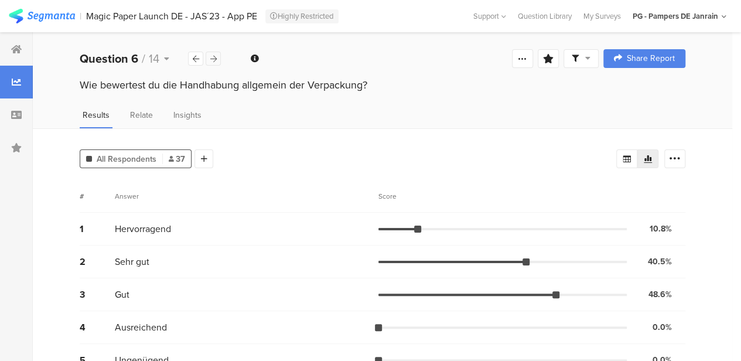
click at [212, 59] on icon at bounding box center [213, 59] width 6 height 8
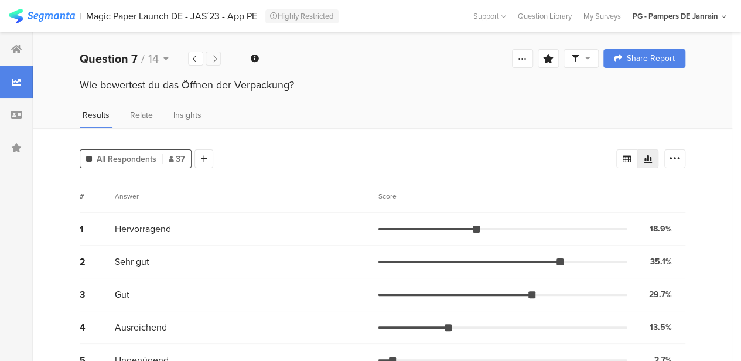
click at [212, 59] on icon at bounding box center [213, 59] width 6 height 8
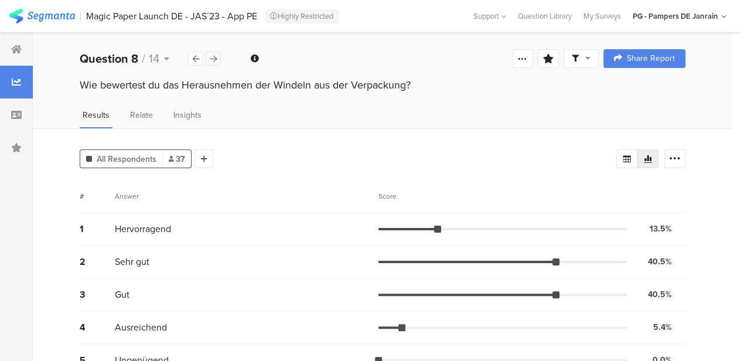
click at [212, 59] on icon at bounding box center [213, 59] width 6 height 8
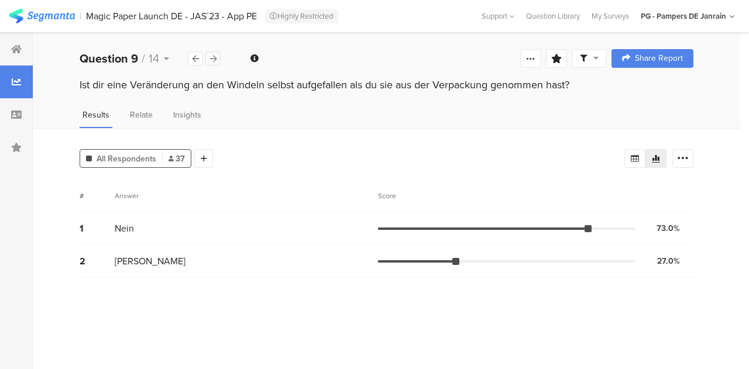
click at [212, 59] on icon at bounding box center [213, 59] width 6 height 8
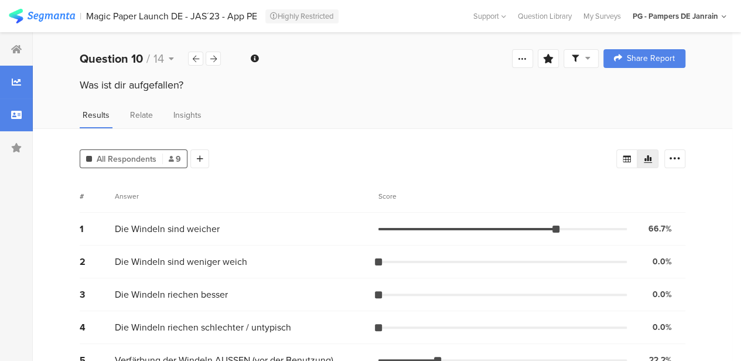
click at [13, 119] on icon at bounding box center [16, 114] width 11 height 9
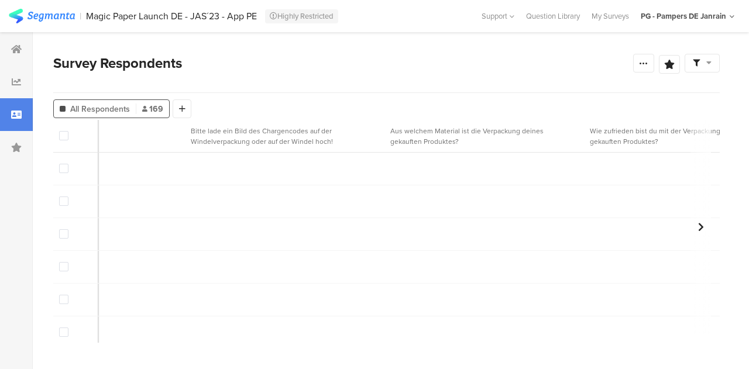
scroll to position [0, 579]
click at [703, 64] on span at bounding box center [702, 63] width 19 height 11
click at [646, 67] on icon at bounding box center [643, 63] width 9 height 9
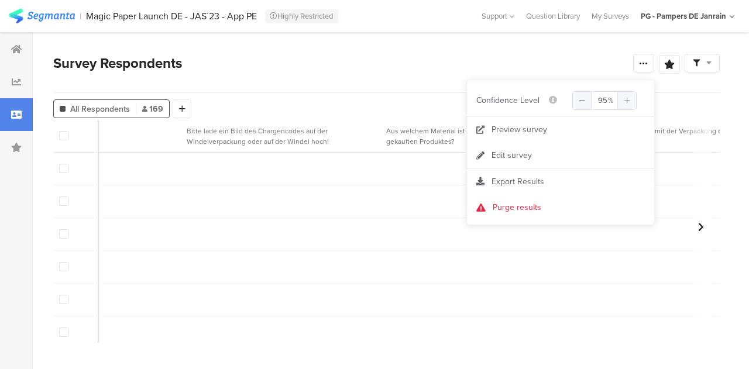
click at [575, 60] on div "Survey Respondents" at bounding box center [343, 63] width 580 height 21
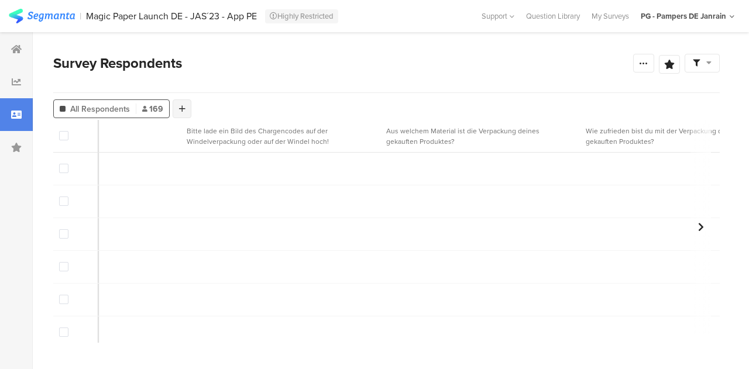
click at [176, 108] on div at bounding box center [182, 109] width 19 height 19
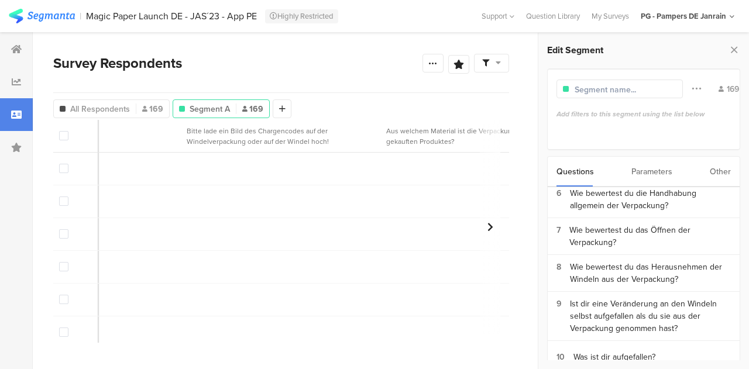
scroll to position [217, 0]
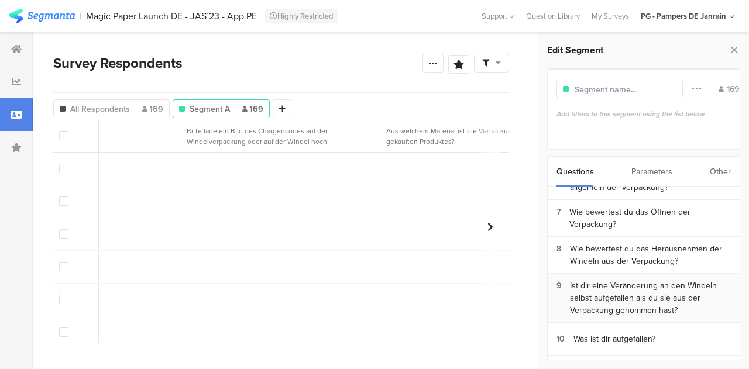
click at [644, 280] on div "Ist dir eine Veränderung an den Windeln selbst aufgefallen als du sie aus der V…" at bounding box center [650, 298] width 161 height 37
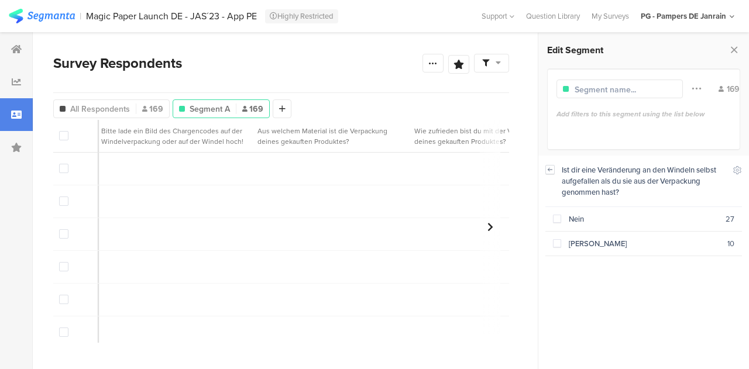
click at [549, 169] on icon at bounding box center [551, 169] width 4 height 3
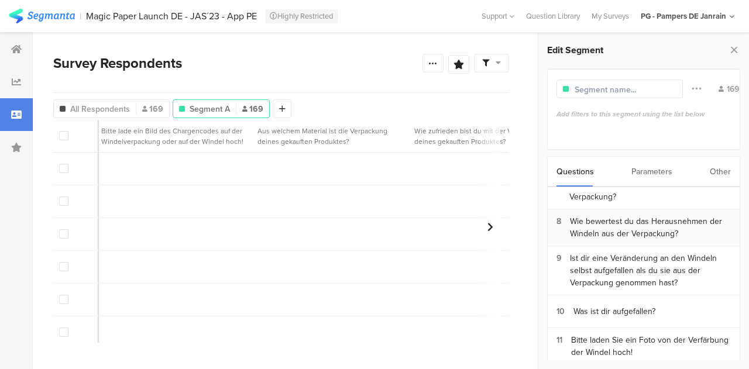
scroll to position [245, 0]
click at [619, 305] on div "Was ist dir aufgefallen?" at bounding box center [615, 311] width 82 height 12
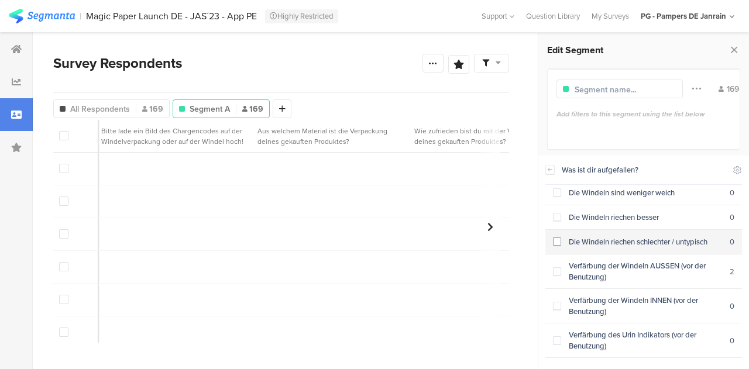
scroll to position [29, 0]
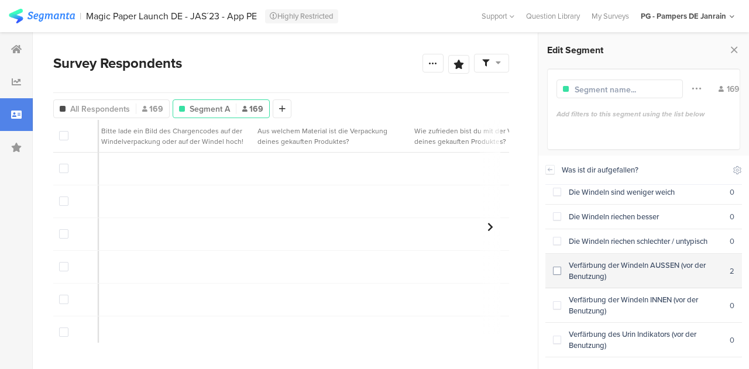
click at [558, 267] on span at bounding box center [557, 271] width 8 height 8
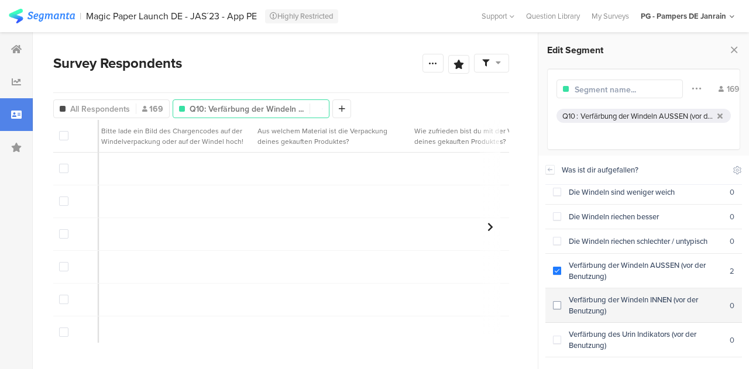
click at [558, 301] on span at bounding box center [557, 305] width 8 height 8
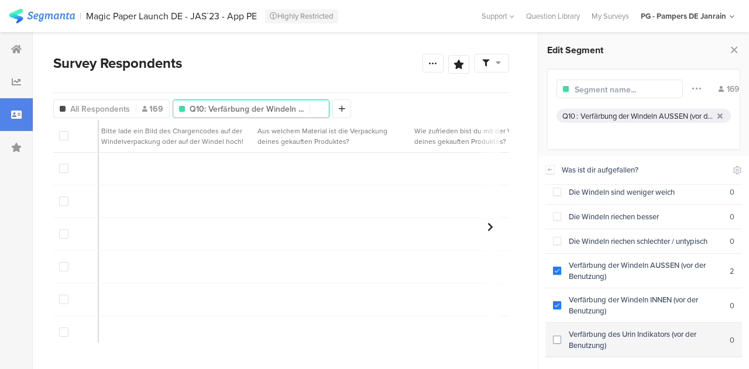
click at [562, 339] on div "Verfärbung des Urin Indikators (vor der Benutzung)" at bounding box center [645, 340] width 169 height 22
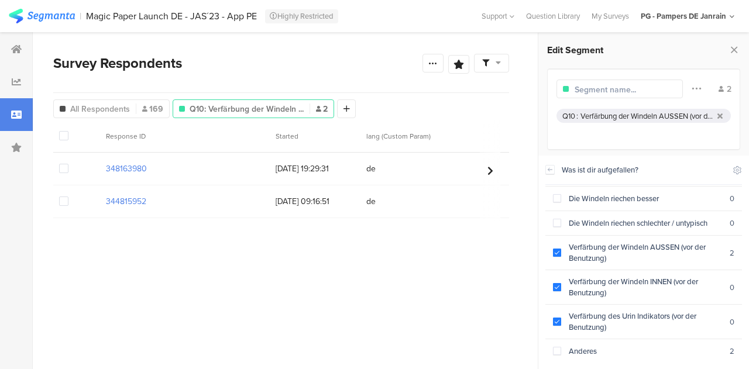
drag, startPoint x: 155, startPoint y: 210, endPoint x: 103, endPoint y: 206, distance: 52.3
click at [103, 206] on div "344815952" at bounding box center [185, 202] width 170 height 24
copy section "344815952"
click at [125, 200] on section "344815952" at bounding box center [126, 202] width 40 height 12
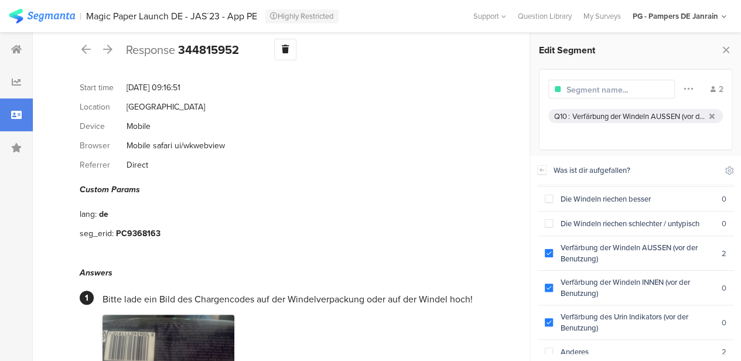
scroll to position [146, 0]
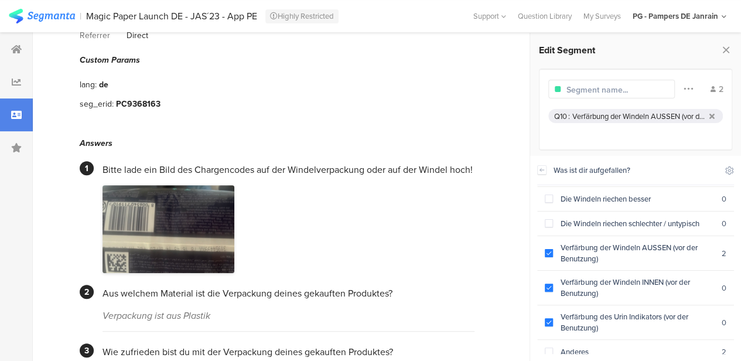
click at [224, 200] on img at bounding box center [168, 229] width 132 height 88
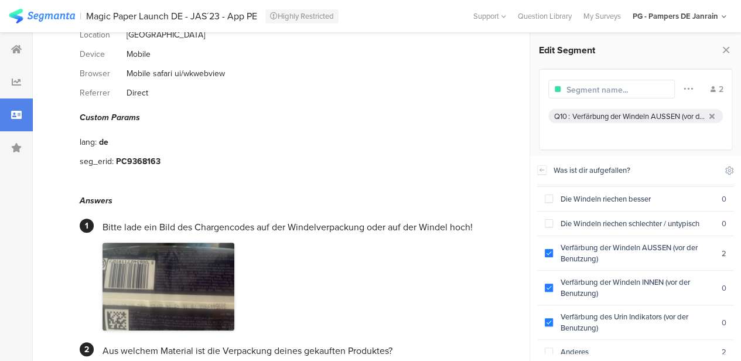
scroll to position [0, 0]
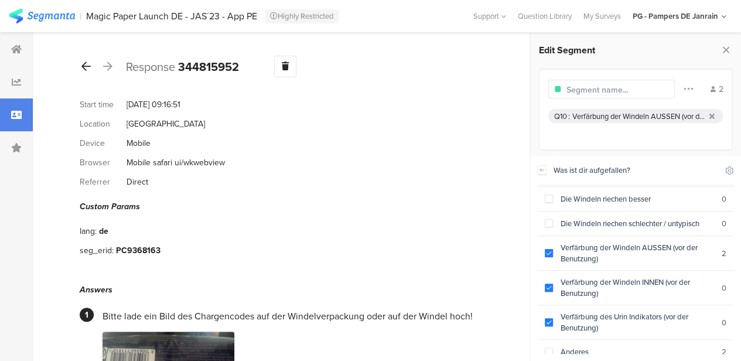
click at [90, 63] on icon at bounding box center [85, 66] width 9 height 11
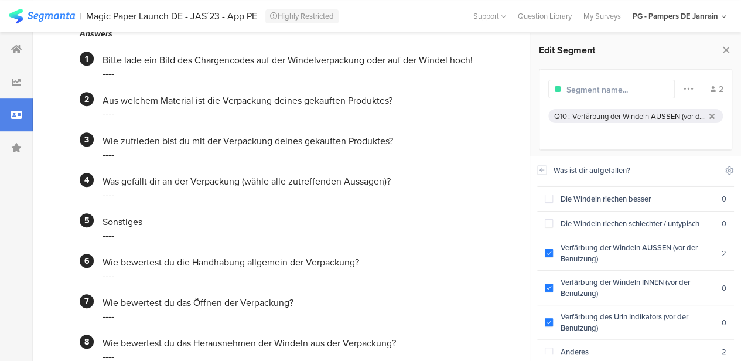
scroll to position [220, 0]
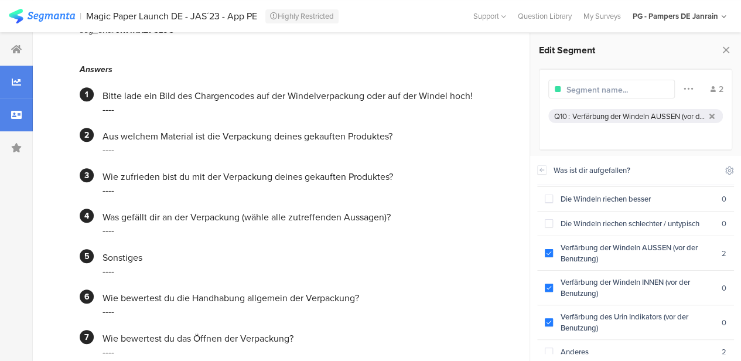
click at [23, 76] on div at bounding box center [16, 82] width 33 height 33
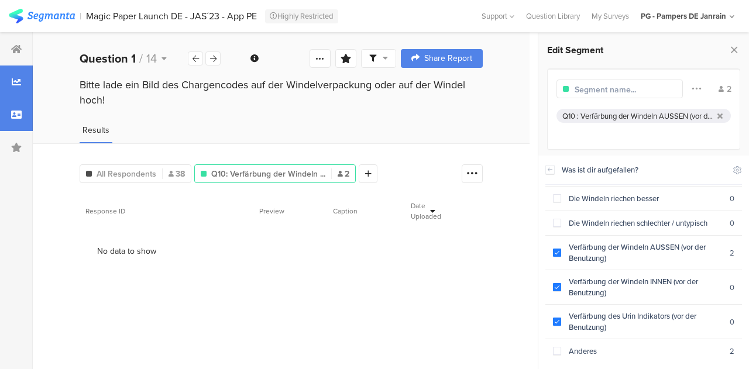
click at [18, 105] on div at bounding box center [16, 114] width 33 height 33
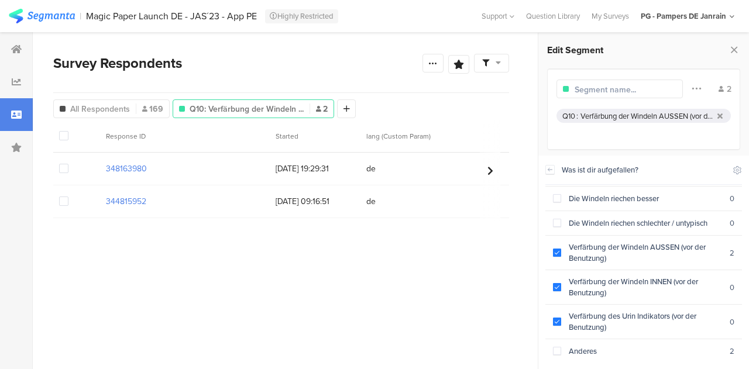
click at [609, 80] on div at bounding box center [620, 89] width 126 height 19
click at [611, 88] on input "text" at bounding box center [626, 90] width 102 height 12
type input "Dicolouration"
click at [16, 79] on icon at bounding box center [16, 81] width 9 height 9
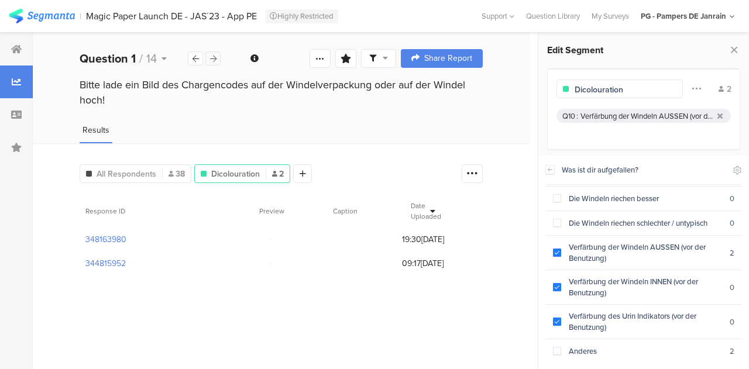
click at [217, 59] on div at bounding box center [212, 59] width 15 height 14
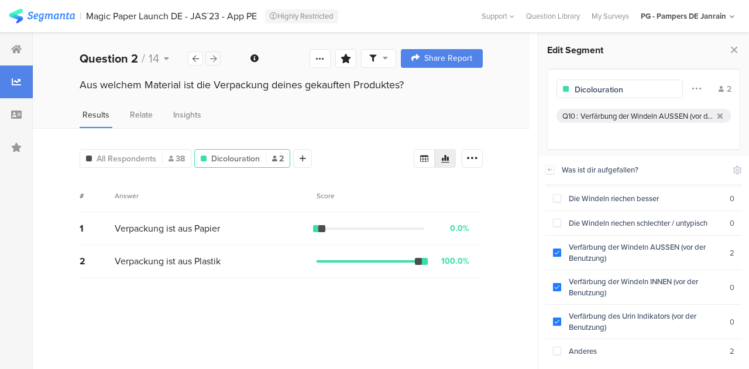
click at [217, 59] on div at bounding box center [212, 59] width 15 height 14
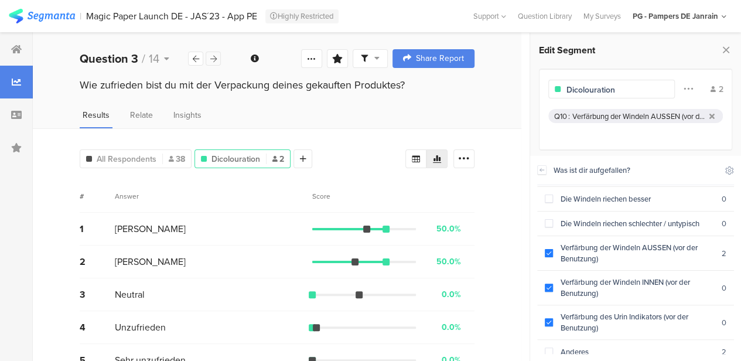
click at [210, 59] on icon at bounding box center [213, 59] width 6 height 8
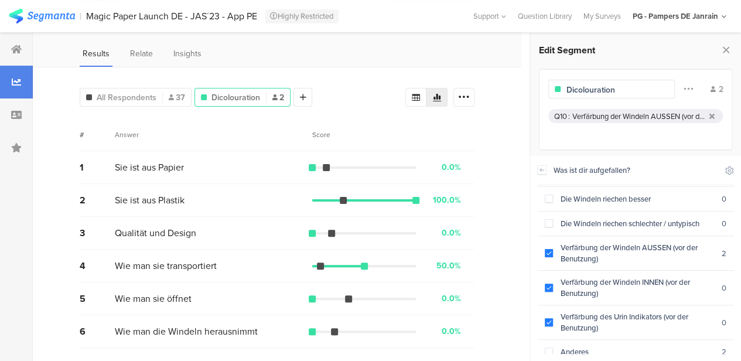
scroll to position [6, 0]
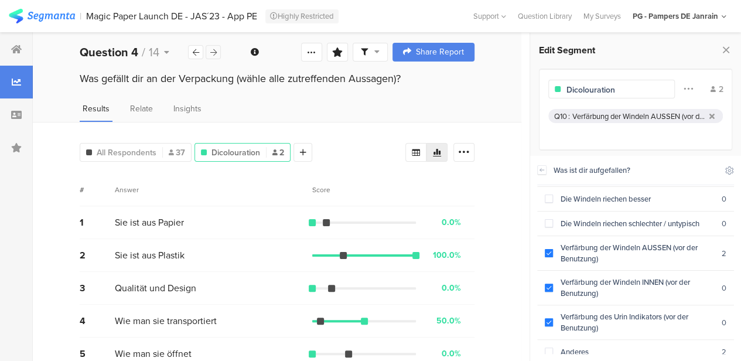
click at [212, 49] on icon at bounding box center [213, 53] width 6 height 8
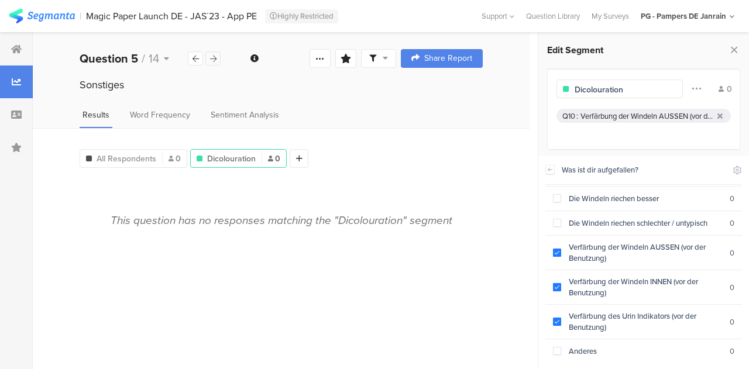
click at [213, 56] on icon at bounding box center [213, 59] width 6 height 8
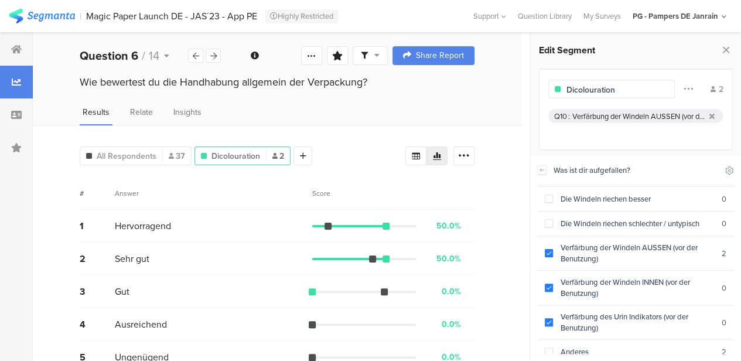
scroll to position [2, 0]
click at [212, 58] on icon at bounding box center [213, 57] width 6 height 8
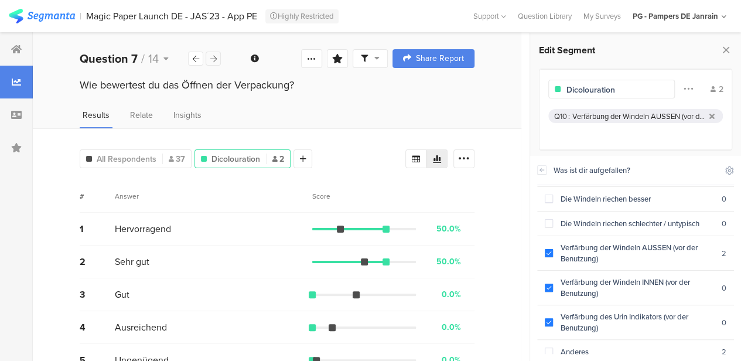
click at [215, 56] on icon at bounding box center [213, 59] width 6 height 8
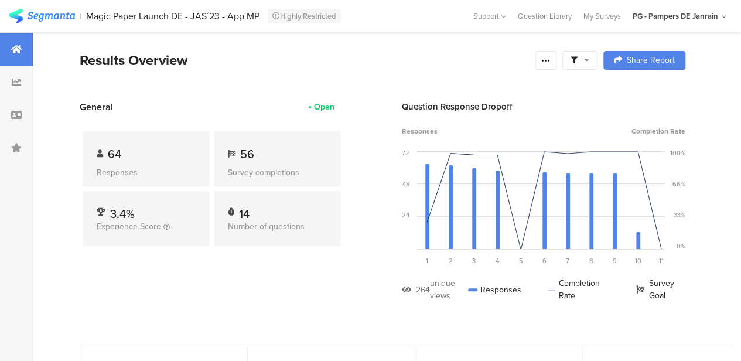
click at [116, 151] on span "64" at bounding box center [114, 154] width 13 height 18
click at [17, 115] on icon at bounding box center [16, 114] width 11 height 9
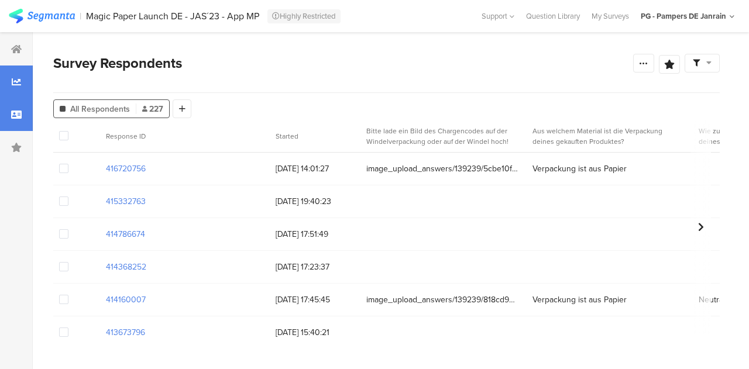
click at [26, 76] on div at bounding box center [16, 82] width 33 height 33
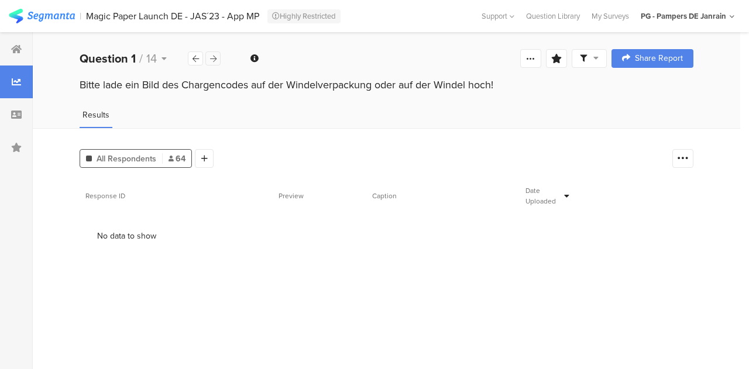
click at [211, 59] on icon at bounding box center [213, 59] width 6 height 8
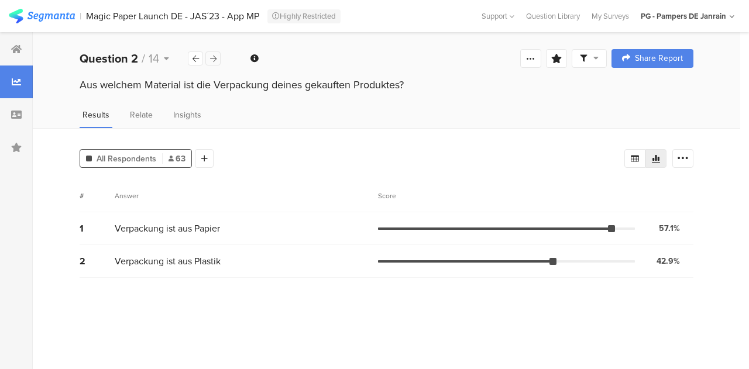
click at [211, 59] on icon at bounding box center [213, 59] width 6 height 8
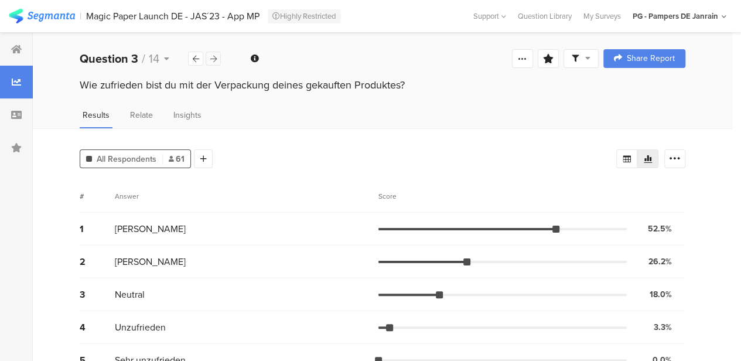
click at [211, 59] on icon at bounding box center [213, 59] width 6 height 8
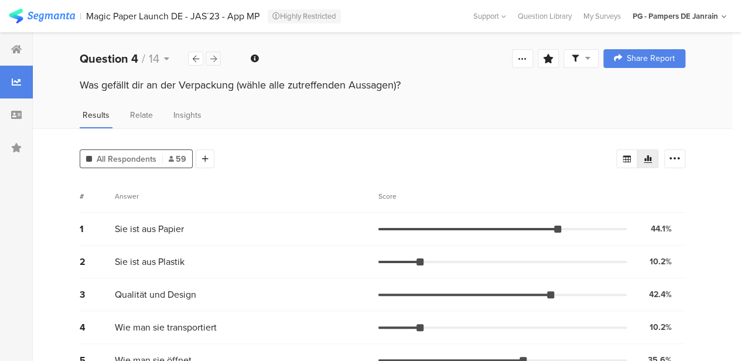
click at [211, 59] on icon at bounding box center [213, 59] width 6 height 8
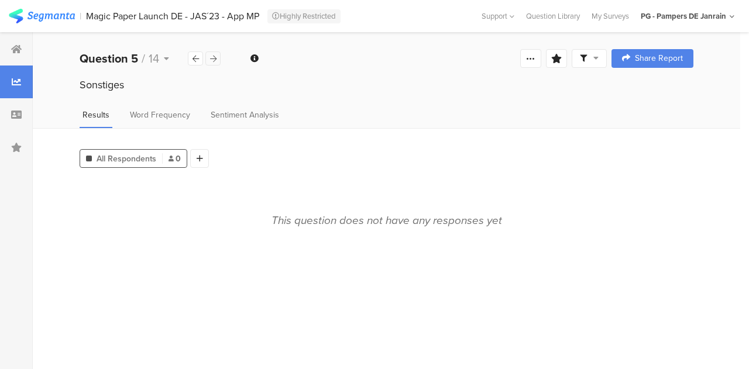
click at [211, 59] on icon at bounding box center [213, 59] width 6 height 8
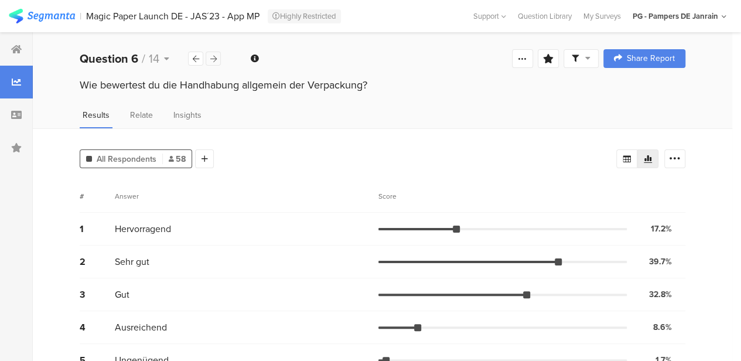
click at [211, 59] on icon at bounding box center [213, 59] width 6 height 8
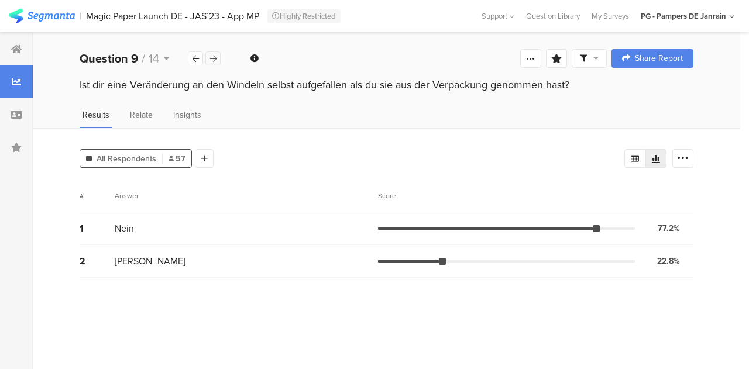
click at [211, 59] on icon at bounding box center [213, 59] width 6 height 8
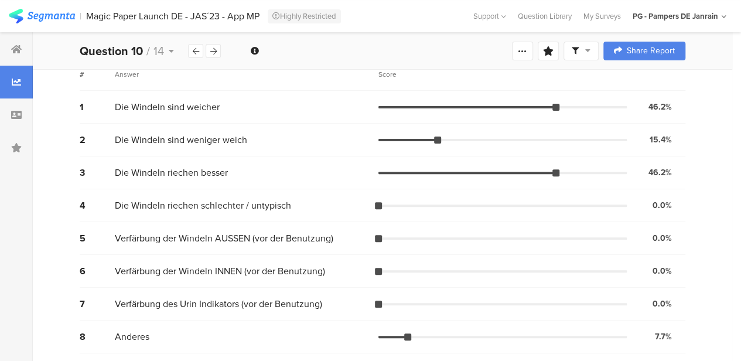
scroll to position [121, 0]
